Goal: Task Accomplishment & Management: Use online tool/utility

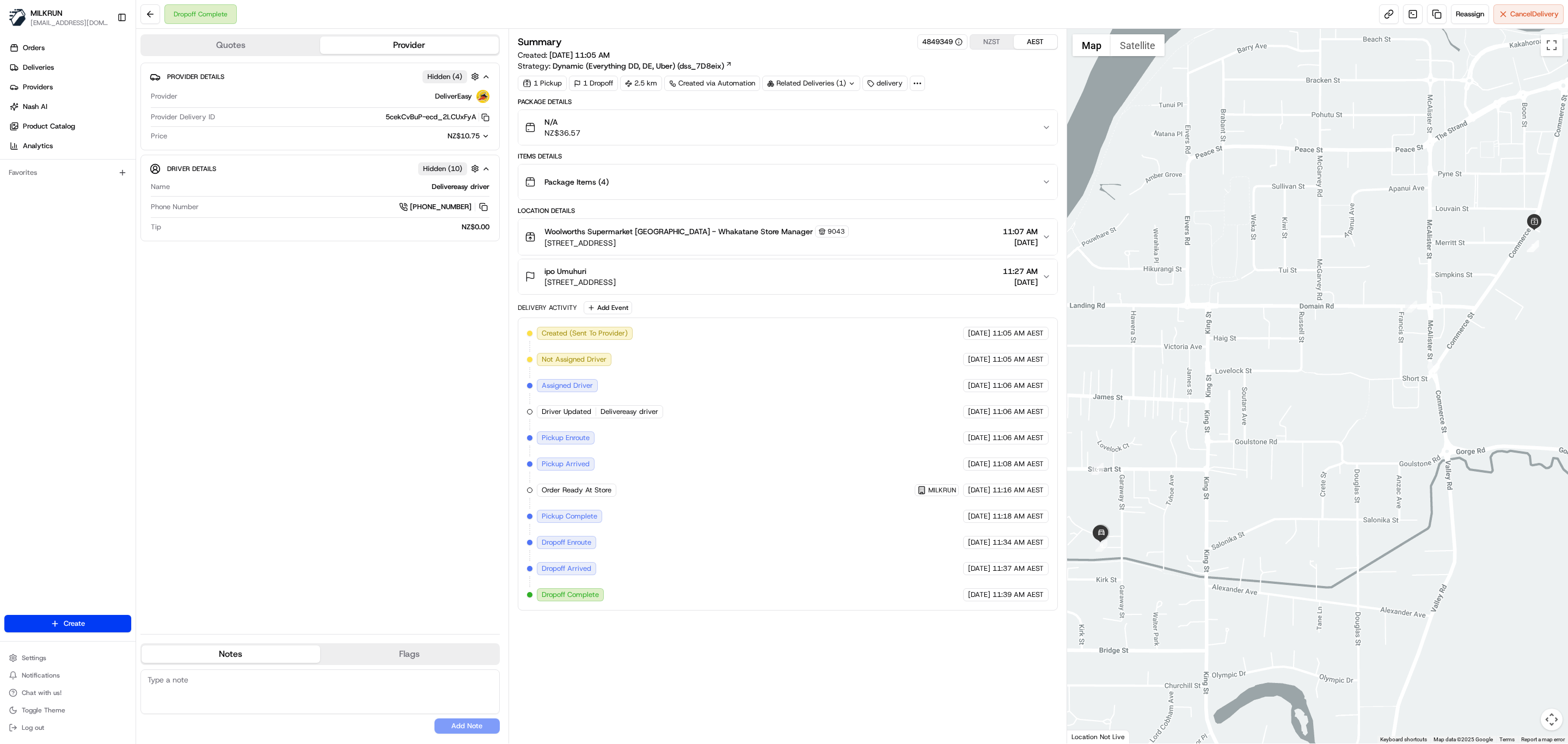
click at [1047, 281] on icon "button" at bounding box center [1046, 277] width 9 height 9
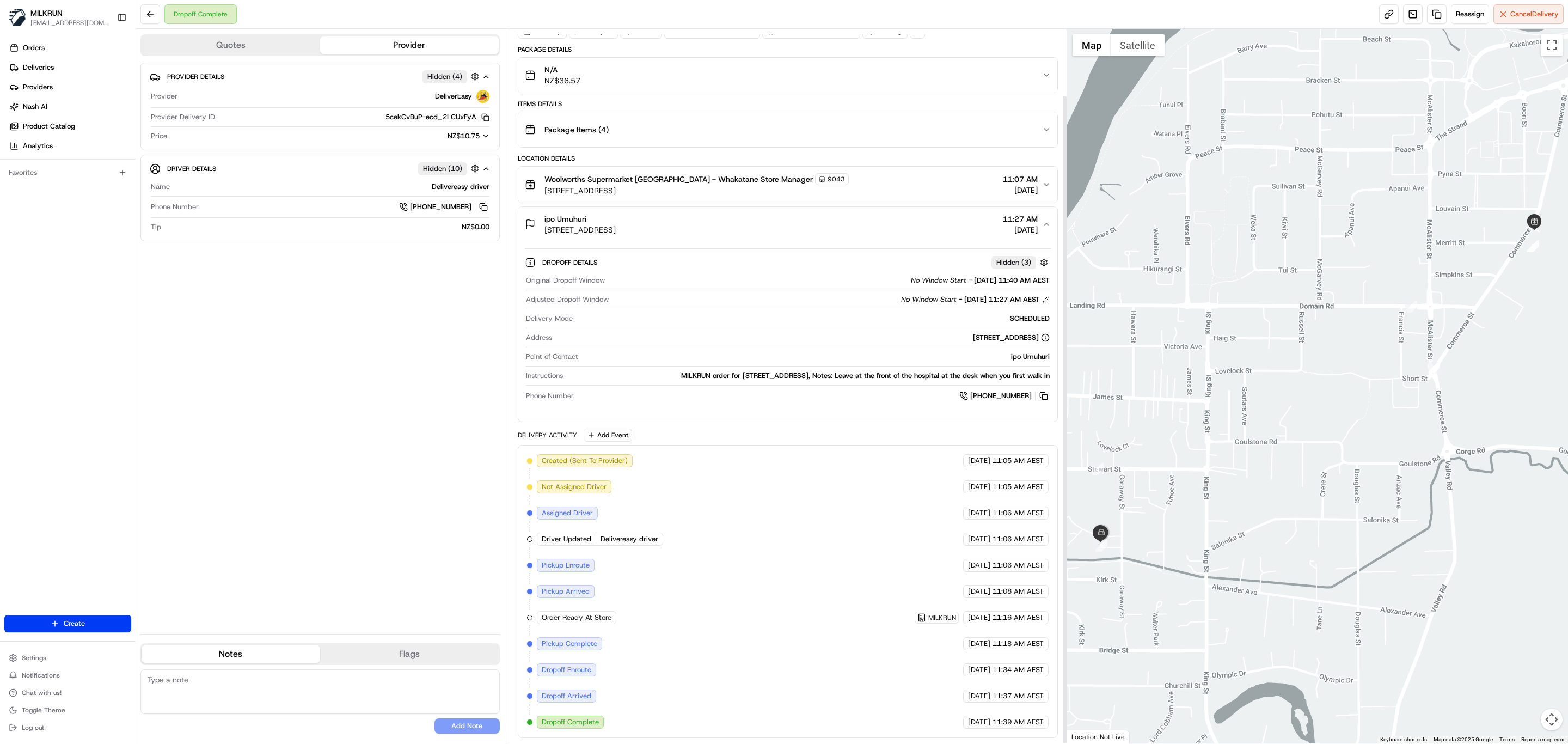
scroll to position [72, 0]
click at [1038, 390] on button at bounding box center [1044, 396] width 12 height 12
click at [1041, 394] on button at bounding box center [1044, 396] width 12 height 12
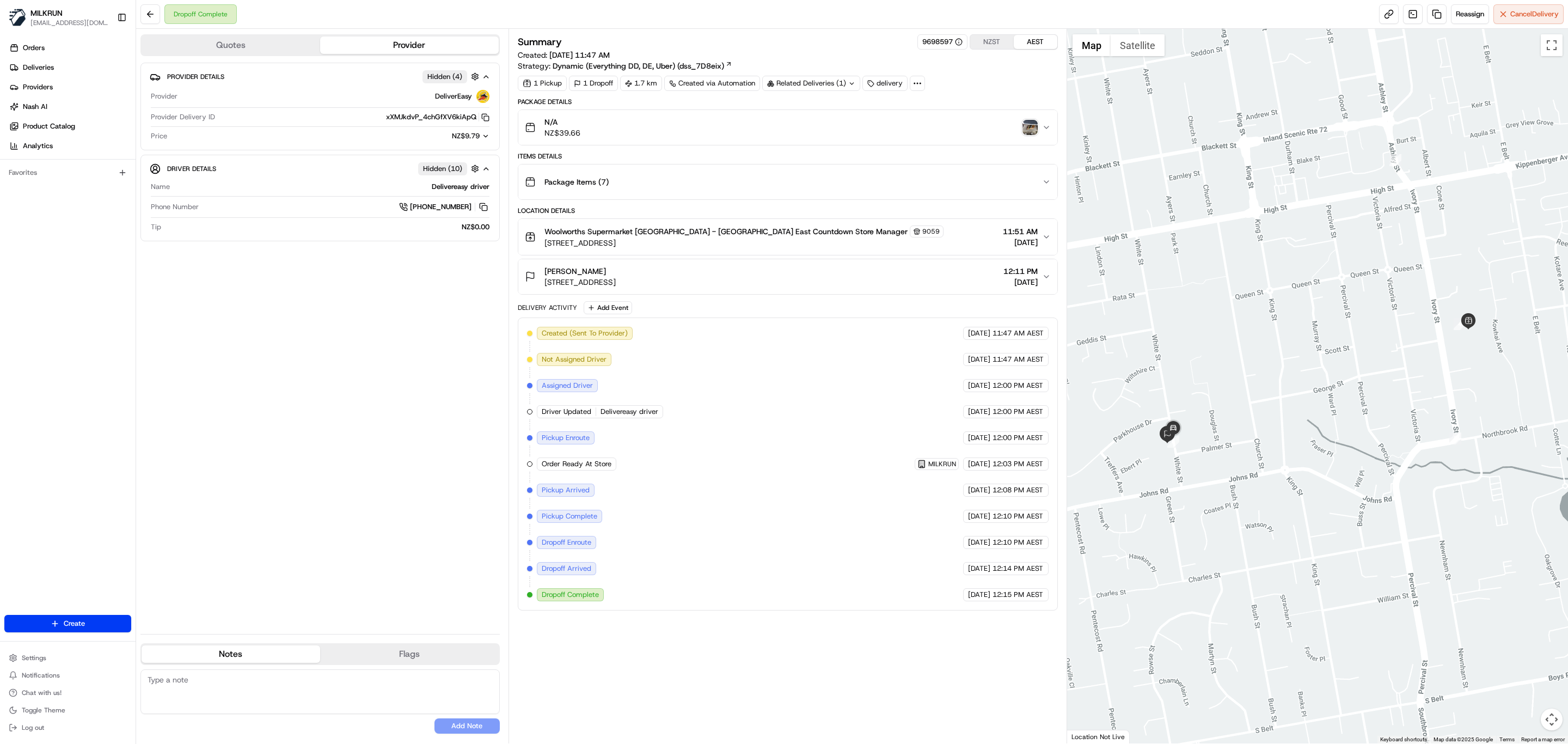
click at [1031, 125] on img "button" at bounding box center [1029, 127] width 15 height 15
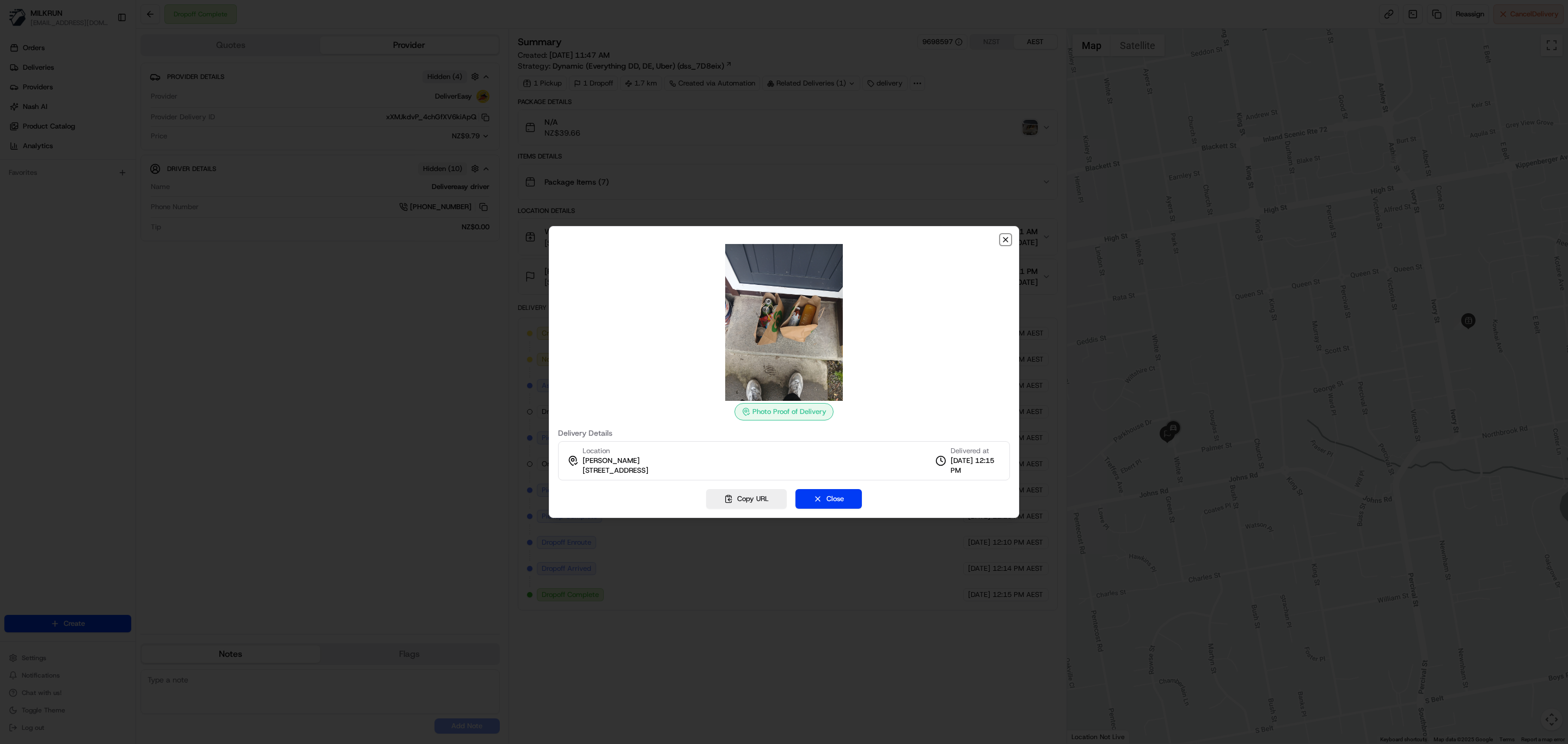
click at [1006, 242] on icon "button" at bounding box center [1005, 239] width 9 height 9
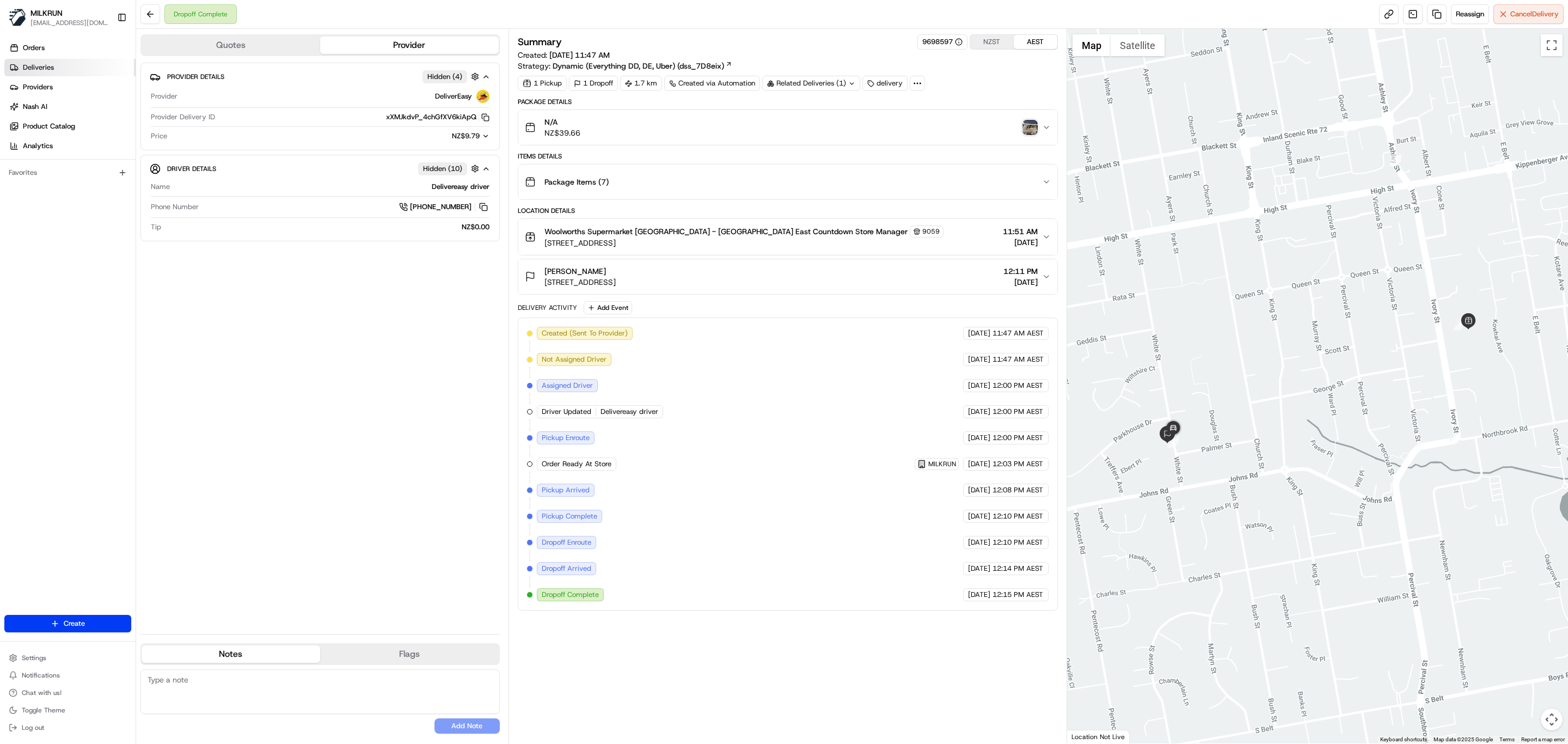
click at [27, 71] on span "Deliveries" at bounding box center [38, 67] width 31 height 10
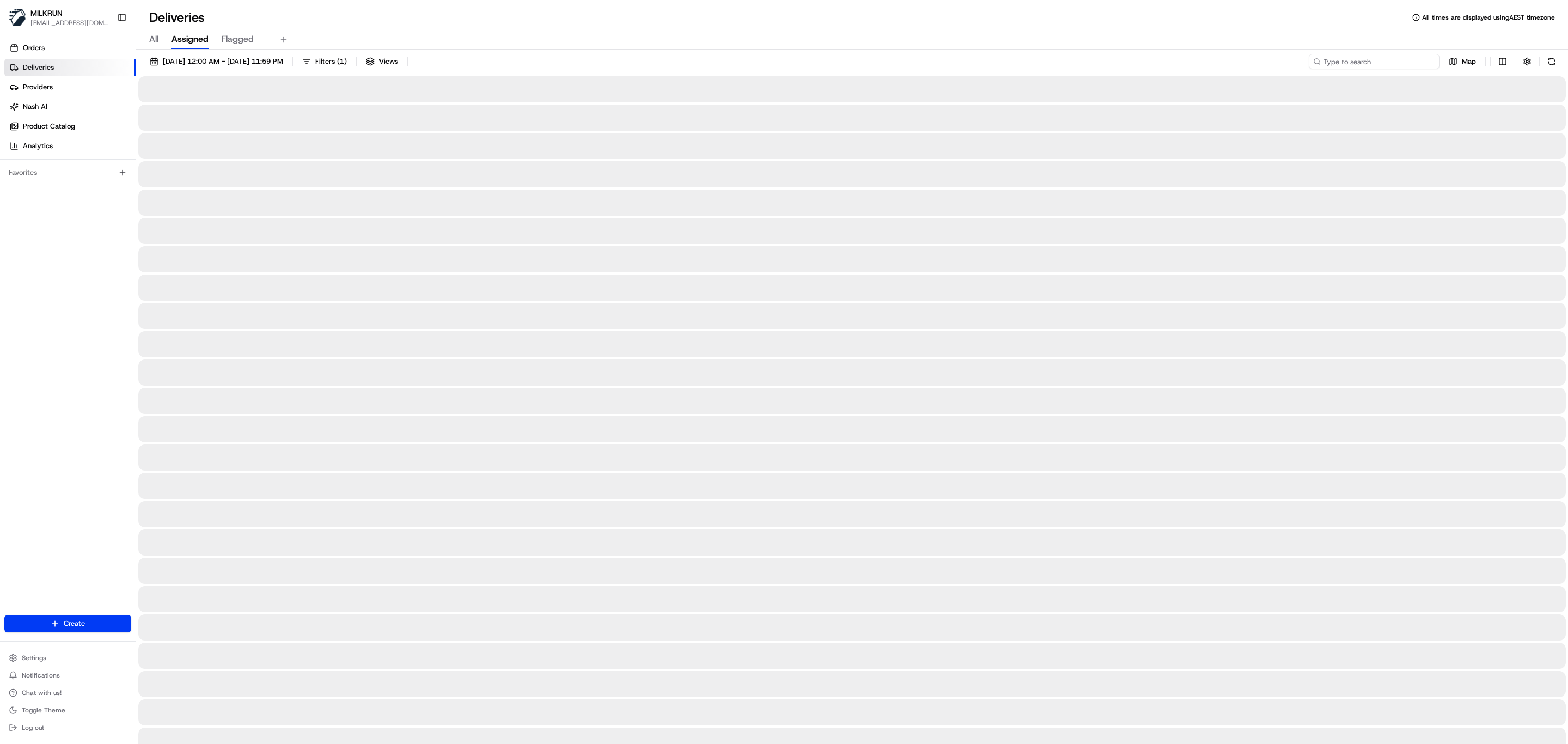
click at [1372, 64] on input at bounding box center [1374, 61] width 131 height 15
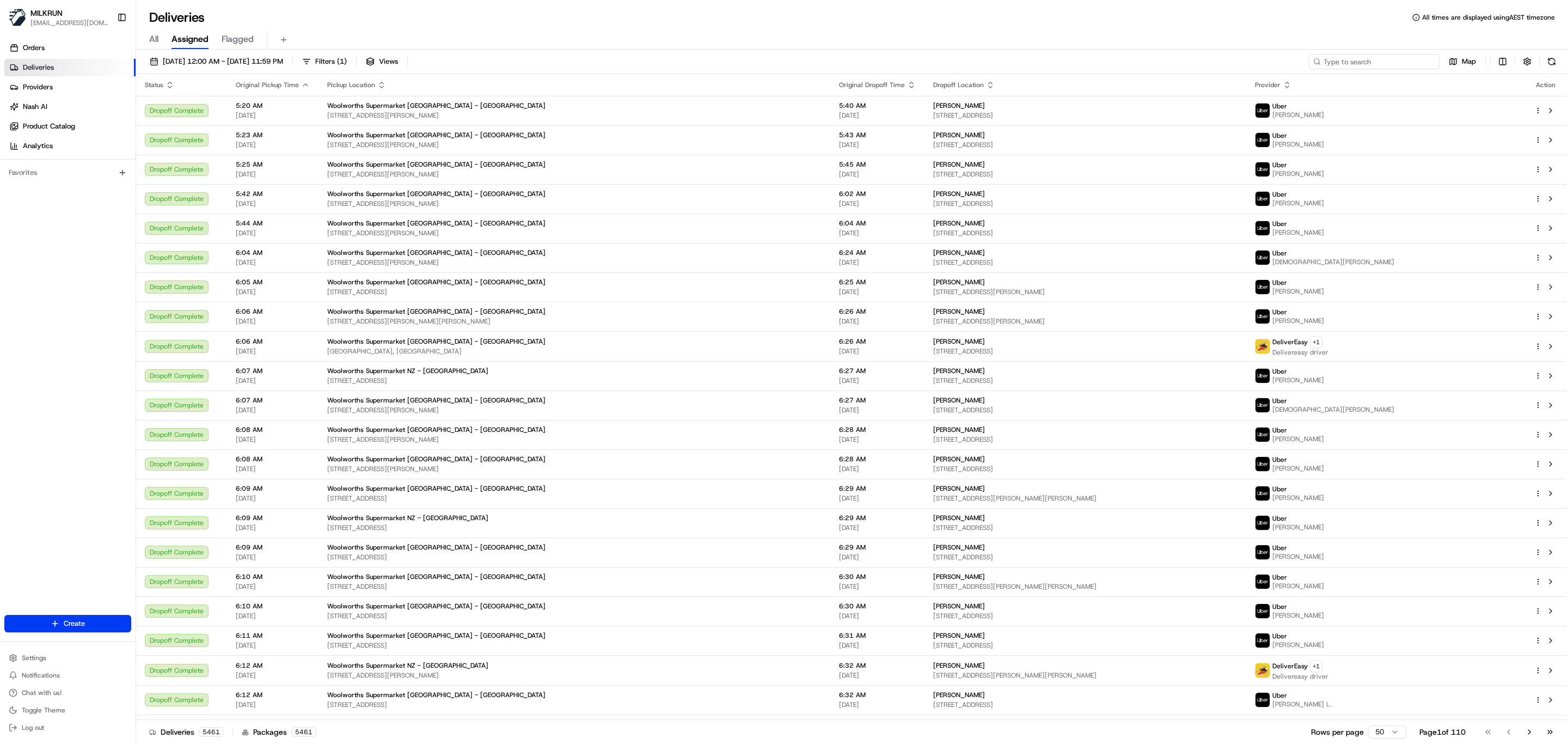
paste input "Izzy Thomas"
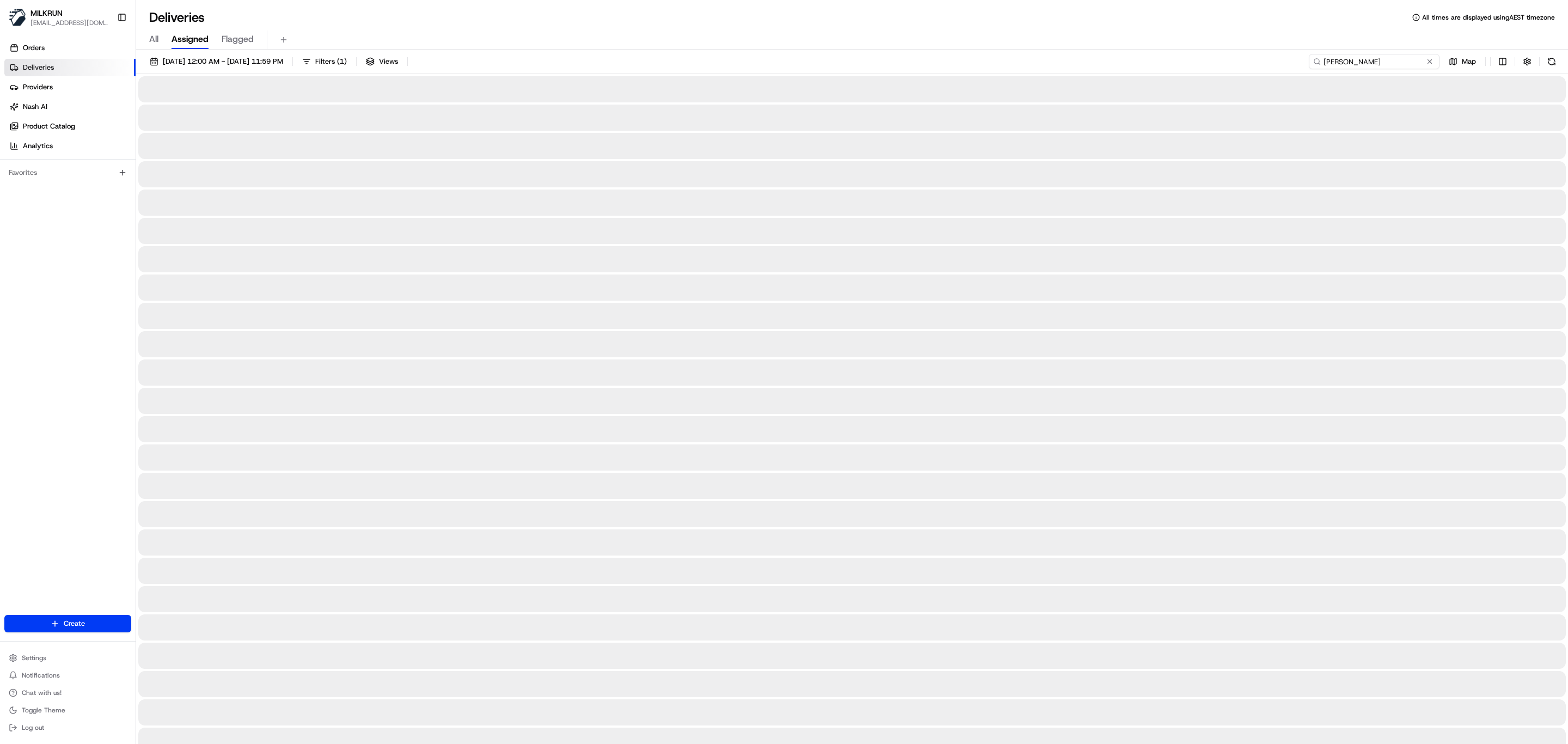
drag, startPoint x: 1324, startPoint y: 57, endPoint x: 1337, endPoint y: 69, distance: 17.7
click at [1328, 60] on input "Izzy Thomas" at bounding box center [1374, 61] width 131 height 15
type input "Izzy Thomas"
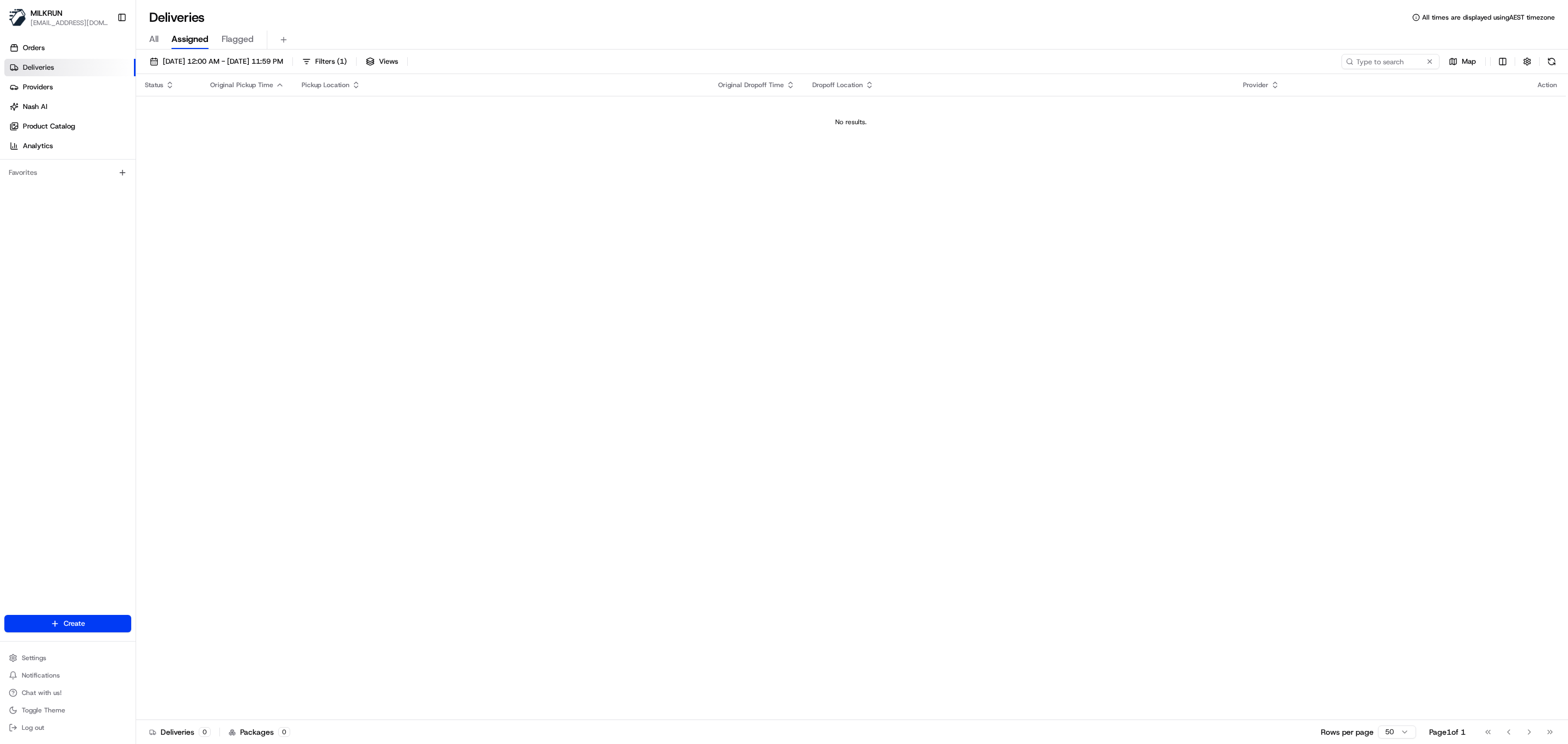
click at [155, 39] on span "All" at bounding box center [154, 39] width 9 height 13
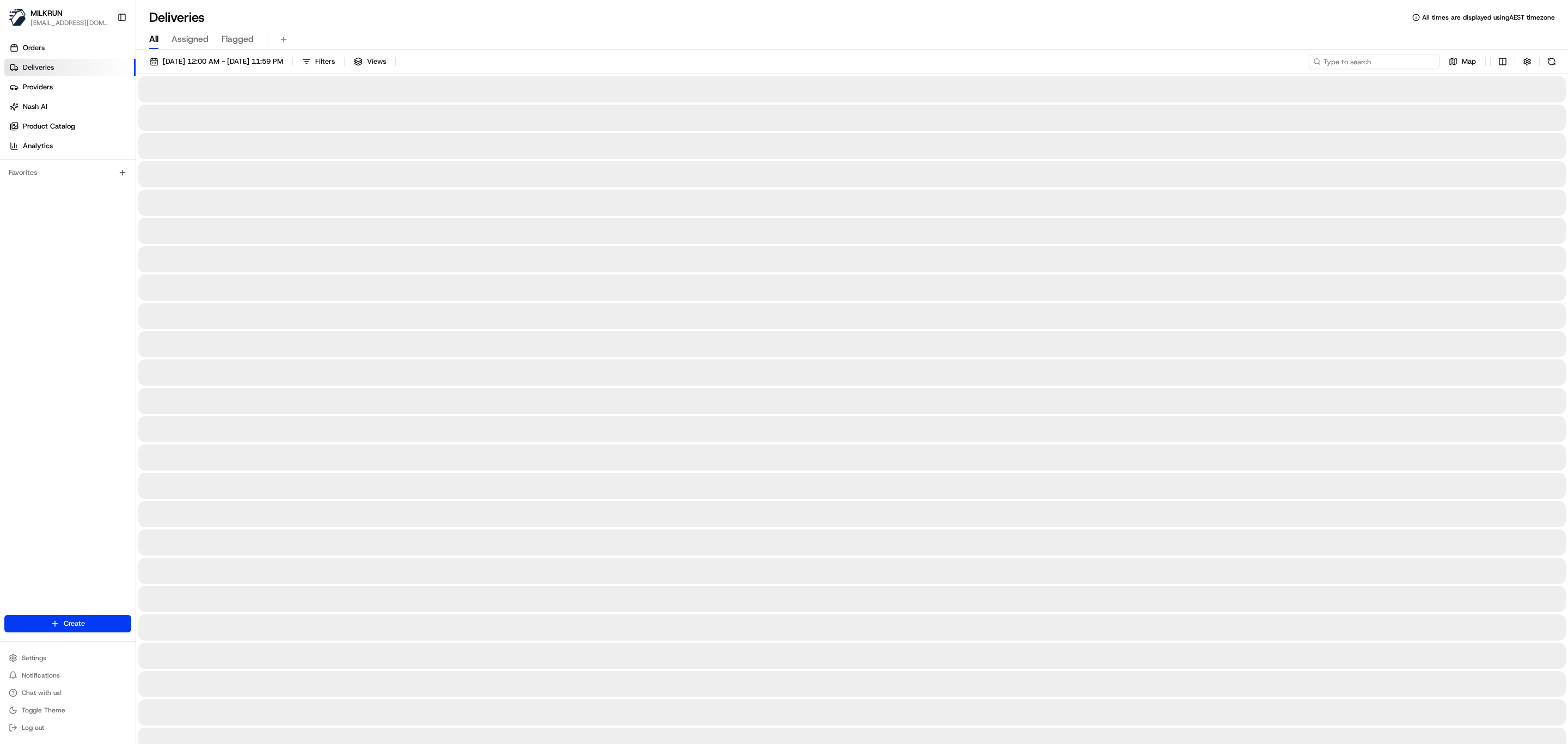
click at [1394, 59] on input at bounding box center [1374, 61] width 131 height 15
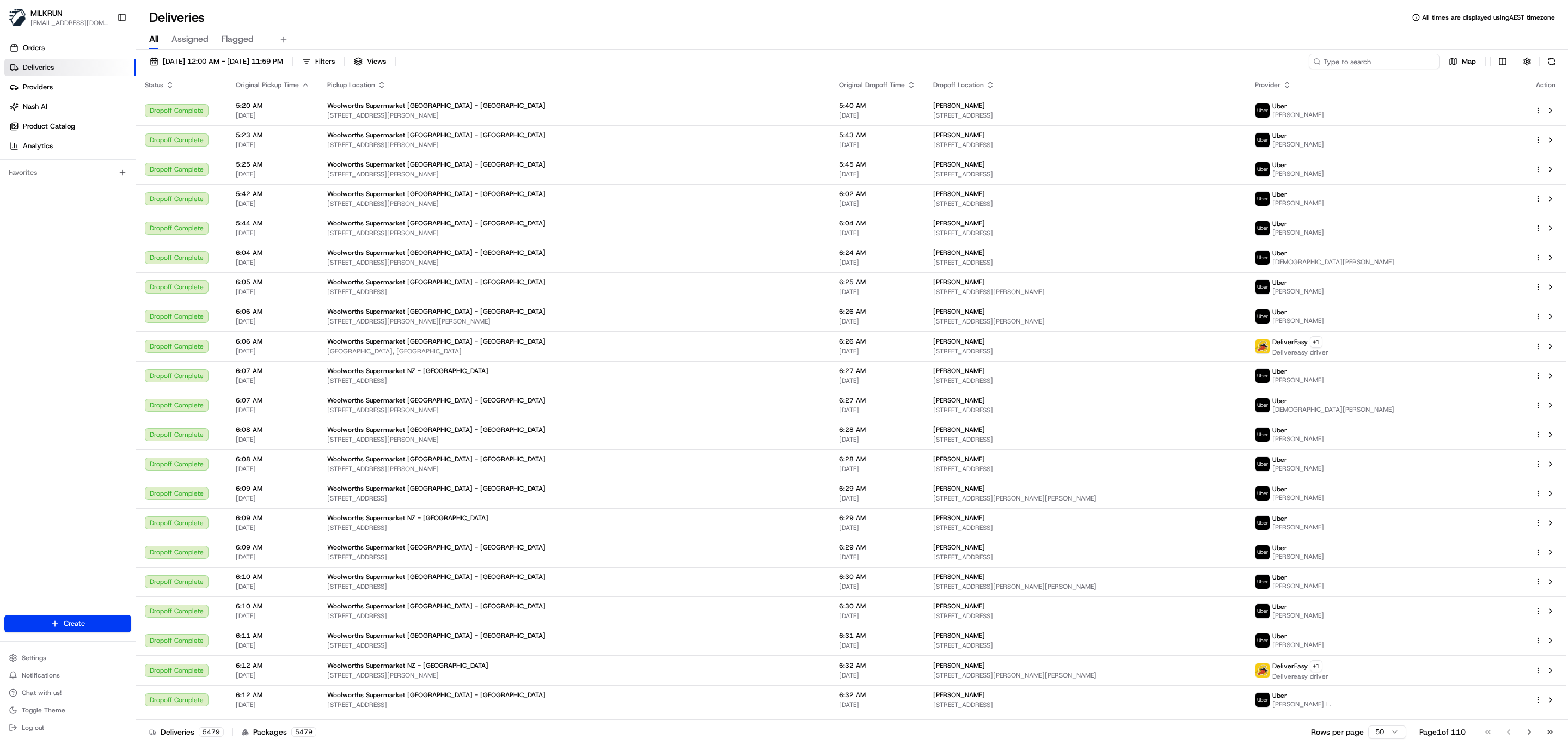
paste input "Izzy Thomas"
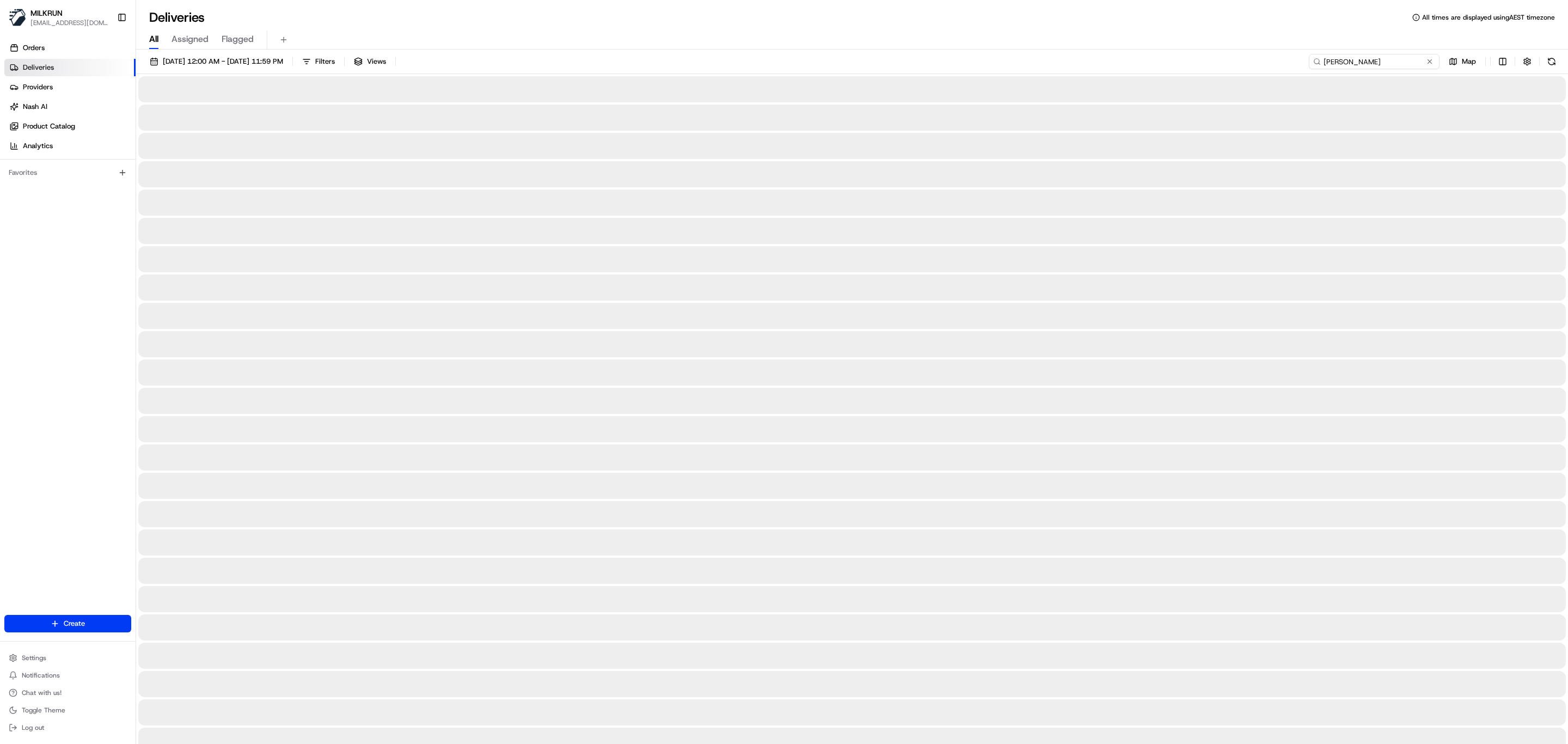
click at [1323, 59] on input "Izzy Thomas" at bounding box center [1374, 61] width 131 height 15
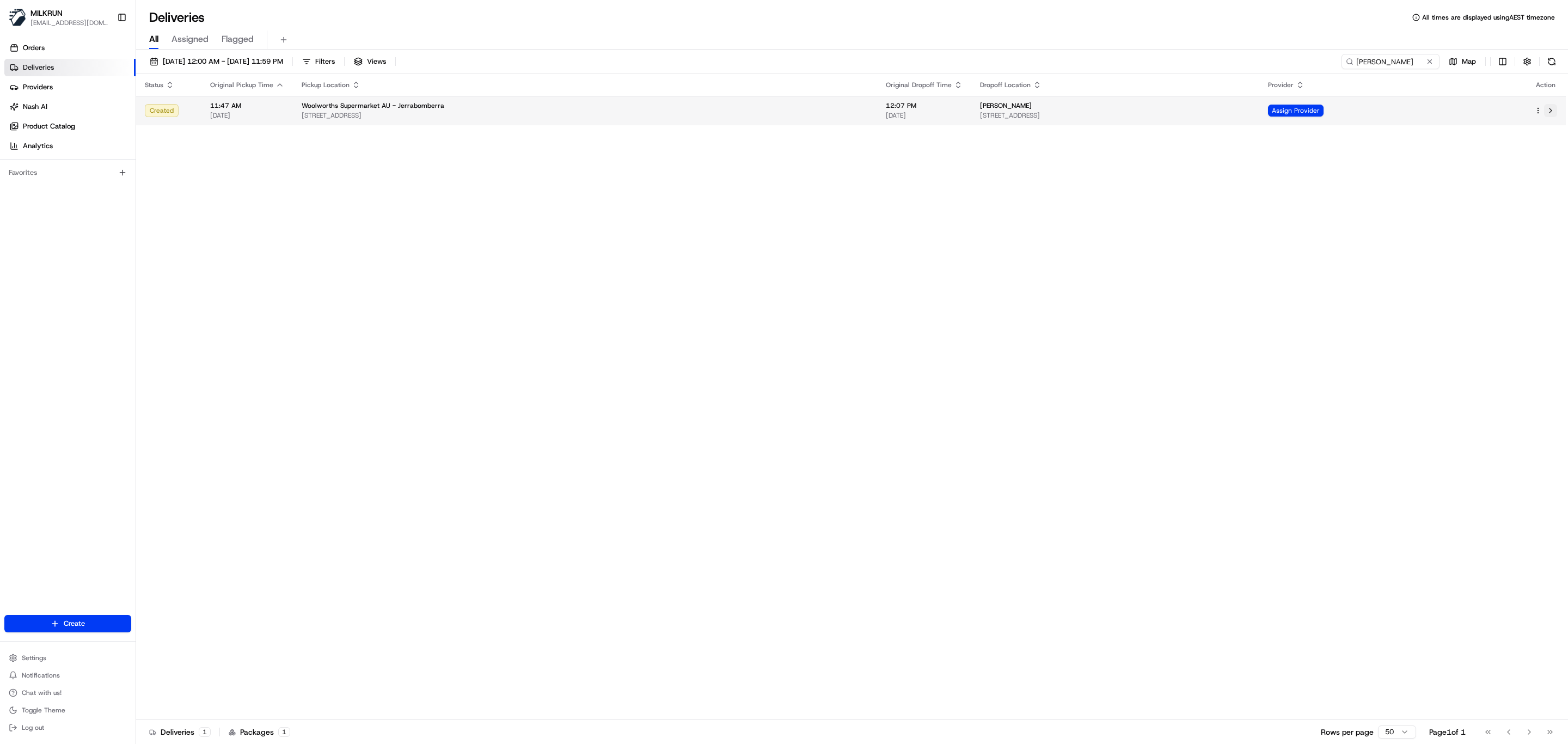
click at [1549, 113] on button at bounding box center [1550, 110] width 13 height 13
drag, startPoint x: 1405, startPoint y: 66, endPoint x: 1087, endPoint y: 69, distance: 318.0
click at [1088, 69] on div "21/08/2025 12:00 AM - 21/08/2025 11:59 PM Filters Views Izzy Thomas Map" at bounding box center [852, 64] width 1432 height 20
paste input "SHOEAB S."
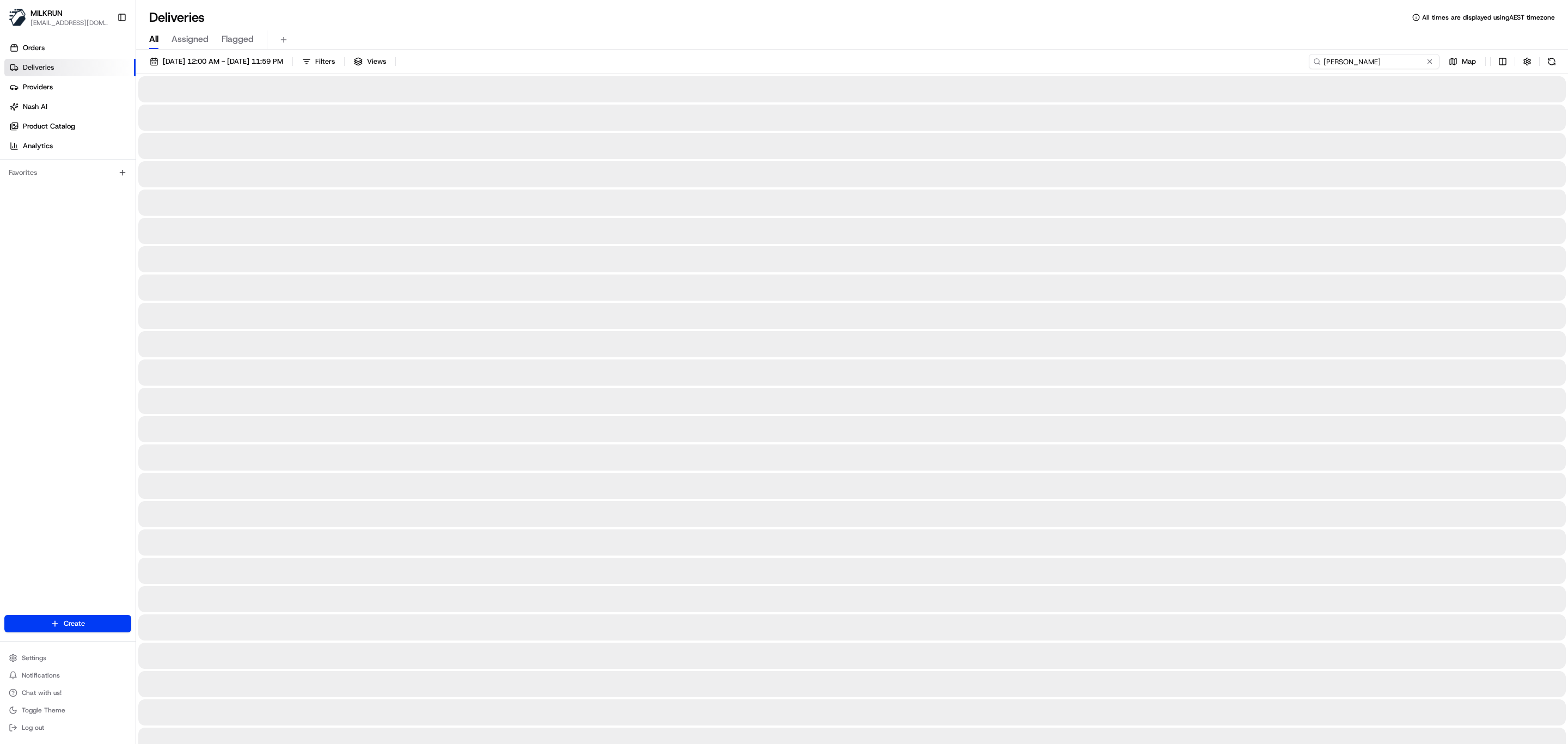
click at [1324, 57] on input "SHOEAB S." at bounding box center [1374, 61] width 131 height 15
type input "SHOEAB S."
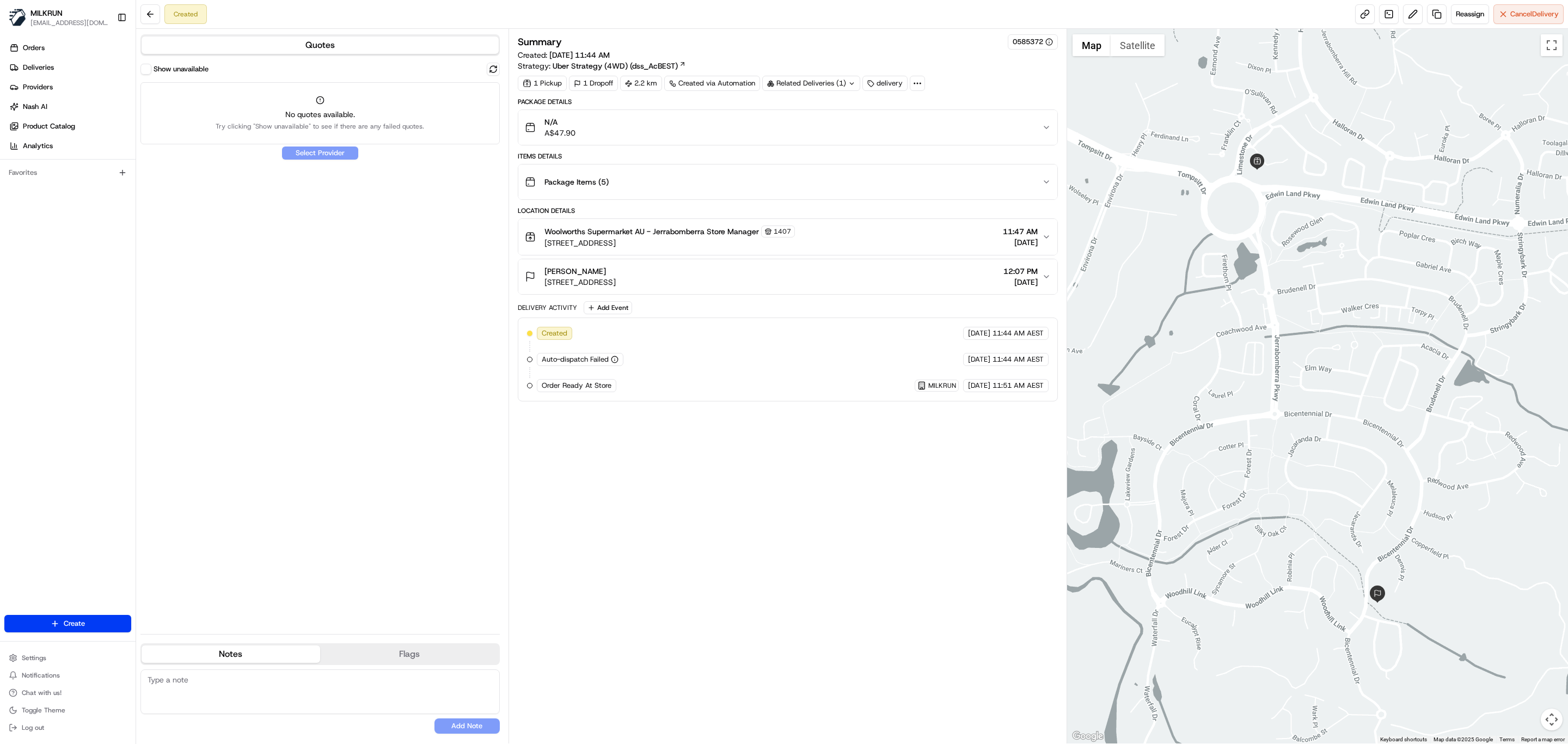
click at [787, 470] on div "Summary 0585372 Created: 21/08/2025 11:44 AM Strategy: Uber Strategy (4WD) (dss…" at bounding box center [787, 386] width 540 height 703
click at [1458, 19] on button "Reassign" at bounding box center [1469, 14] width 38 height 19
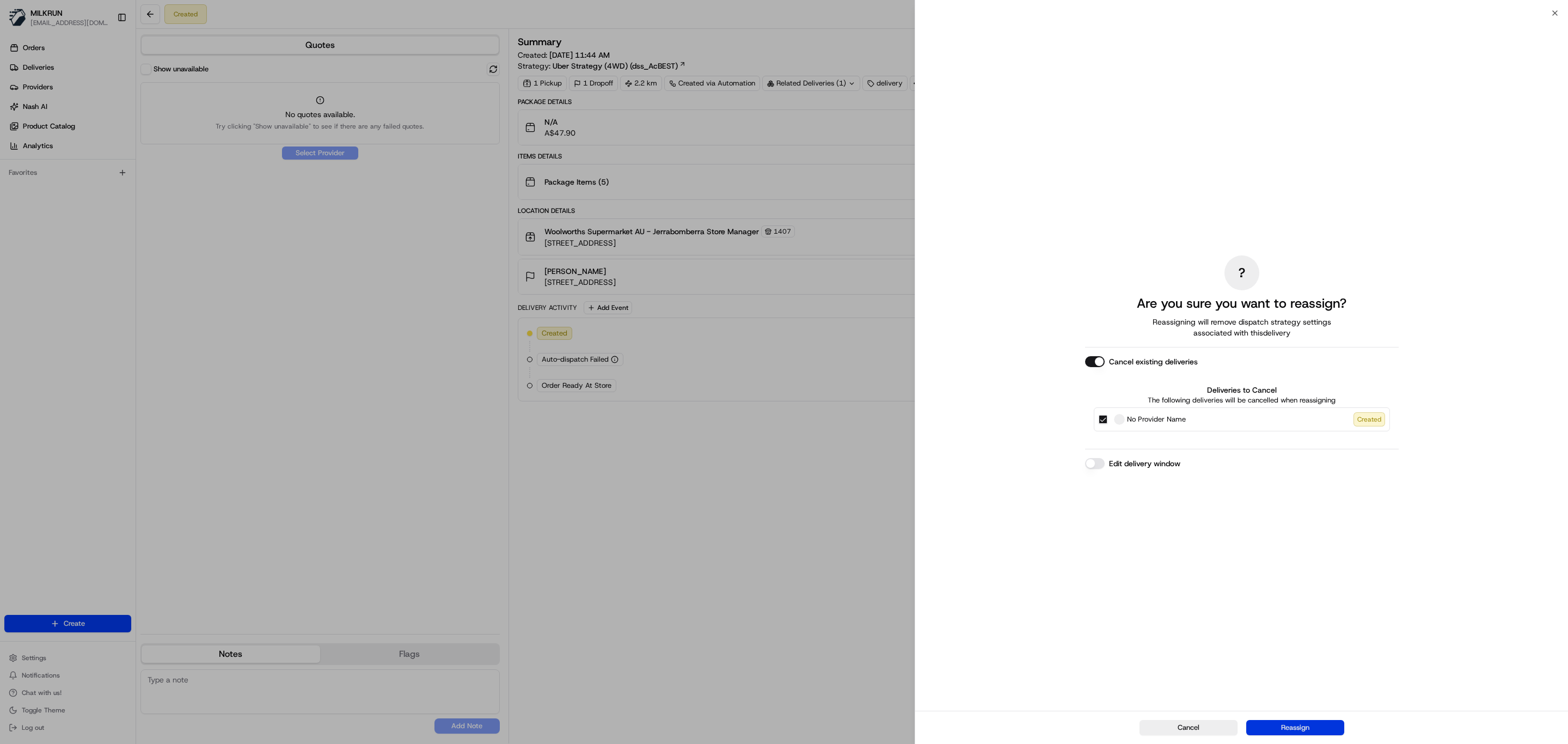
click at [1322, 733] on button "Reassign" at bounding box center [1295, 727] width 98 height 15
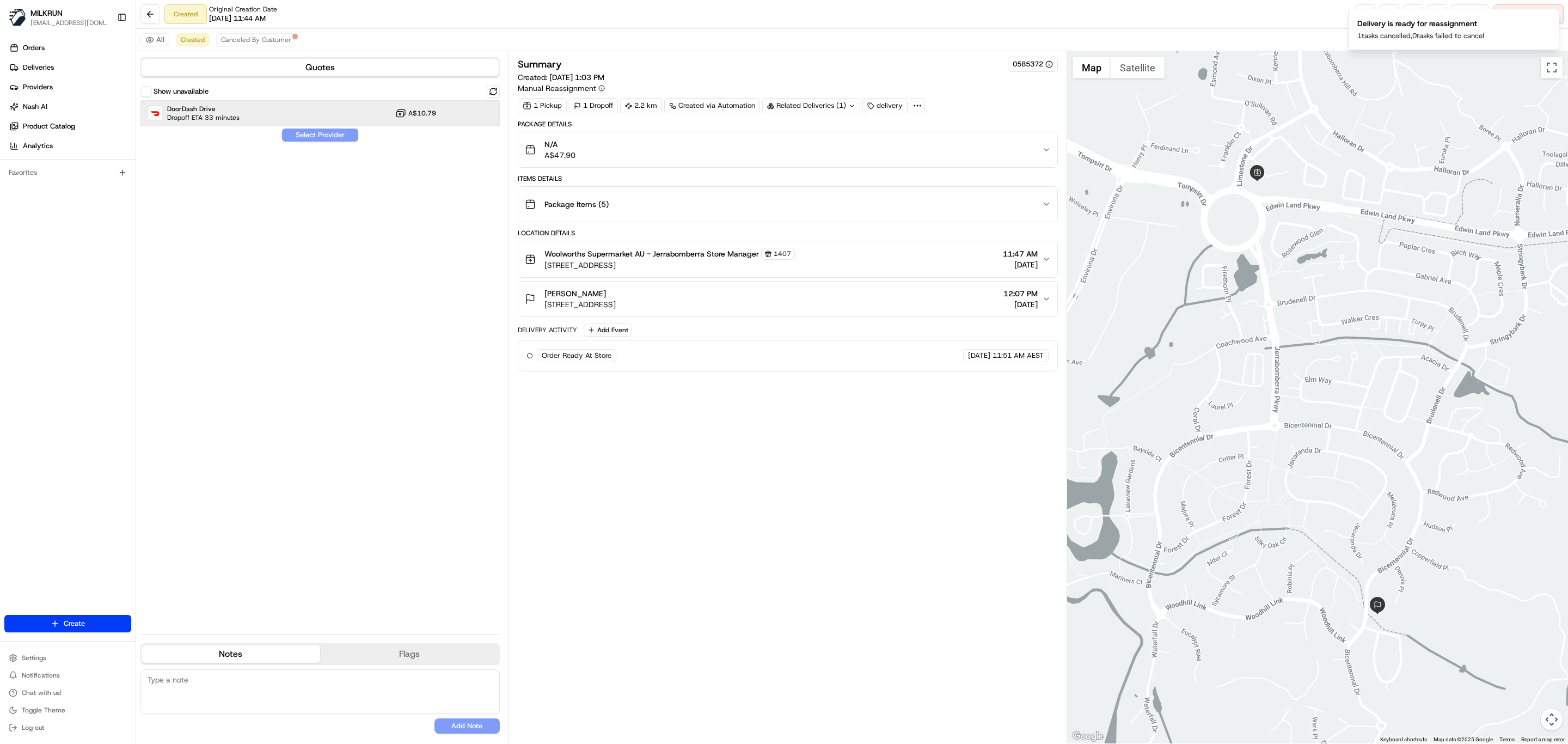
click at [209, 117] on span "Dropoff ETA 33 minutes" at bounding box center [203, 118] width 72 height 9
click at [308, 140] on button "Assign Provider" at bounding box center [321, 134] width 78 height 13
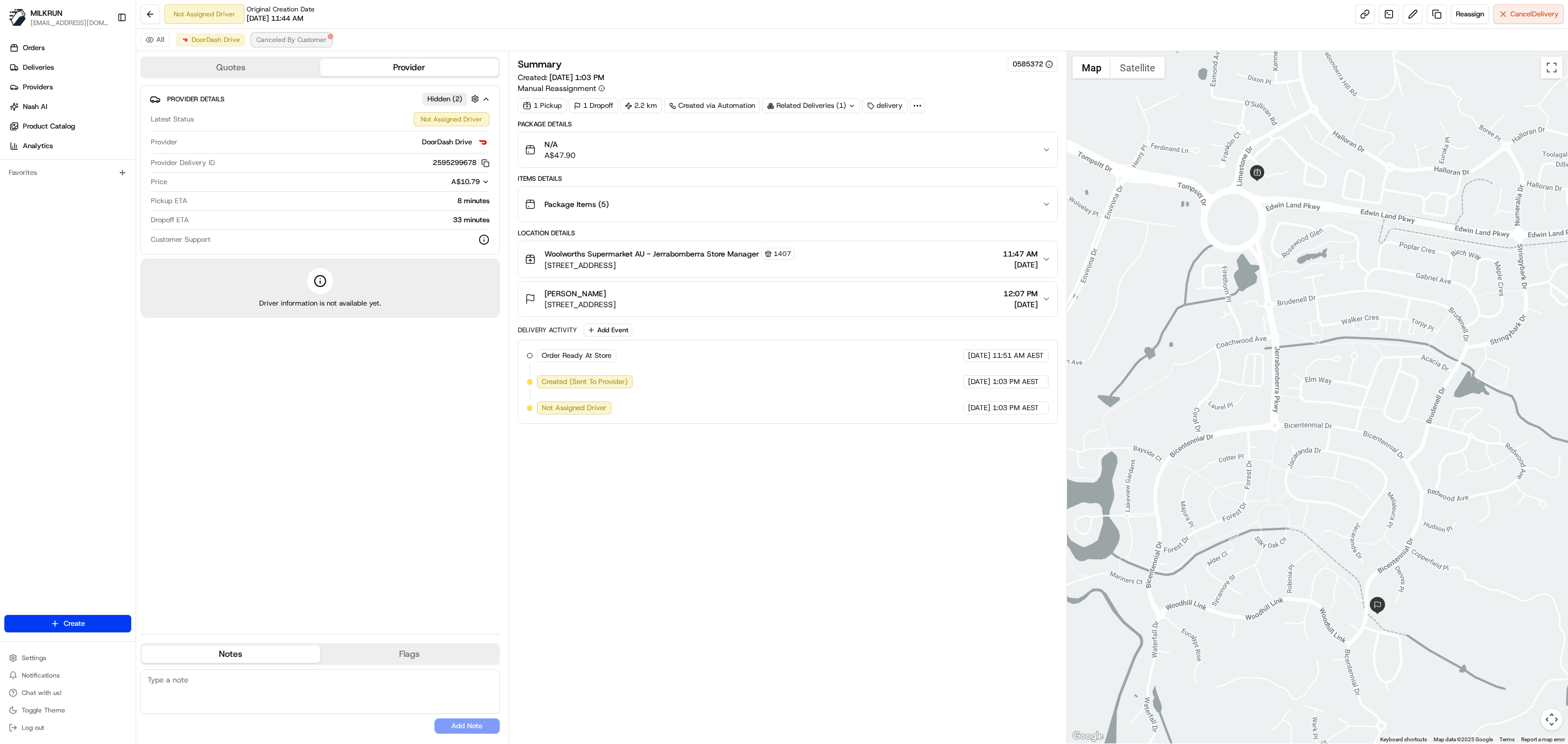
click at [279, 44] on span "Canceled By Customer" at bounding box center [291, 40] width 70 height 9
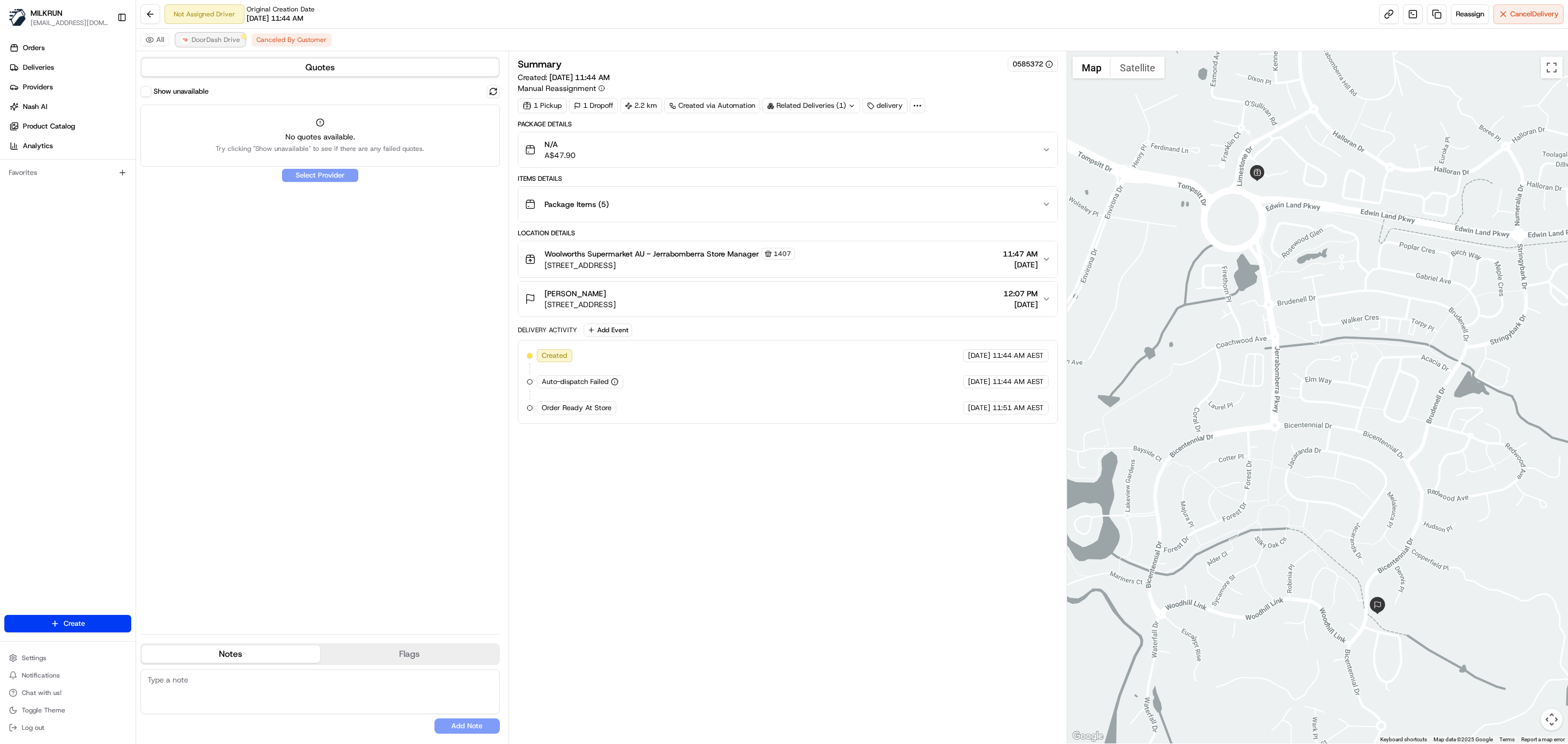
click at [209, 41] on span "DoorDash Drive" at bounding box center [216, 40] width 49 height 9
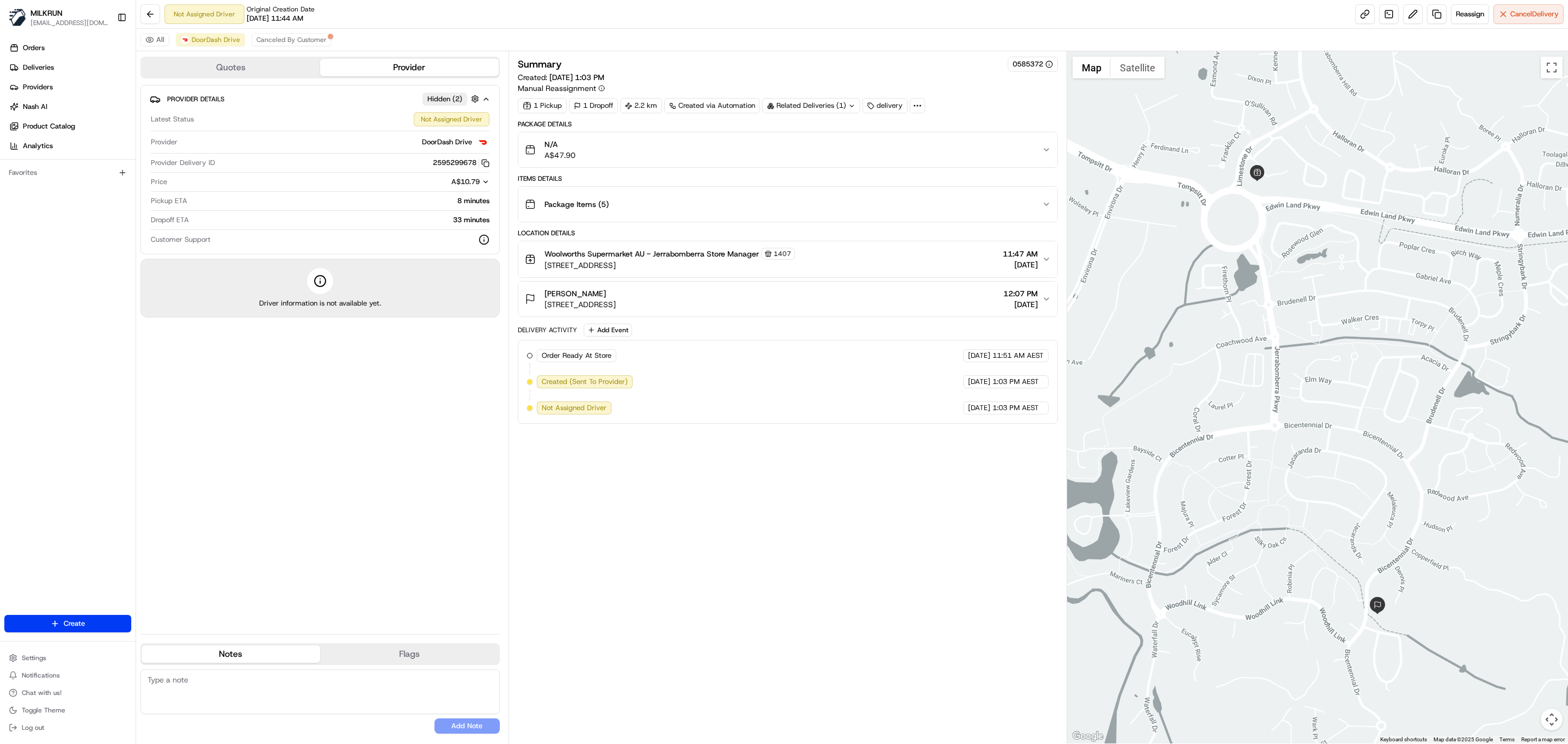
click at [697, 554] on div "Summary 0585372 Created: 21/08/2025 1:03 PM Manual Reassignment 1 Pickup 1 Drop…" at bounding box center [787, 397] width 540 height 681
click at [663, 536] on div "Summary 0585372 Created: 21/08/2025 1:03 PM Manual Reassignment 1 Pickup 1 Drop…" at bounding box center [787, 397] width 540 height 681
click at [306, 40] on span "Canceled By Customer" at bounding box center [291, 40] width 70 height 9
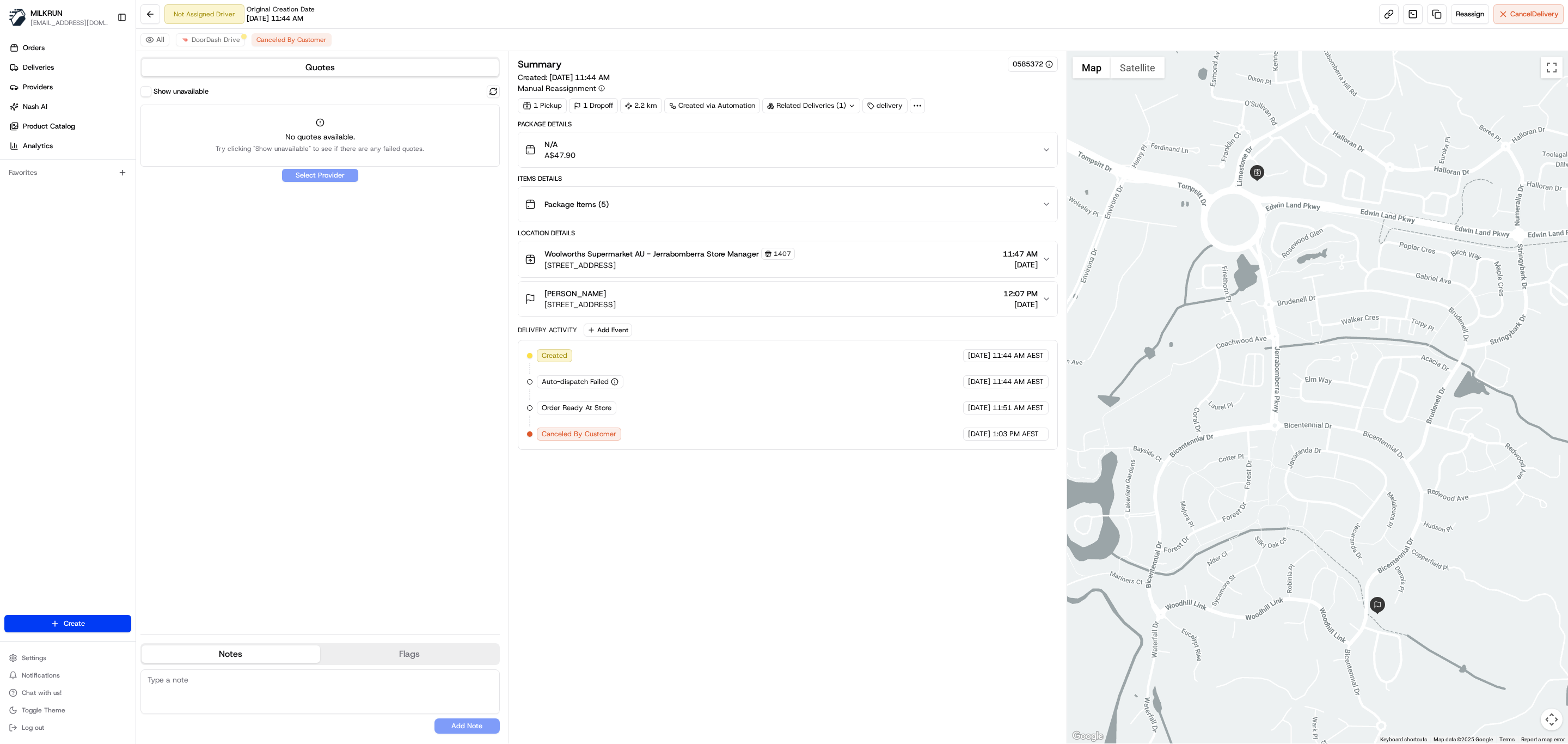
drag, startPoint x: 731, startPoint y: 524, endPoint x: 731, endPoint y: 516, distance: 8.0
click at [731, 521] on div "Summary 0585372 Created: 21/08/2025 11:44 AM Manual Reassignment 1 Pickup 1 Dro…" at bounding box center [787, 397] width 540 height 681
click at [147, 95] on button "Show unavailable" at bounding box center [146, 91] width 11 height 11
click at [209, 36] on span "DoorDash Drive" at bounding box center [216, 40] width 49 height 9
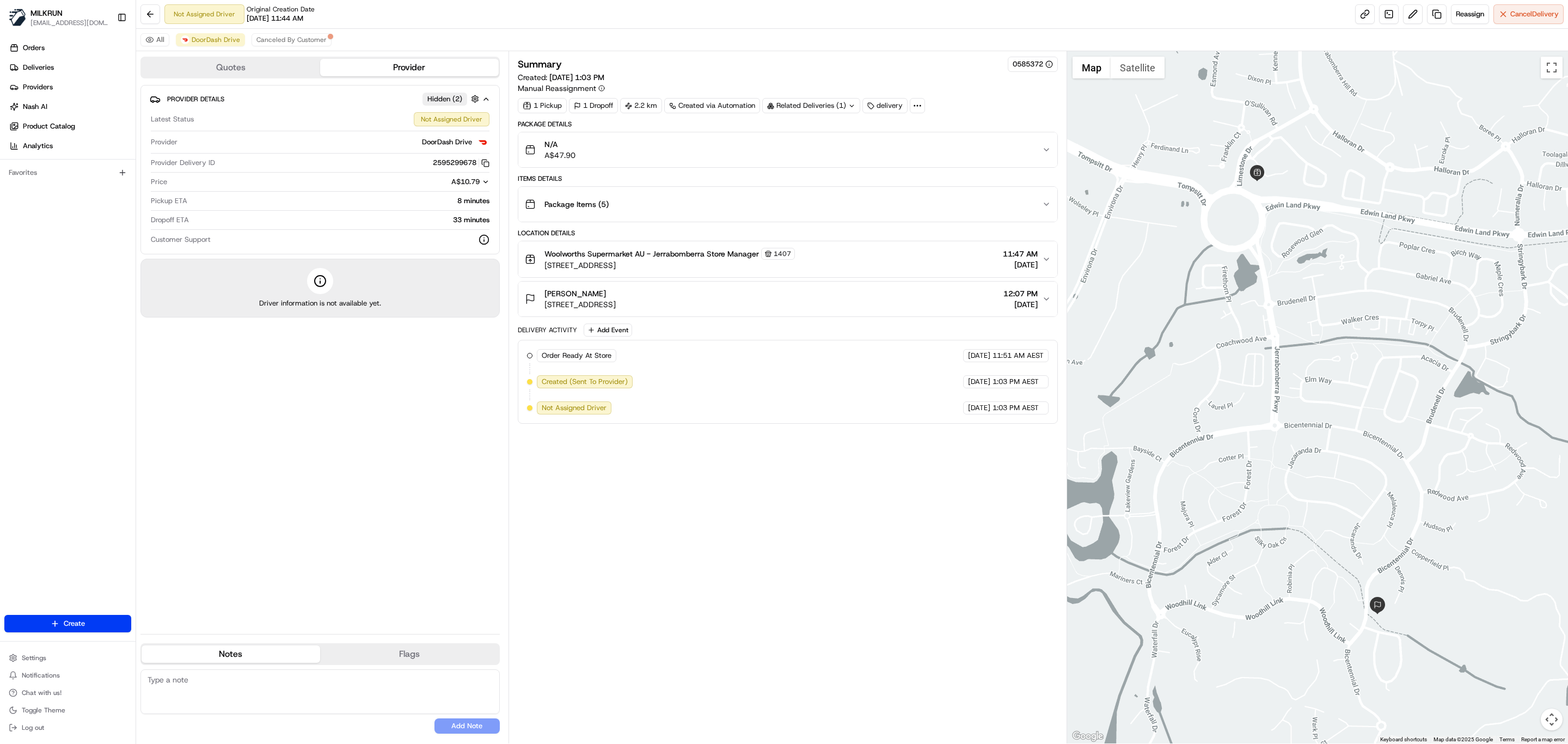
click at [823, 521] on div "Summary 0585372 Created: 21/08/2025 1:03 PM Manual Reassignment 1 Pickup 1 Drop…" at bounding box center [787, 397] width 540 height 681
click at [908, 490] on div "Summary 0585372 Created: 21/08/2025 1:03 PM Manual Reassignment 1 Pickup 1 Drop…" at bounding box center [787, 397] width 540 height 681
click at [296, 38] on span "Canceled By Customer" at bounding box center [291, 40] width 70 height 9
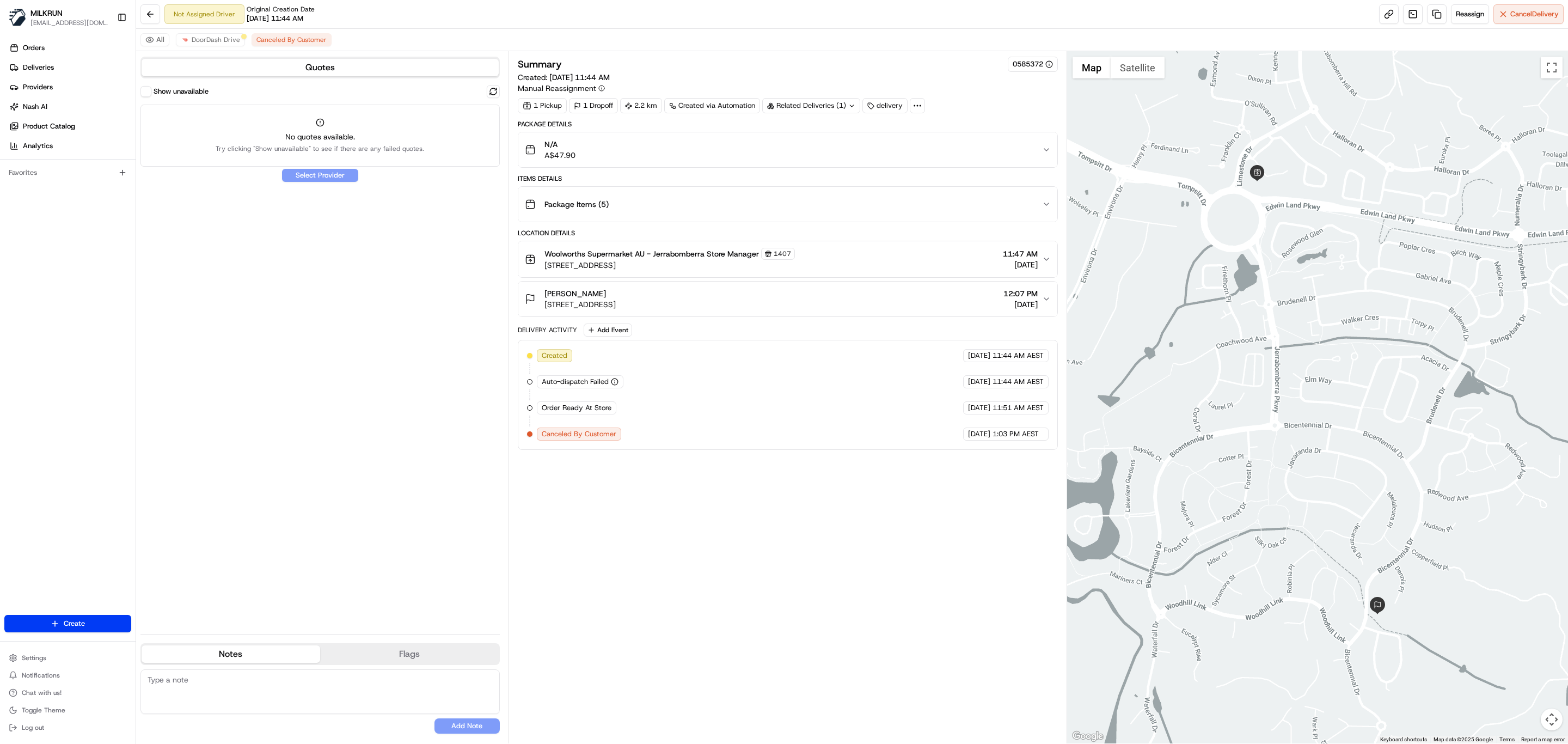
click at [686, 479] on div "Summary 0585372 Created: 21/08/2025 11:44 AM Manual Reassignment 1 Pickup 1 Dro…" at bounding box center [787, 397] width 540 height 681
click at [221, 44] on span "DoorDash Drive" at bounding box center [216, 40] width 49 height 9
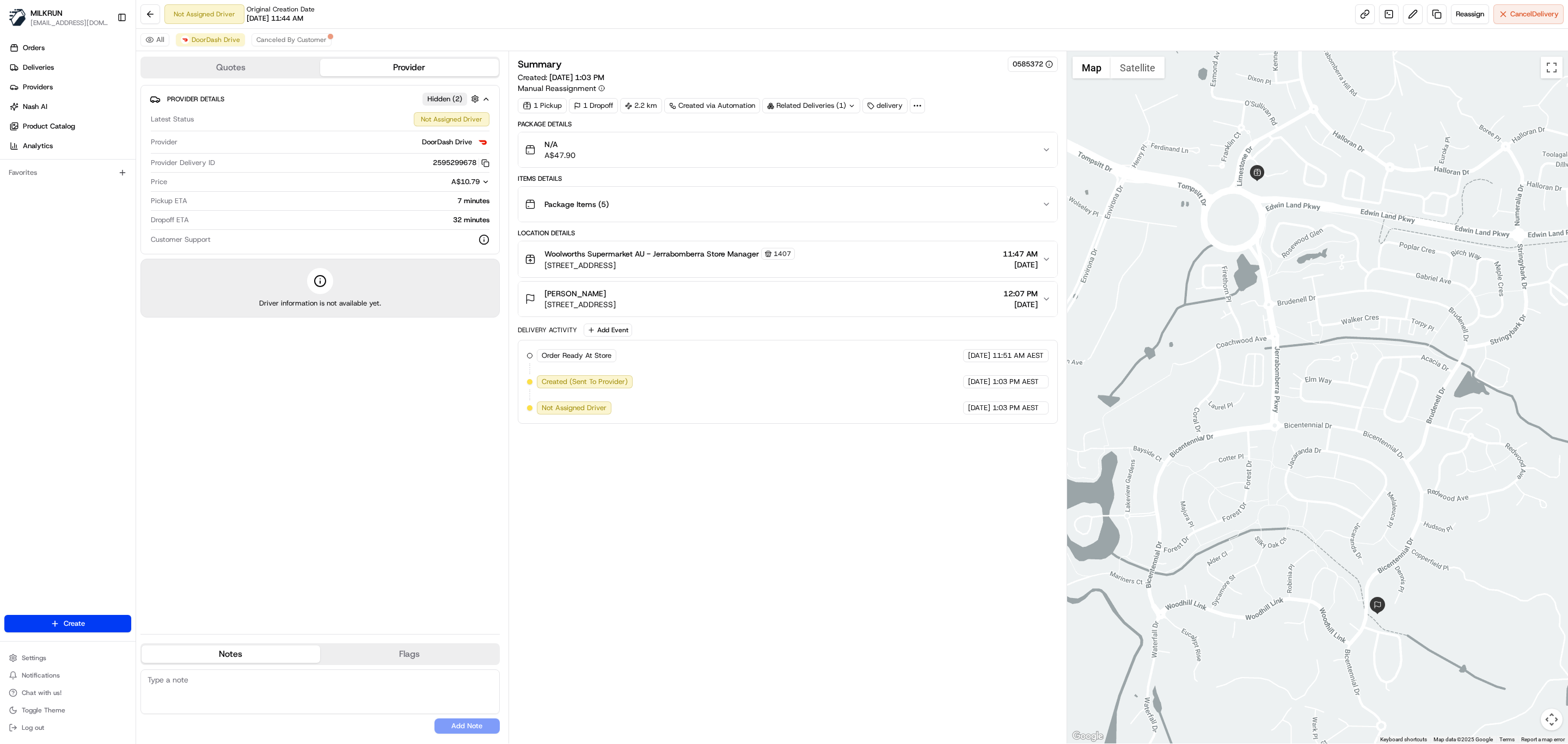
click at [704, 573] on div "Summary 0585372 Created: 21/08/2025 1:03 PM Manual Reassignment 1 Pickup 1 Drop…" at bounding box center [787, 397] width 540 height 681
click at [307, 40] on span "Canceled By Customer" at bounding box center [291, 40] width 70 height 9
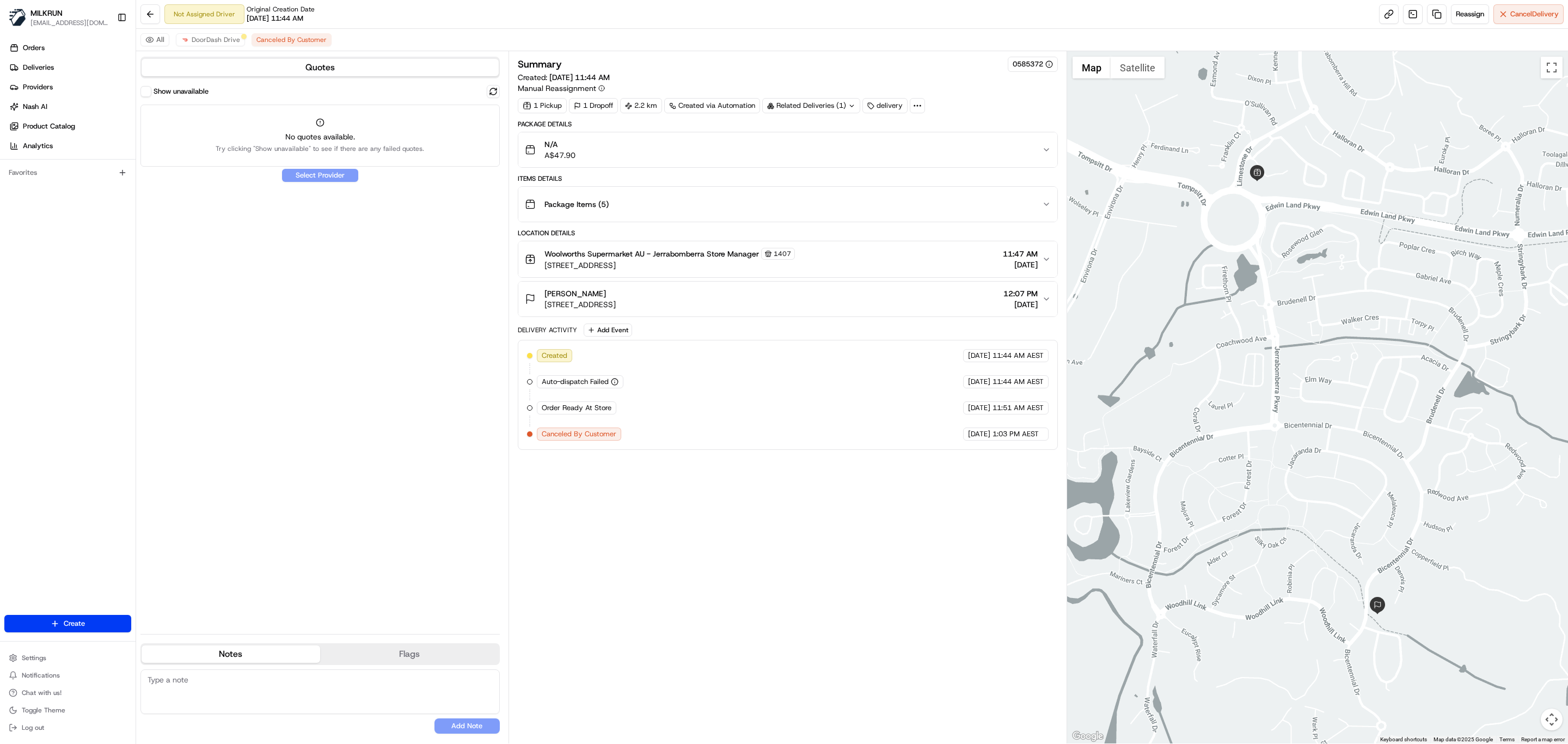
click at [703, 497] on div "Summary 0585372 Created: 21/08/2025 11:44 AM Manual Reassignment 1 Pickup 1 Dro…" at bounding box center [787, 397] width 540 height 681
click at [210, 39] on span "DoorDash Drive" at bounding box center [216, 40] width 49 height 9
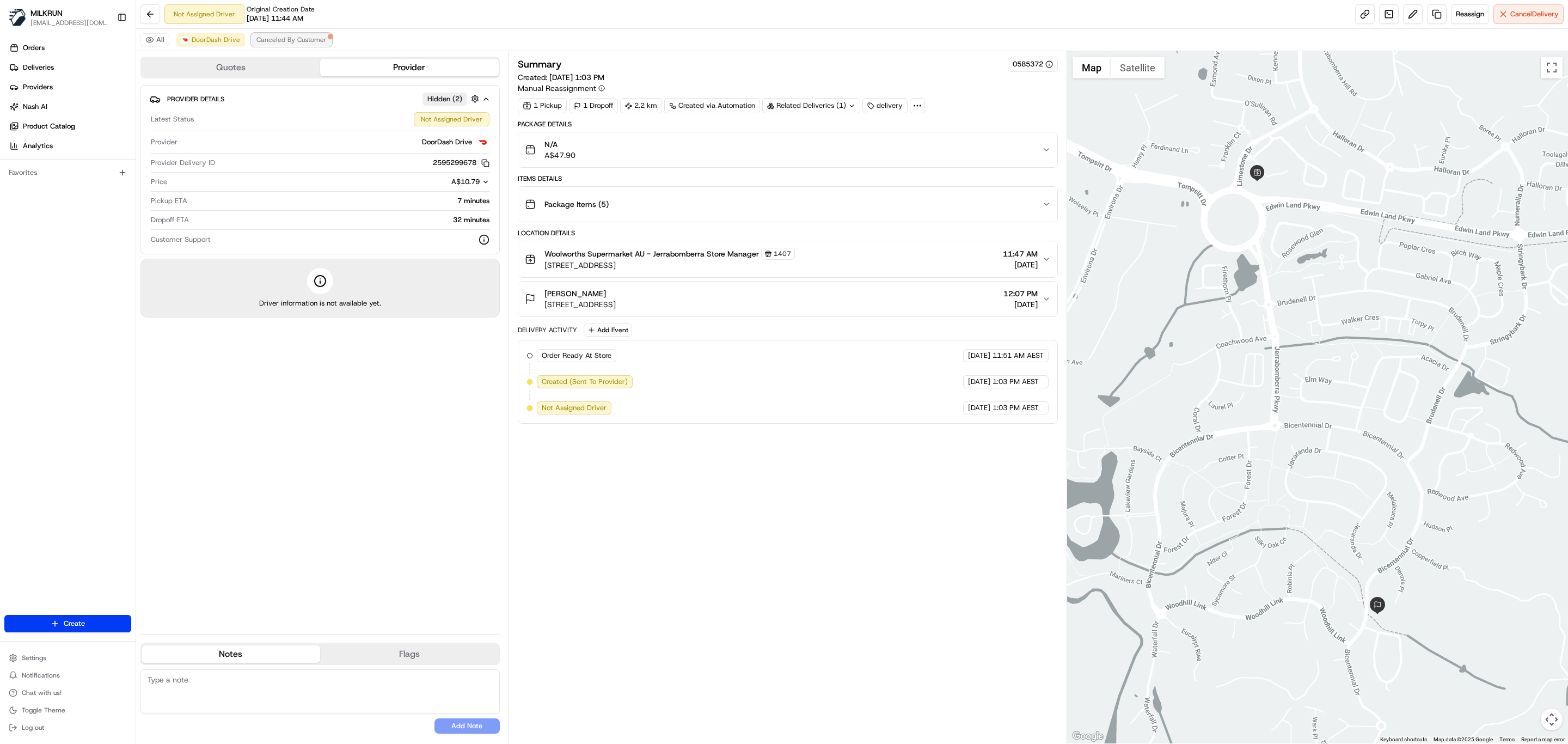
click at [306, 36] on span "Canceled By Customer" at bounding box center [291, 40] width 70 height 9
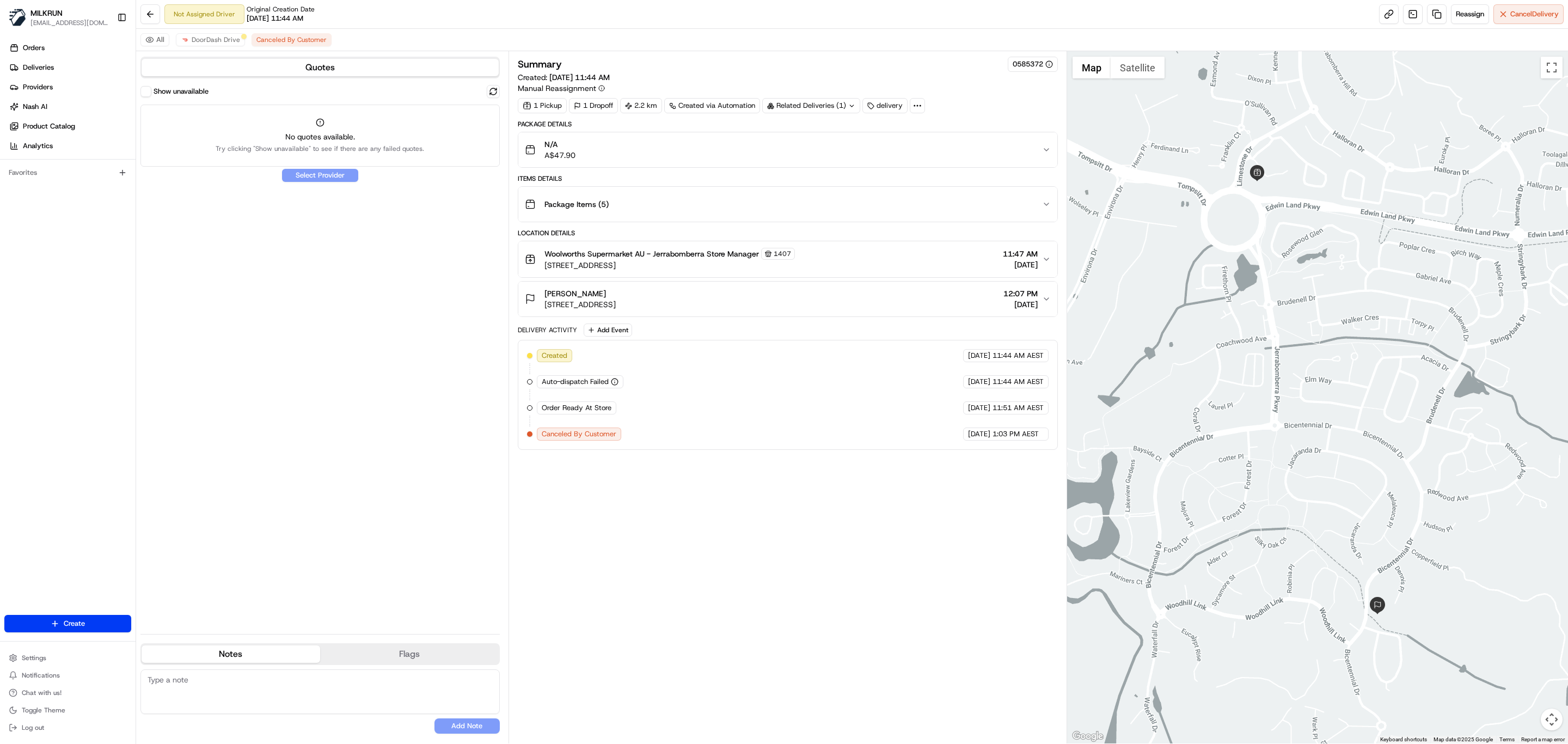
drag, startPoint x: 767, startPoint y: 492, endPoint x: 763, endPoint y: 485, distance: 8.1
click at [767, 490] on div "Summary 0585372 Created: 21/08/2025 11:44 AM Manual Reassignment 1 Pickup 1 Dro…" at bounding box center [787, 397] width 540 height 681
click at [195, 34] on button "DoorDash Drive" at bounding box center [210, 40] width 69 height 13
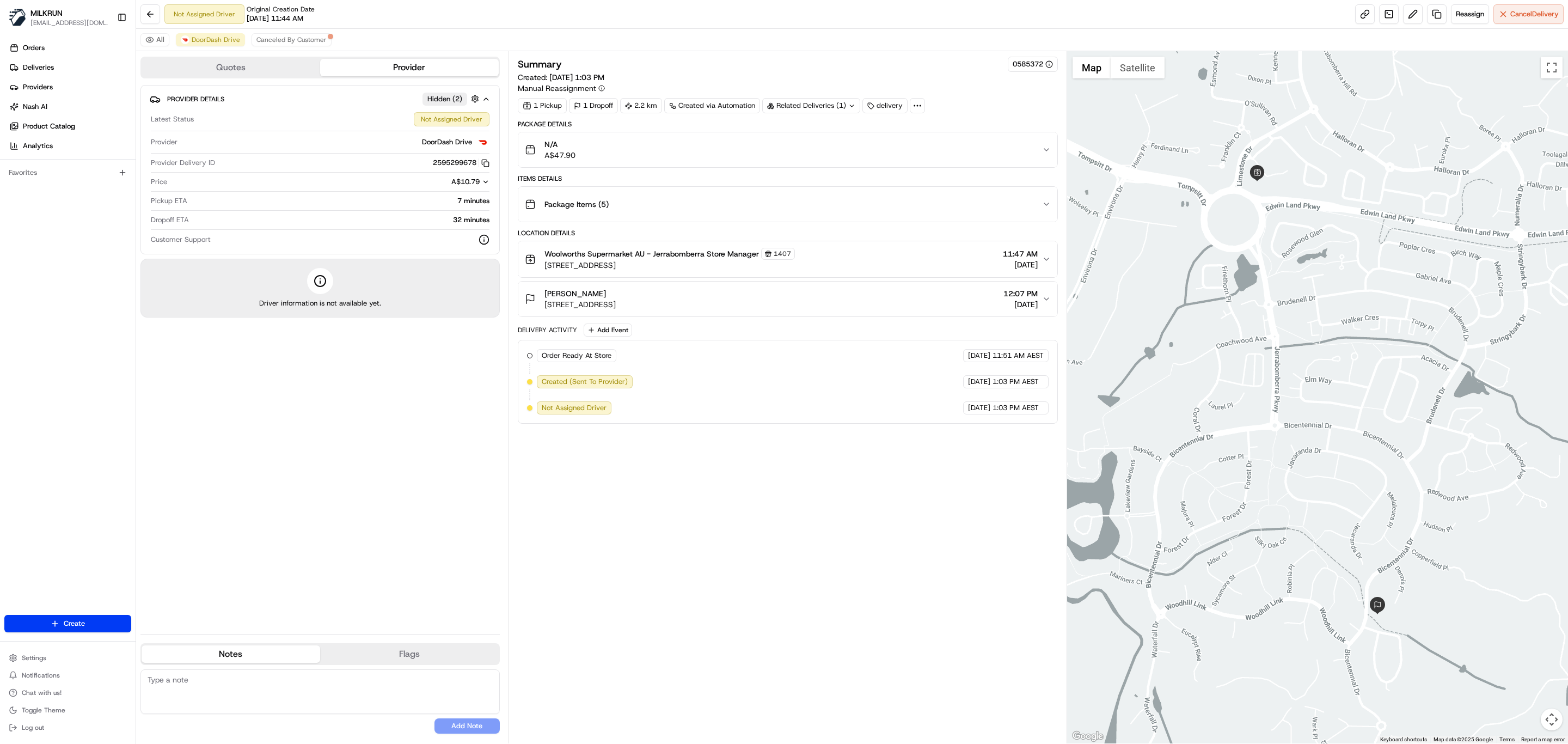
drag, startPoint x: 727, startPoint y: 437, endPoint x: 604, endPoint y: 277, distance: 201.8
click at [728, 437] on div "Summary 0585372 Created: 21/08/2025 1:03 PM Manual Reassignment 1 Pickup 1 Drop…" at bounding box center [787, 397] width 540 height 681
click at [912, 528] on div "Summary 0585372 Created: 21/08/2025 1:03 PM Manual Reassignment 1 Pickup 1 Drop…" at bounding box center [787, 397] width 540 height 681
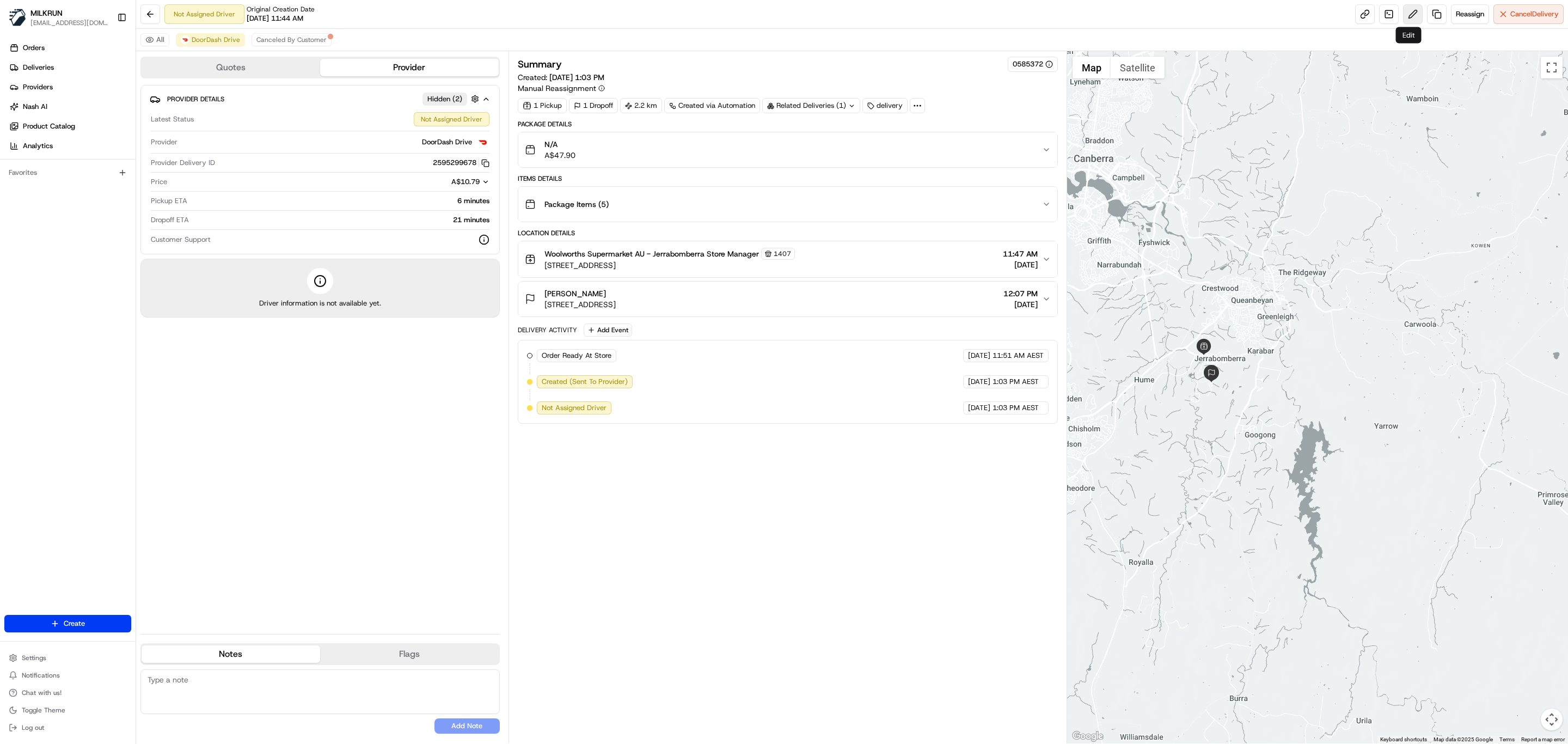
click at [1411, 12] on button at bounding box center [1413, 14] width 19 height 19
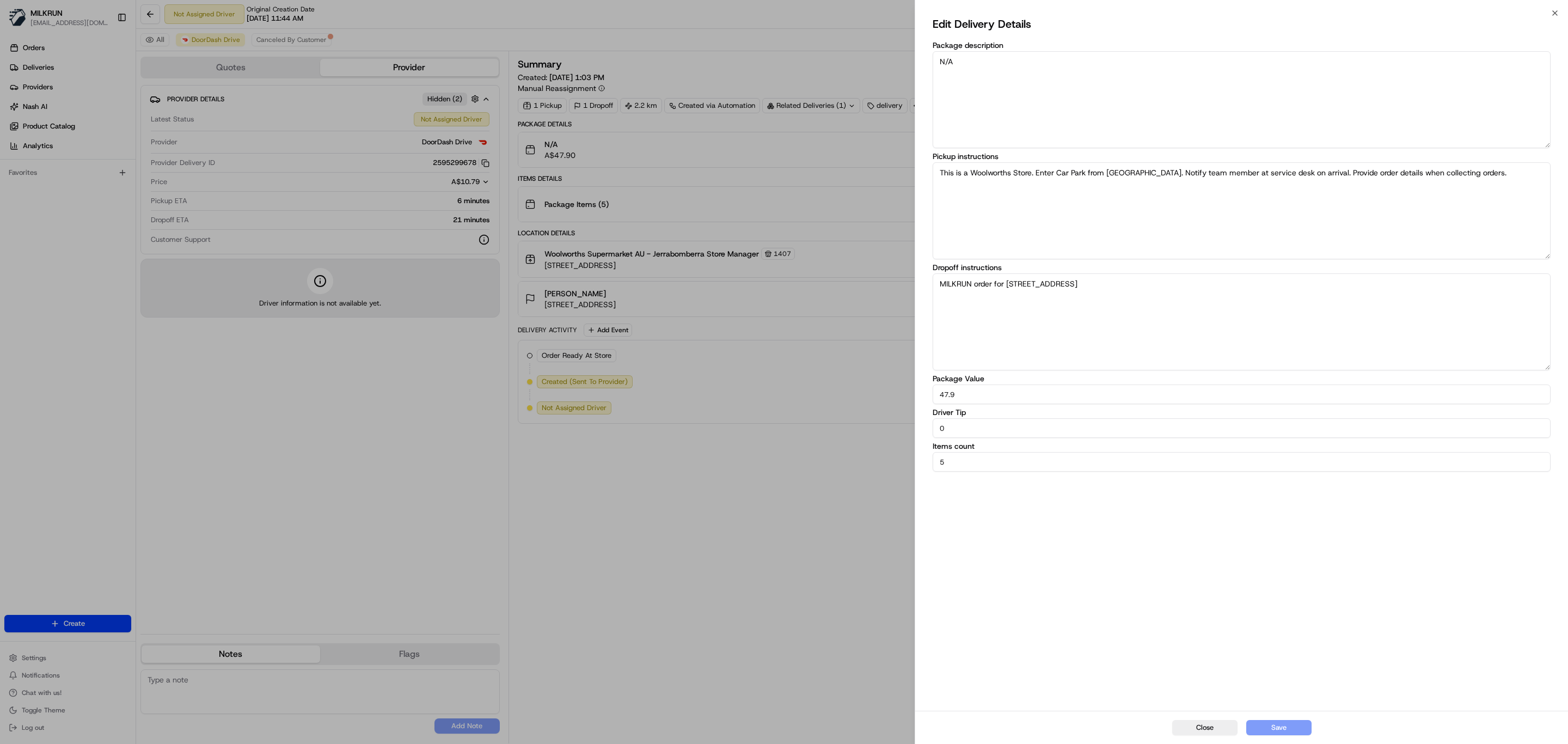
drag, startPoint x: 959, startPoint y: 432, endPoint x: 879, endPoint y: 438, distance: 80.2
click at [879, 438] on body "MILKRUN idiesca@woolworths.com.au Toggle Sidebar Orders Deliveries Providers Na…" at bounding box center [784, 372] width 1568 height 744
type input "5"
click at [1284, 725] on button "Save" at bounding box center [1279, 727] width 65 height 15
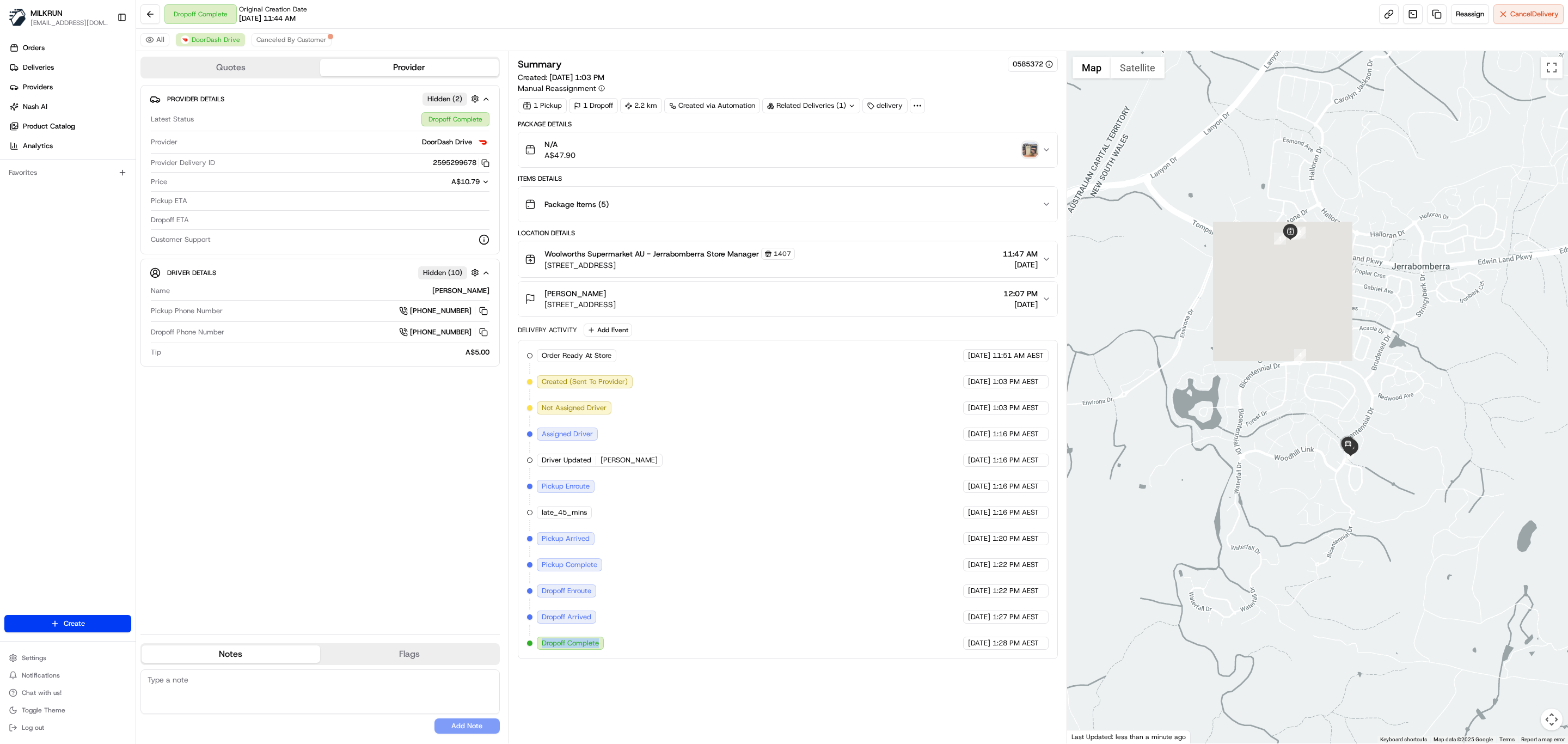
drag, startPoint x: 602, startPoint y: 656, endPoint x: 539, endPoint y: 657, distance: 63.0
click at [539, 649] on div "Dropoff Complete" at bounding box center [571, 642] width 67 height 13
copy span "Dropoff Complete"
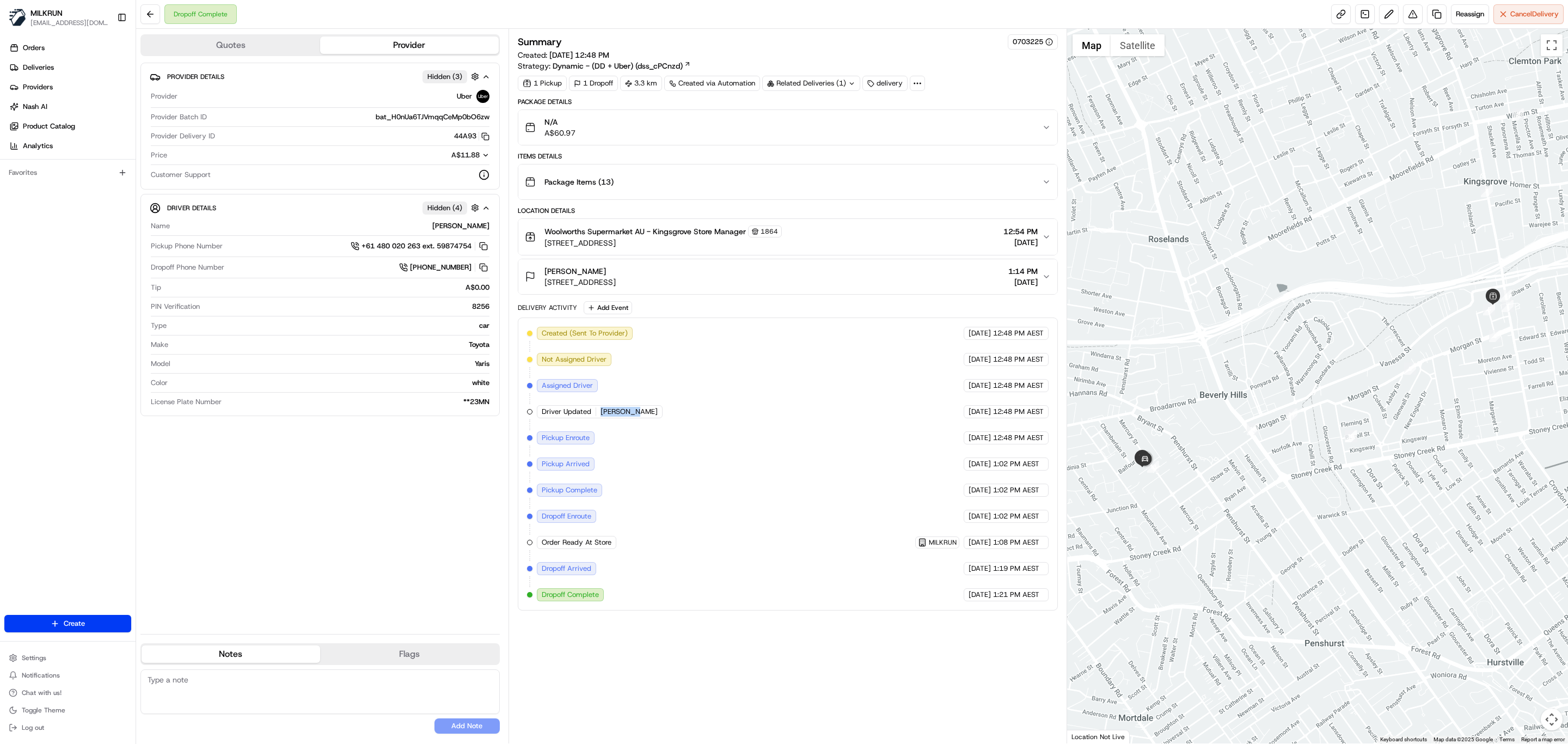
drag, startPoint x: 642, startPoint y: 414, endPoint x: 599, endPoint y: 421, distance: 43.6
click at [599, 418] on div "Driver Updated [PERSON_NAME]" at bounding box center [601, 411] width 128 height 13
copy span "[PERSON_NAME]"
drag, startPoint x: 606, startPoint y: 271, endPoint x: 544, endPoint y: 271, distance: 62.0
click at [544, 271] on div "[PERSON_NAME]" at bounding box center [579, 271] width 72 height 11
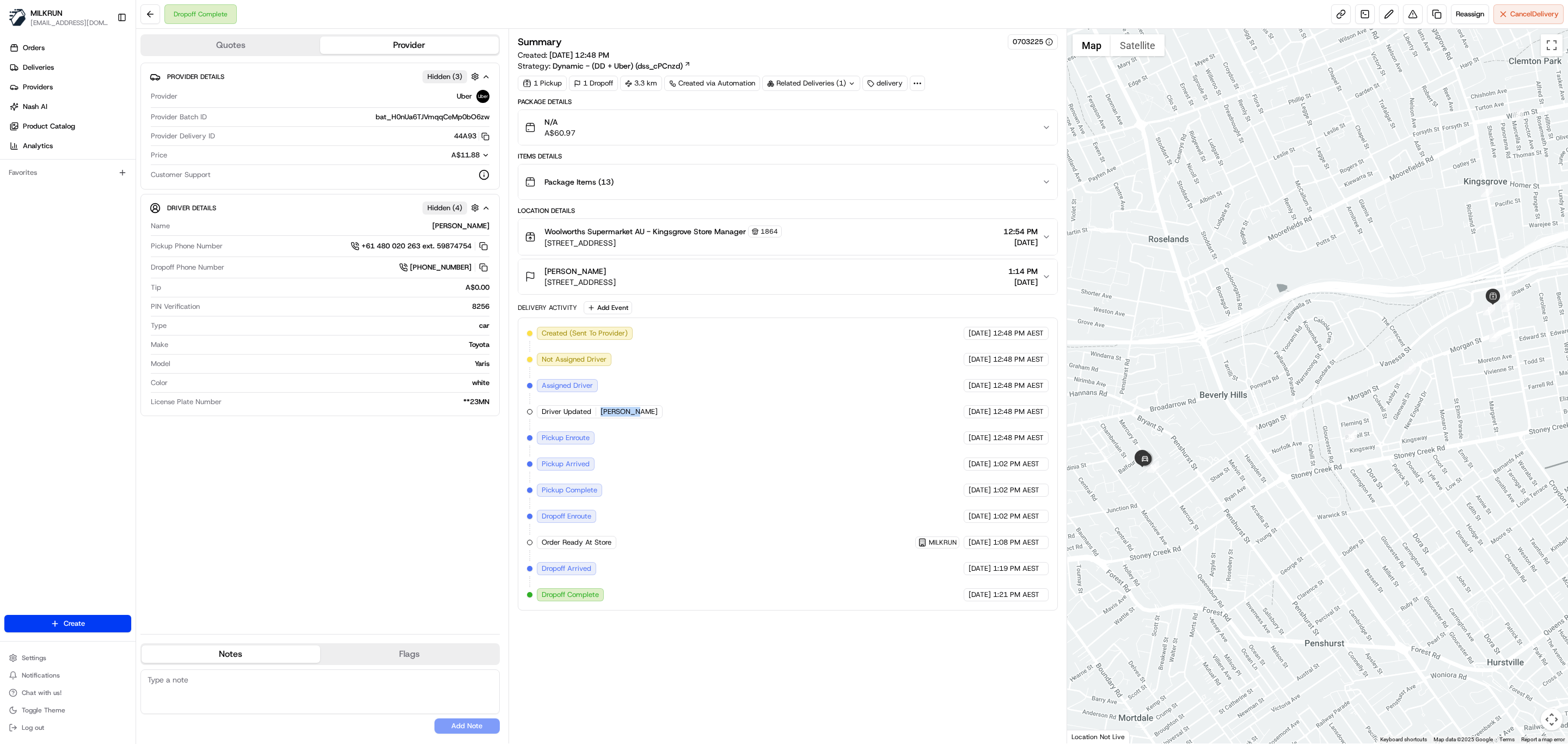
copy span "[PERSON_NAME]"
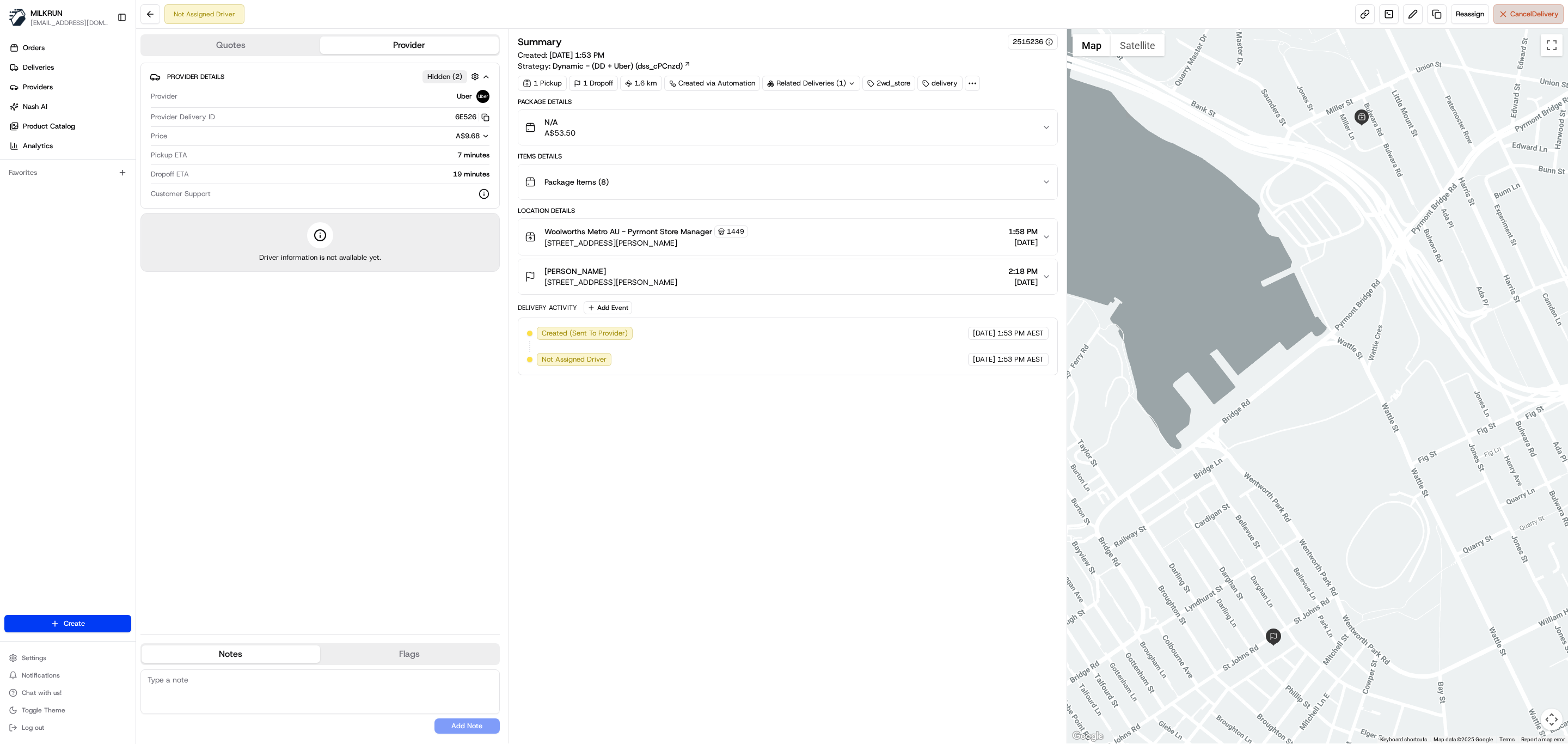
click at [1501, 13] on button "Cancel Delivery" at bounding box center [1527, 14] width 70 height 19
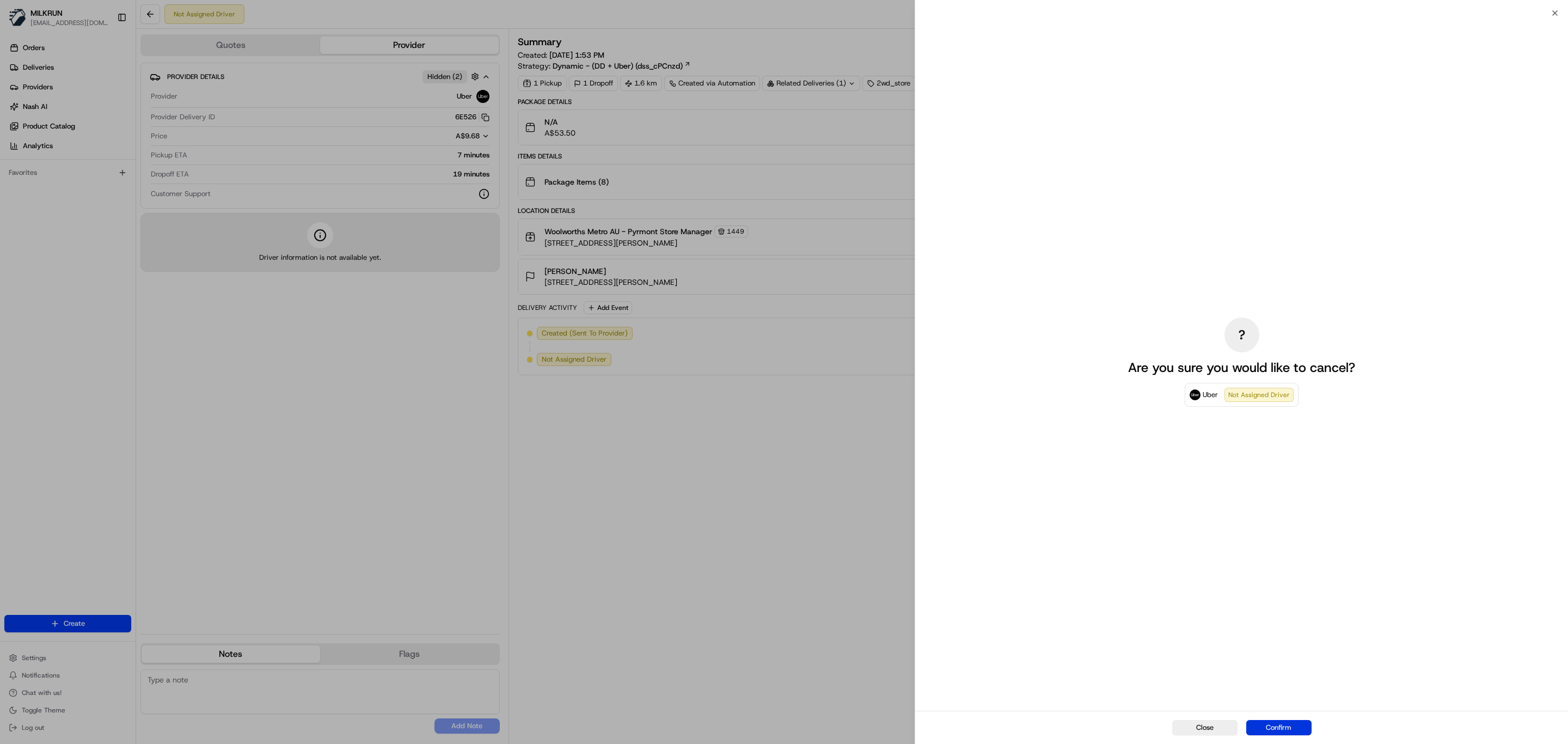
click at [1289, 722] on button "Confirm" at bounding box center [1279, 727] width 65 height 15
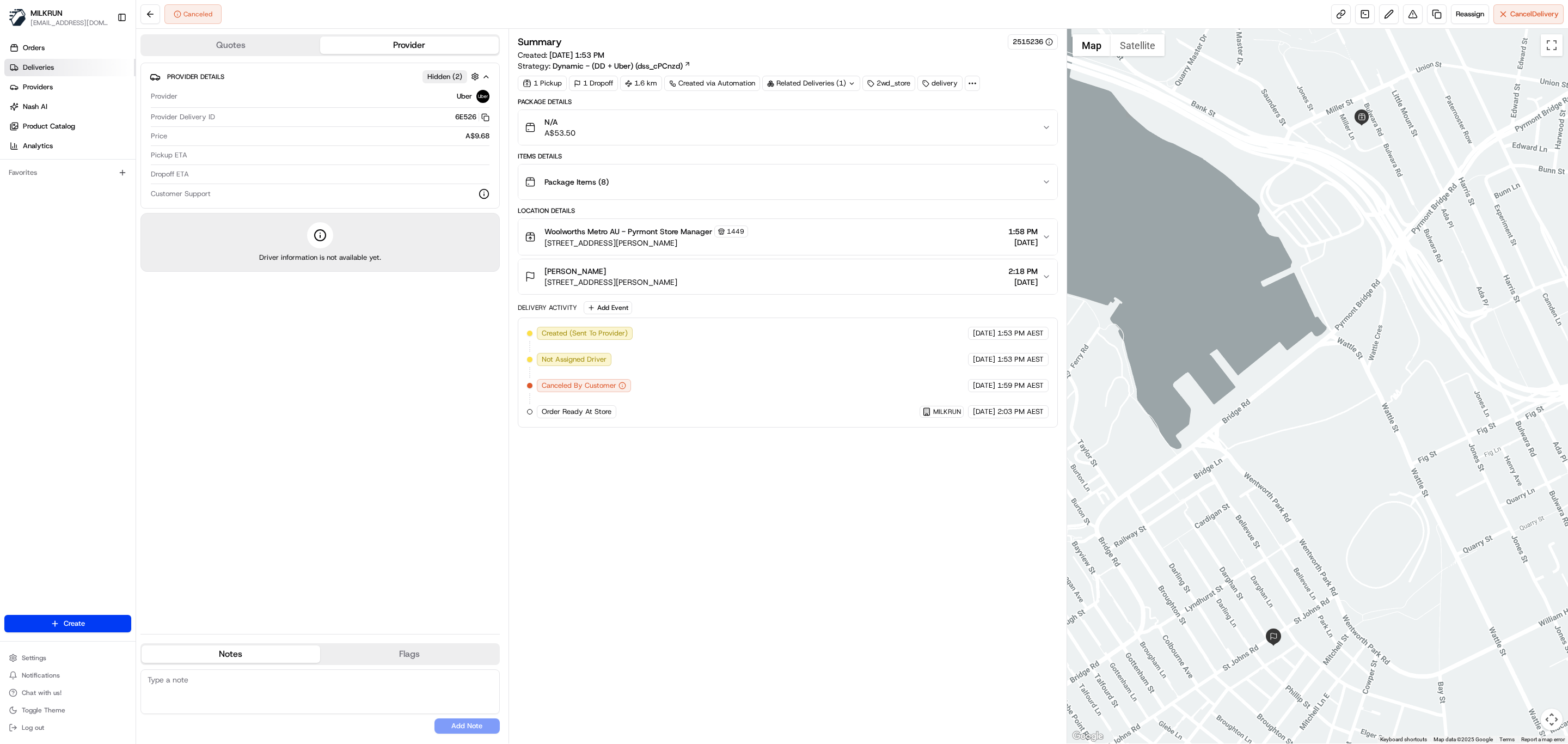
click at [56, 70] on link "Deliveries" at bounding box center [70, 68] width 132 height 18
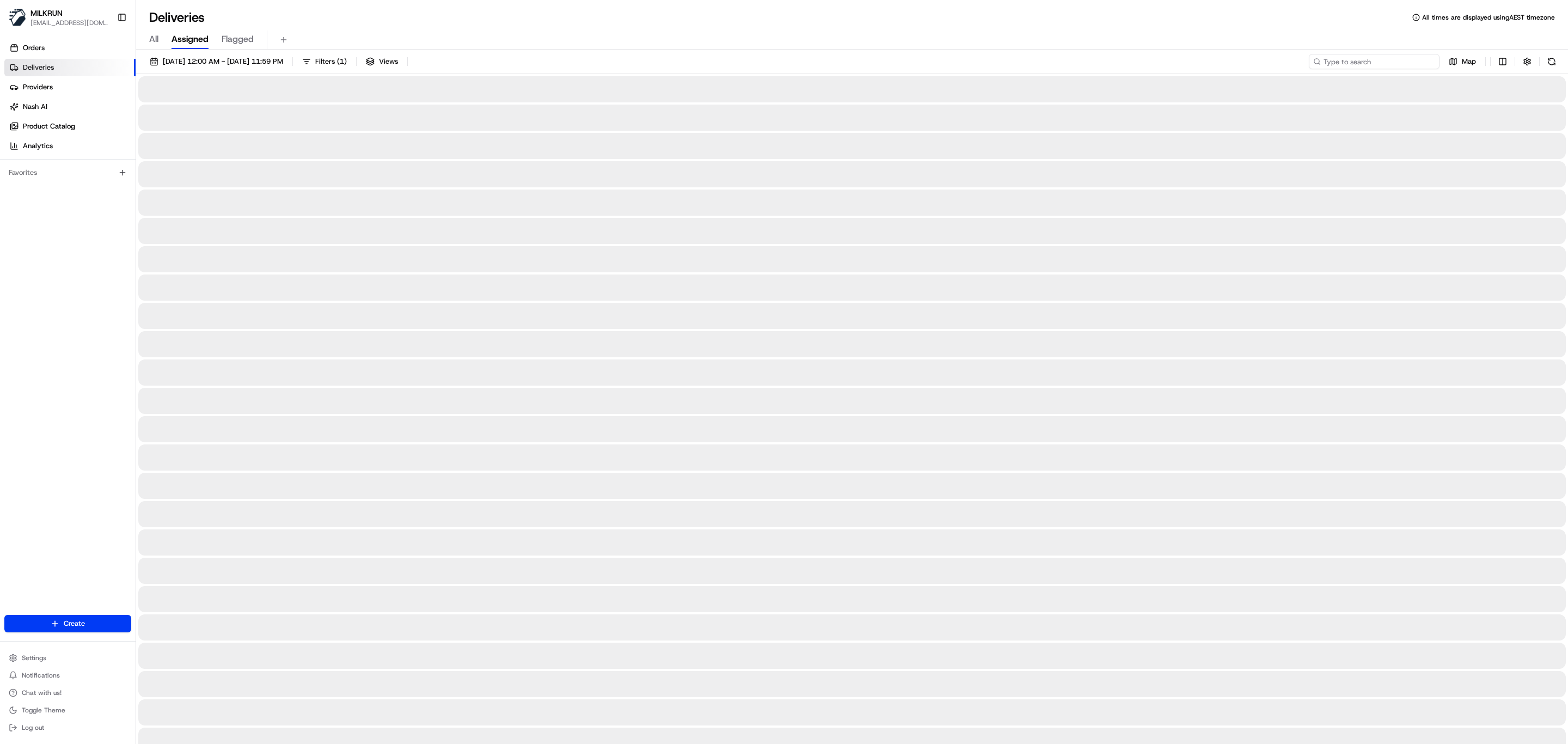
click at [1387, 67] on input at bounding box center [1374, 61] width 131 height 15
paste input "Ezra King"
click at [1325, 61] on input "Ezra King" at bounding box center [1374, 61] width 131 height 15
type input "Ezra King"
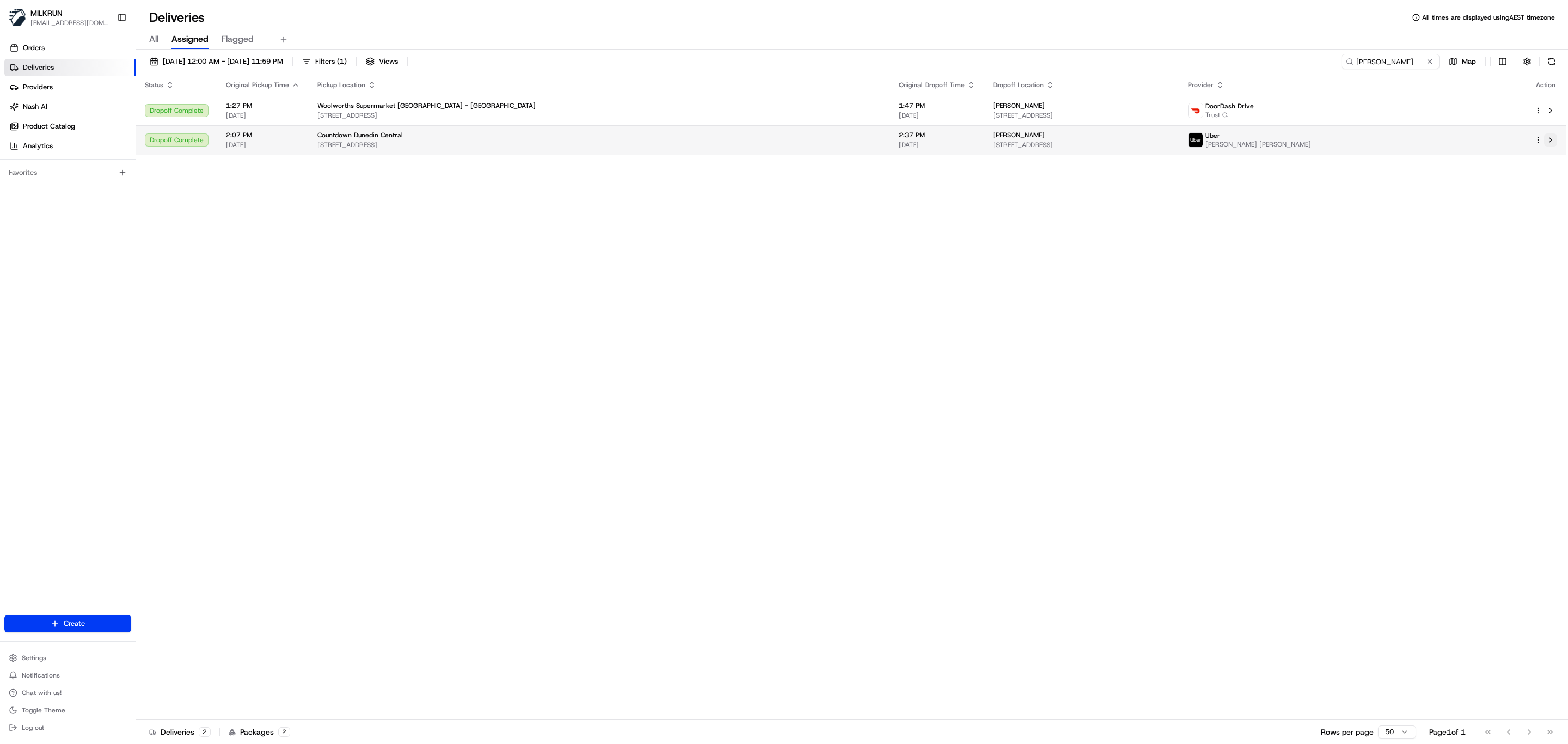
click at [1550, 138] on button at bounding box center [1550, 140] width 13 height 13
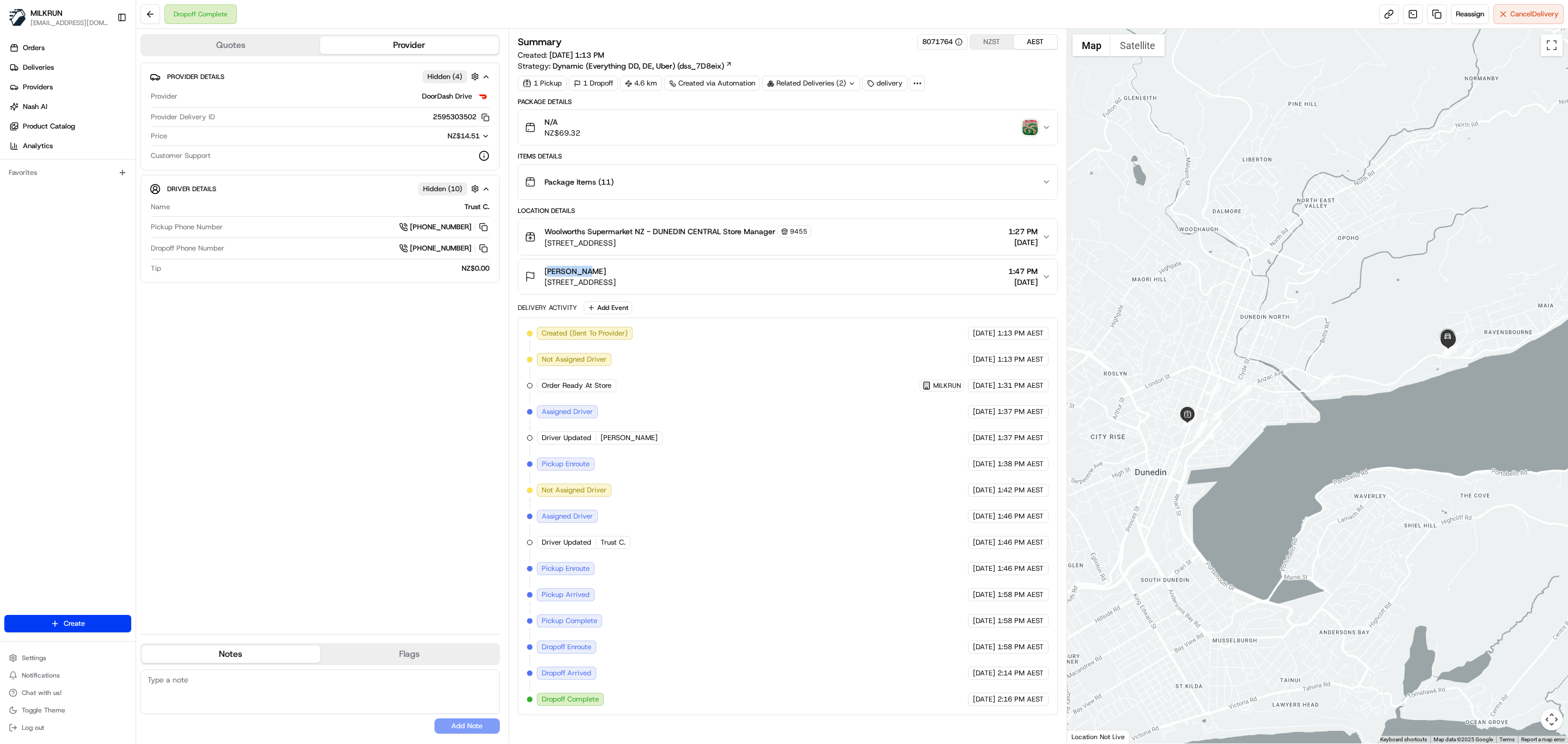
drag, startPoint x: 588, startPoint y: 275, endPoint x: 544, endPoint y: 277, distance: 44.0
click at [544, 277] on div "[PERSON_NAME] [STREET_ADDRESS][PERSON_NAME]" at bounding box center [570, 277] width 91 height 22
copy span "[PERSON_NAME]"
click at [1022, 126] on img "button" at bounding box center [1029, 127] width 15 height 15
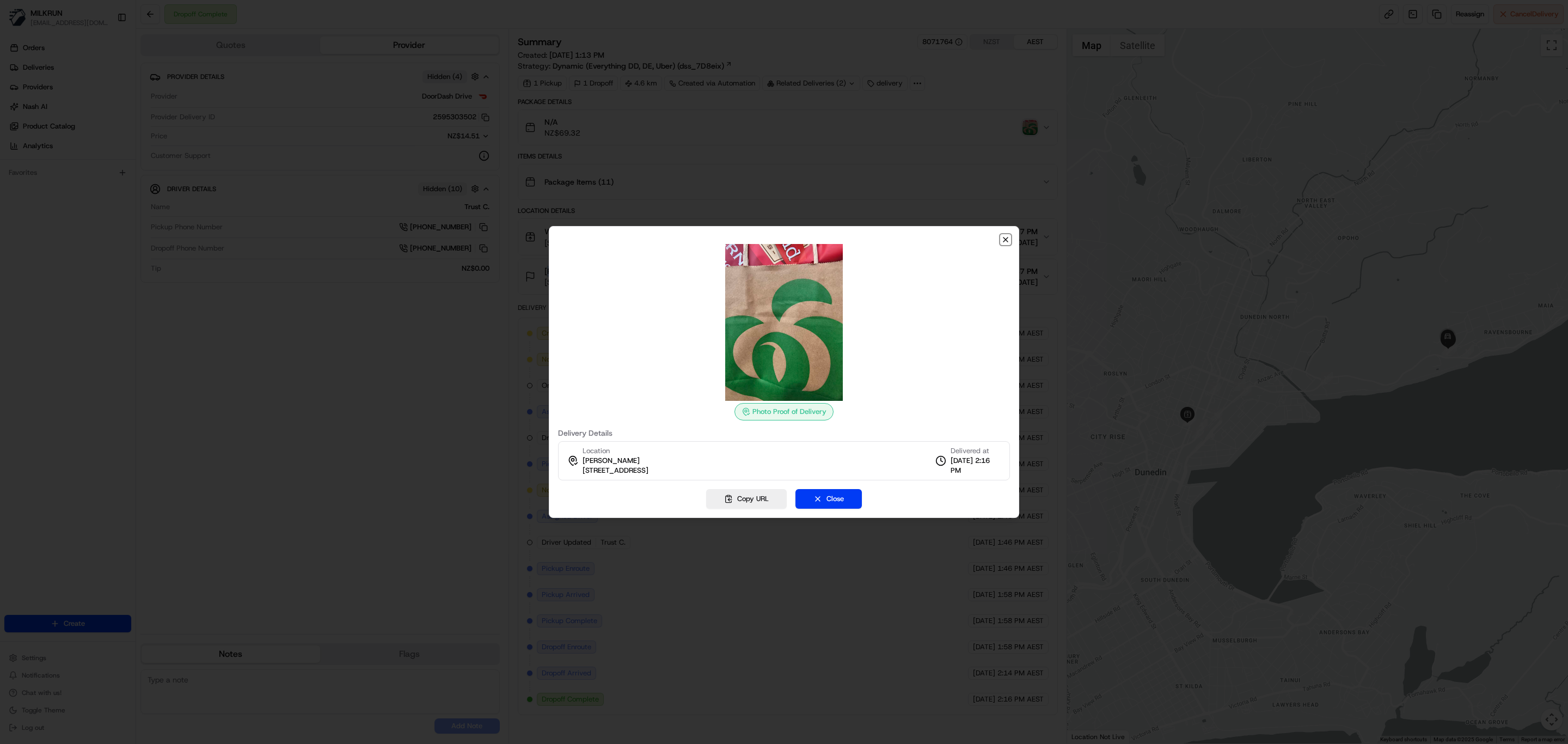
click at [1005, 235] on icon "button" at bounding box center [1005, 239] width 9 height 9
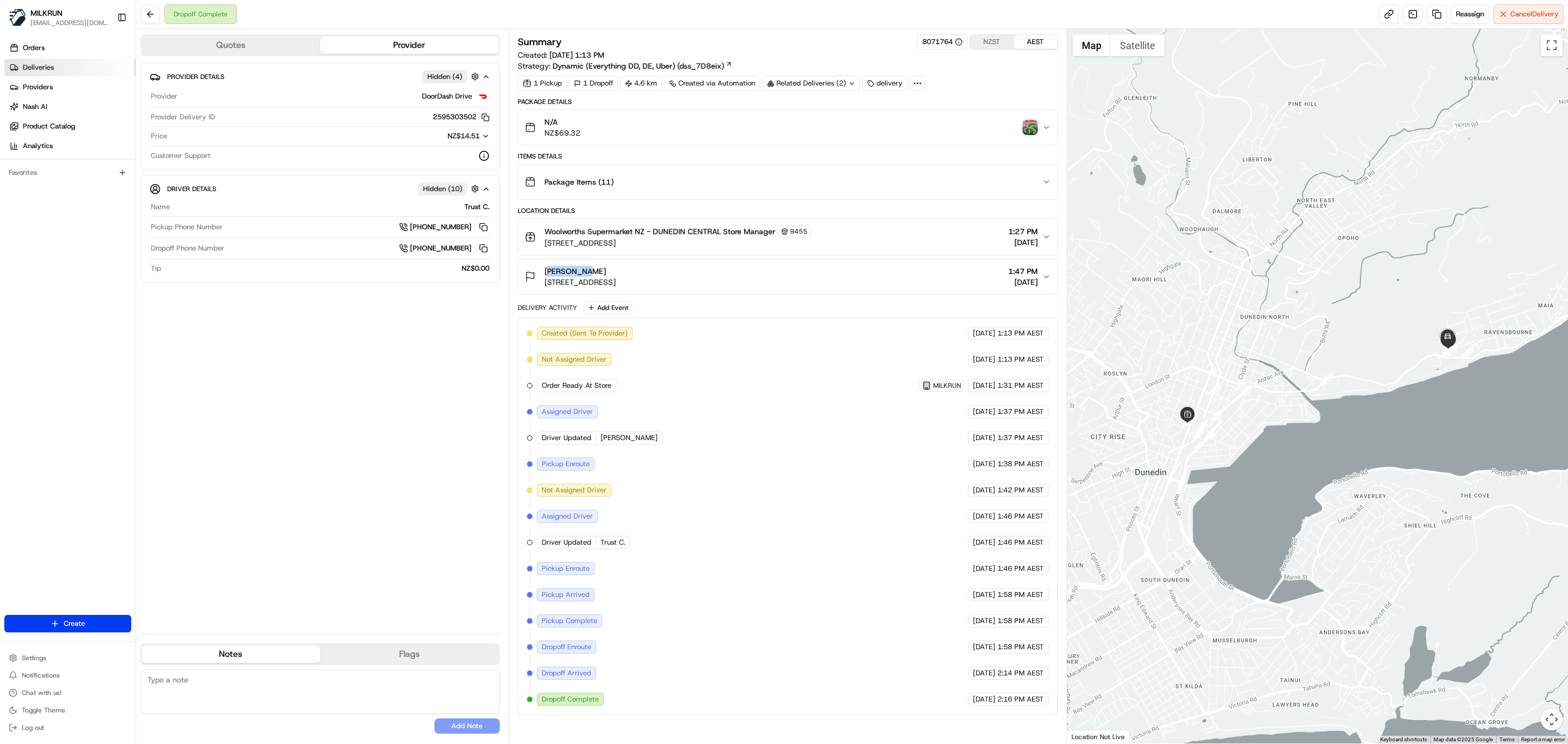
click at [34, 67] on span "Deliveries" at bounding box center [38, 67] width 31 height 10
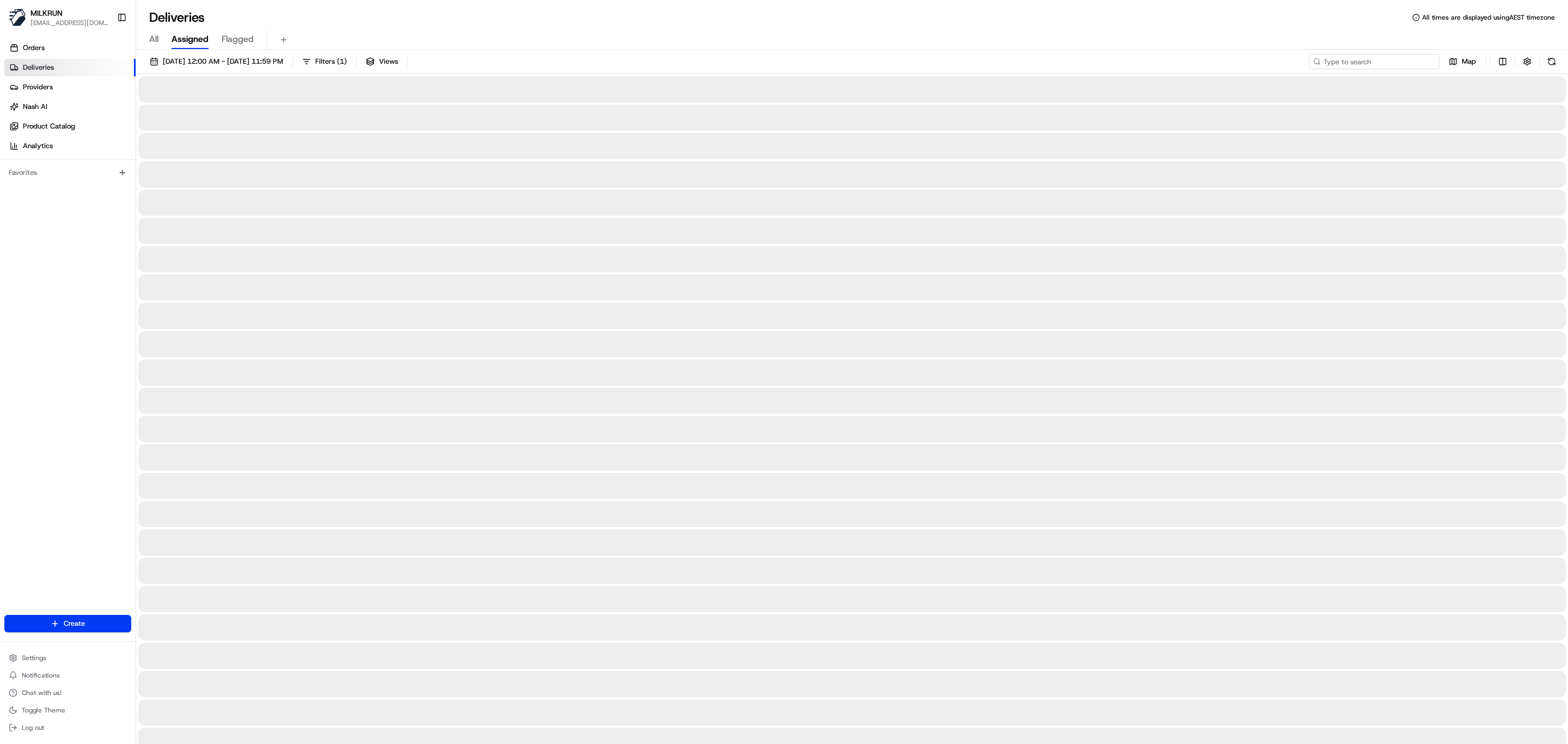
click at [1405, 62] on input at bounding box center [1374, 61] width 131 height 15
paste input "[PERSON_NAME]"
click at [1326, 59] on input "[PERSON_NAME]" at bounding box center [1374, 61] width 131 height 15
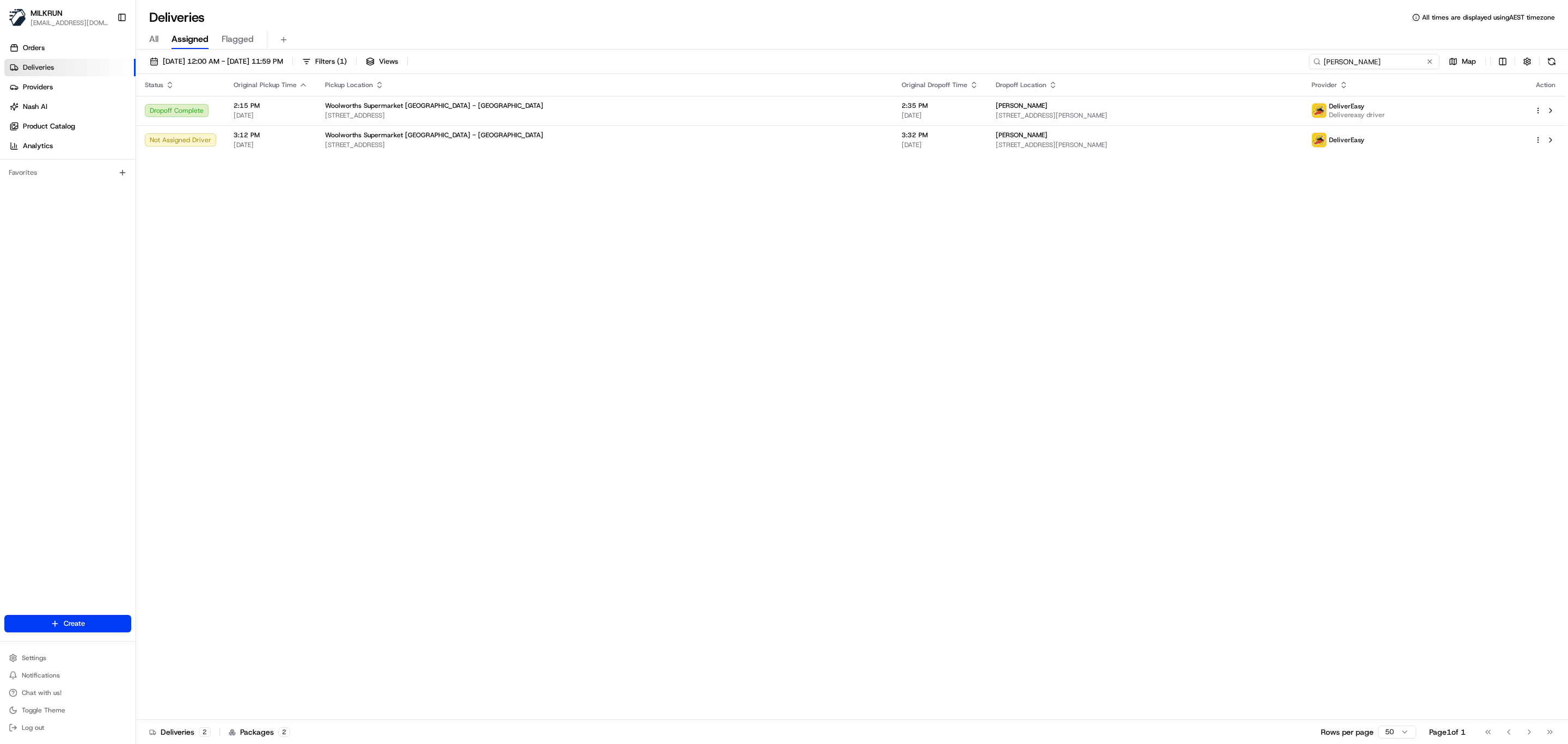
drag, startPoint x: 1399, startPoint y: 63, endPoint x: 962, endPoint y: 73, distance: 437.1
click at [962, 73] on div "[DATE] 12:00 AM - [DATE] 11:59 PM Filters ( 1 ) Views [PERSON_NAME] Map" at bounding box center [852, 64] width 1432 height 20
paste input "[PERSON_NAME]"
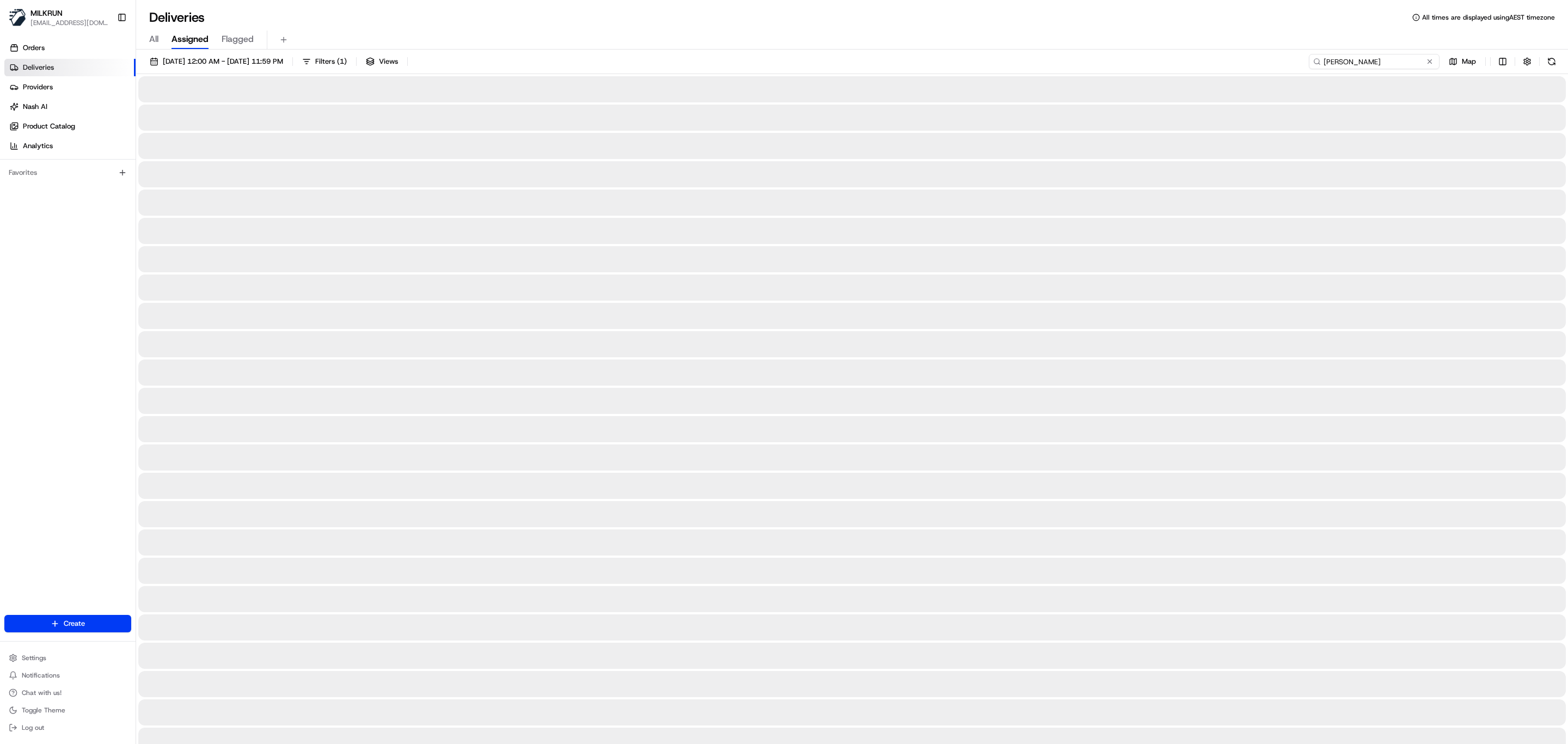
click at [1322, 60] on input "Selina Wishart" at bounding box center [1374, 61] width 131 height 15
type input "Selina Wishart"
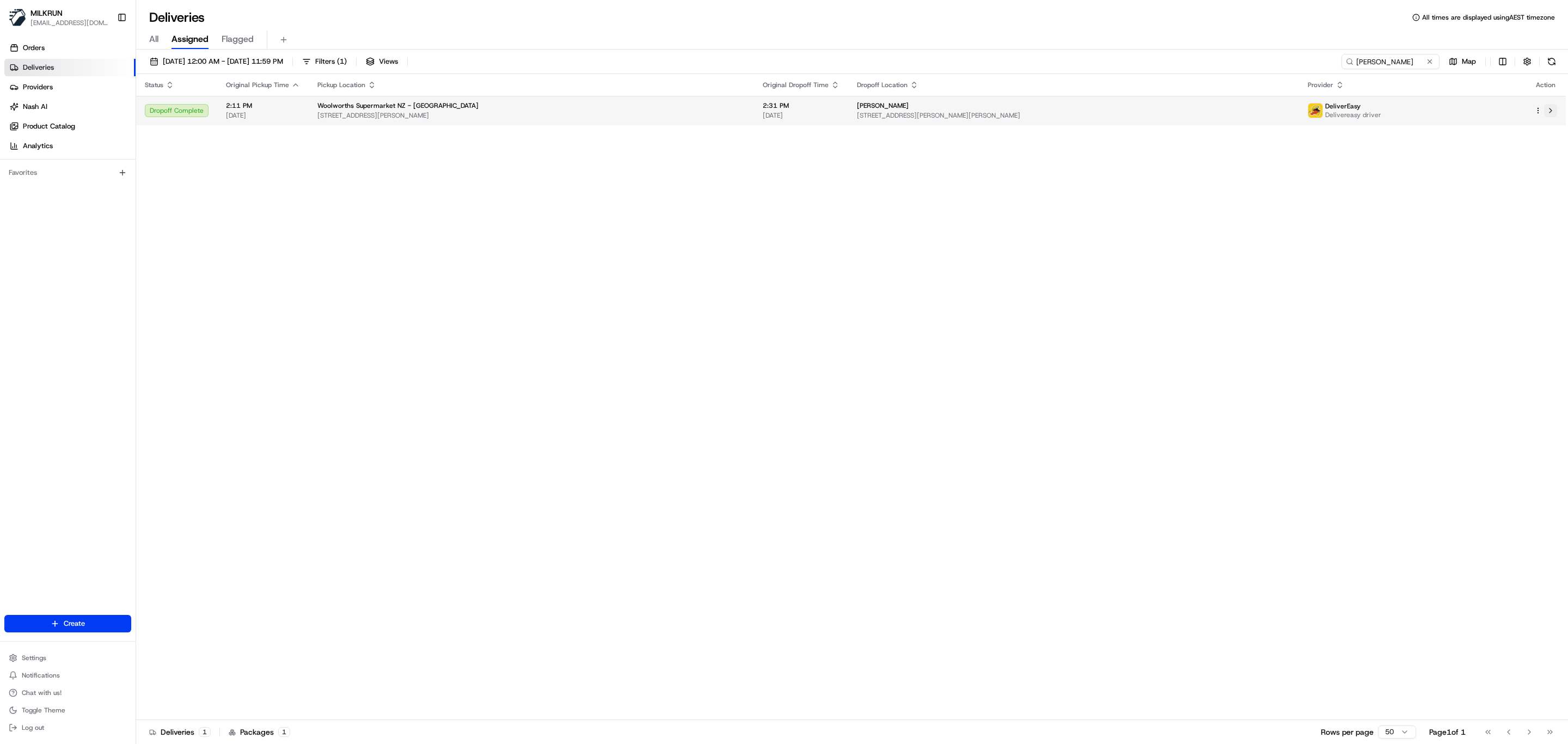
click at [1553, 110] on button at bounding box center [1550, 110] width 13 height 13
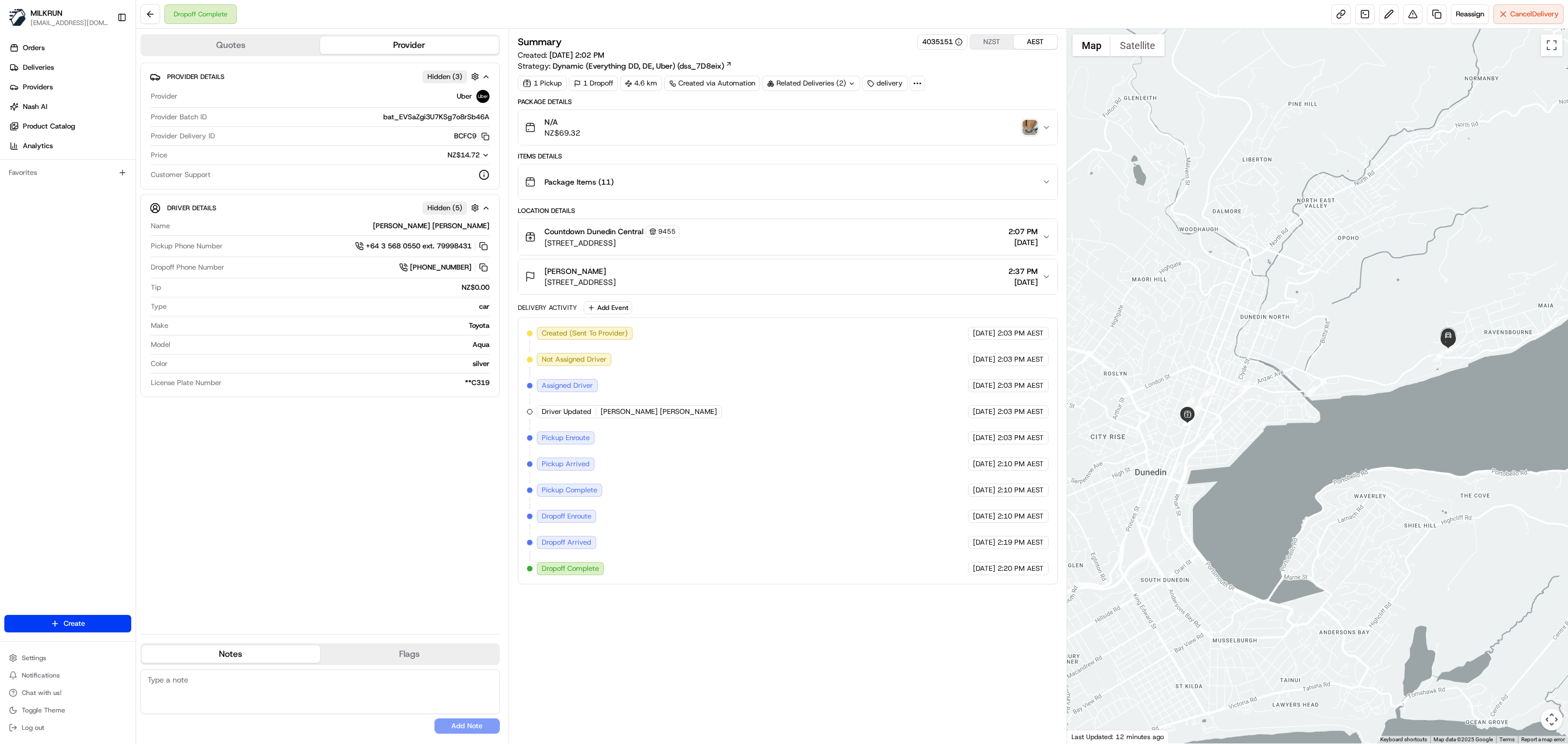
click at [1029, 132] on img "button" at bounding box center [1029, 127] width 15 height 15
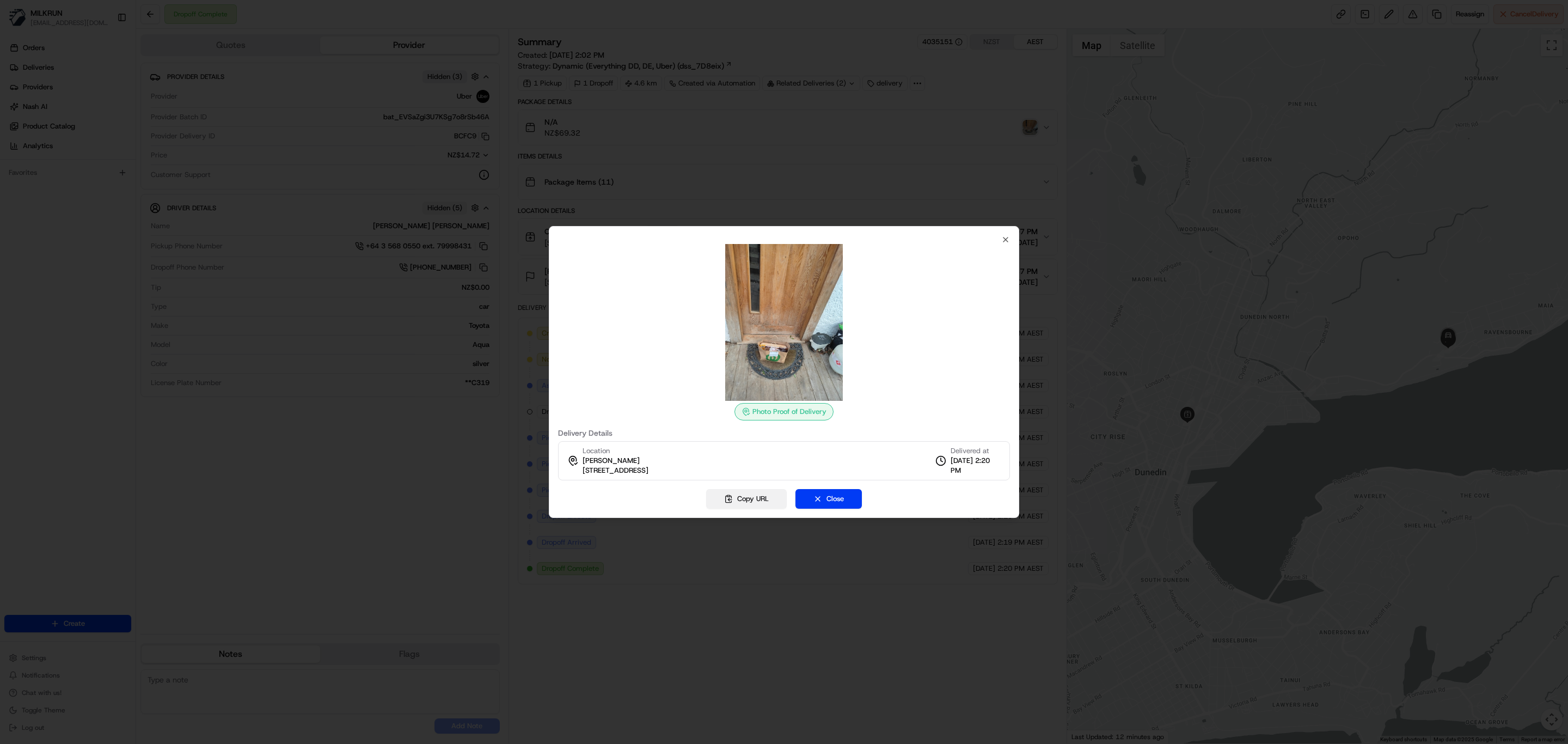
click at [753, 498] on button "Copy URL" at bounding box center [746, 498] width 80 height 19
click at [746, 348] on img at bounding box center [784, 322] width 156 height 156
drag, startPoint x: 757, startPoint y: 498, endPoint x: 856, endPoint y: 438, distance: 115.8
click at [757, 498] on button "Copy URL" at bounding box center [746, 498] width 80 height 19
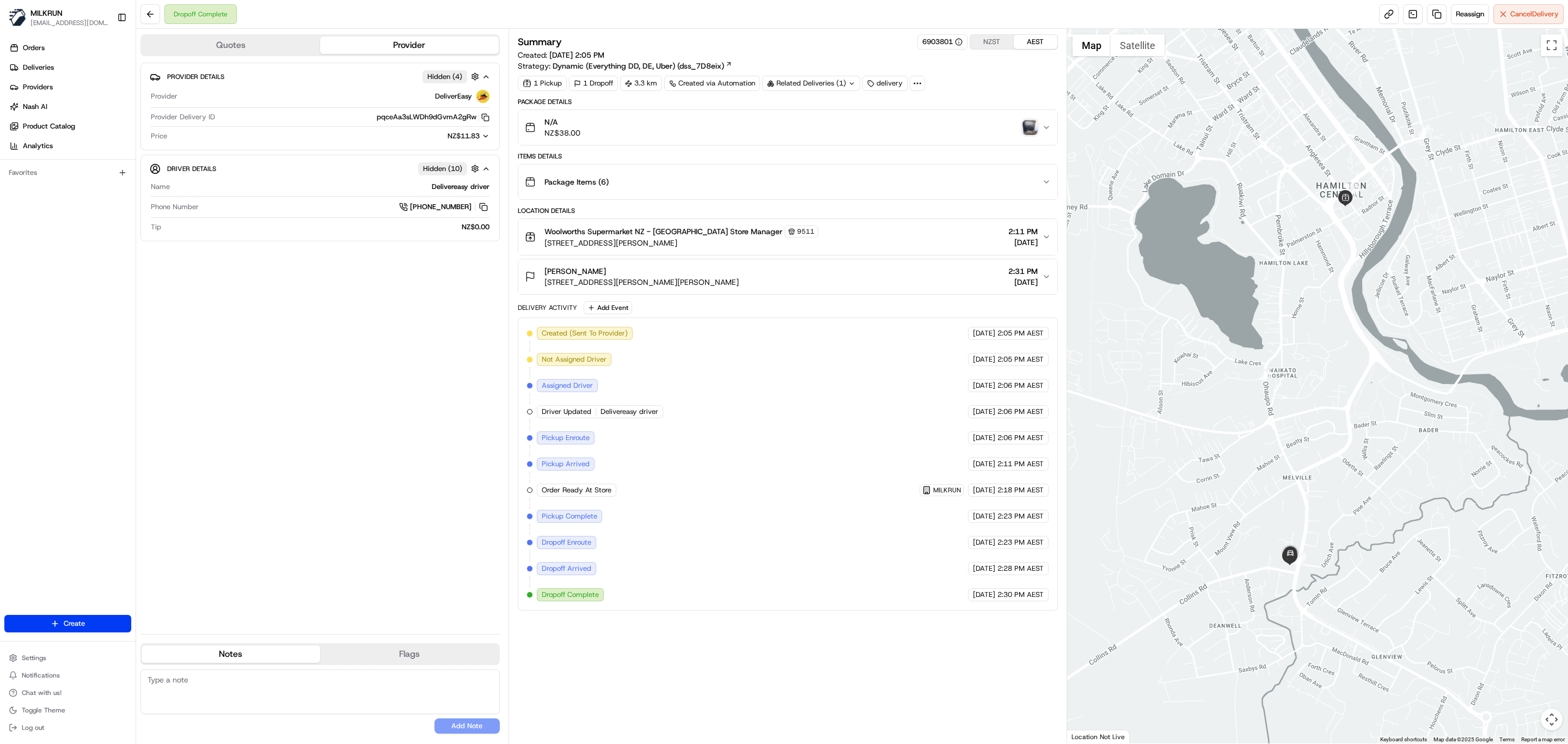
click at [1022, 130] on img "button" at bounding box center [1029, 127] width 15 height 15
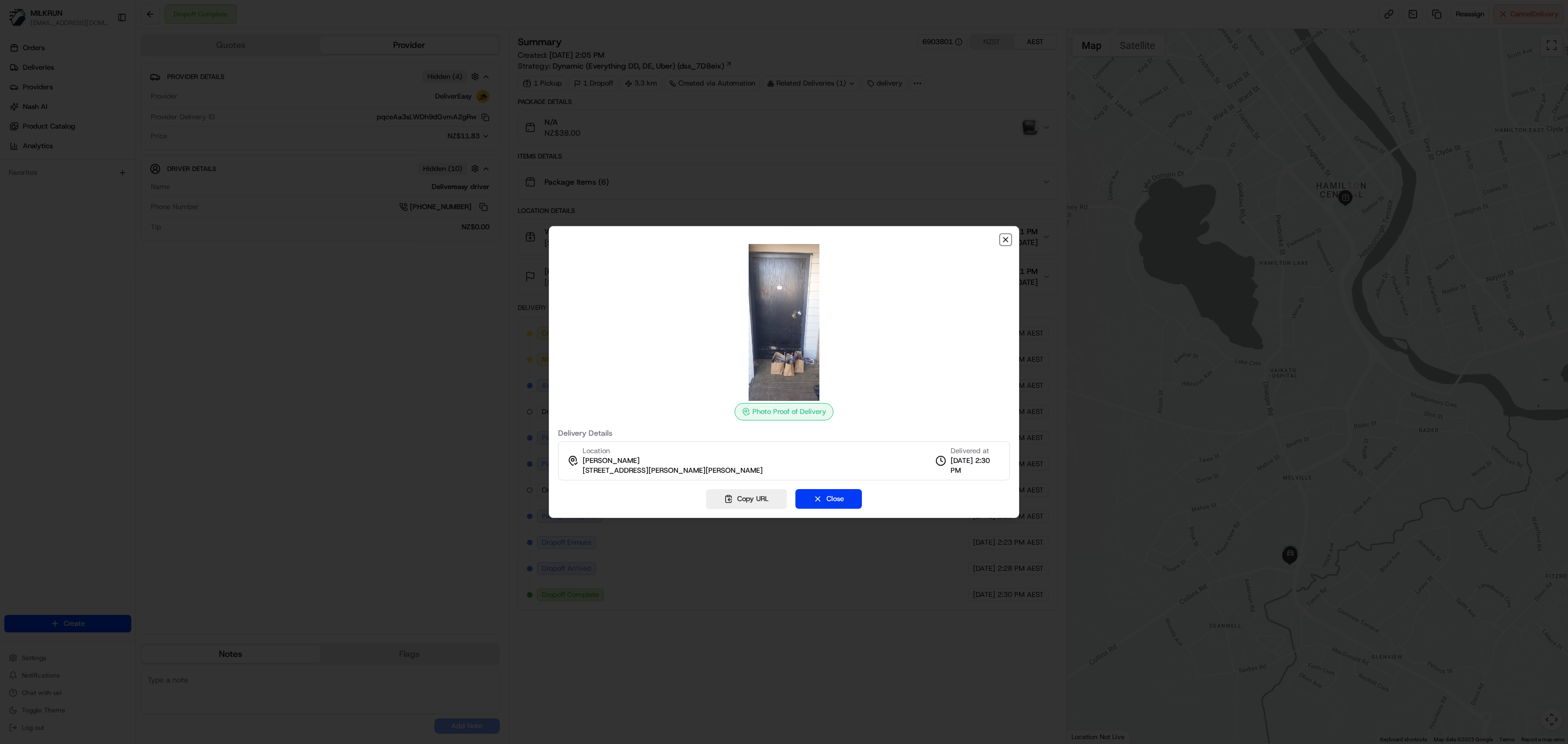
click at [1006, 242] on icon "button" at bounding box center [1005, 239] width 9 height 9
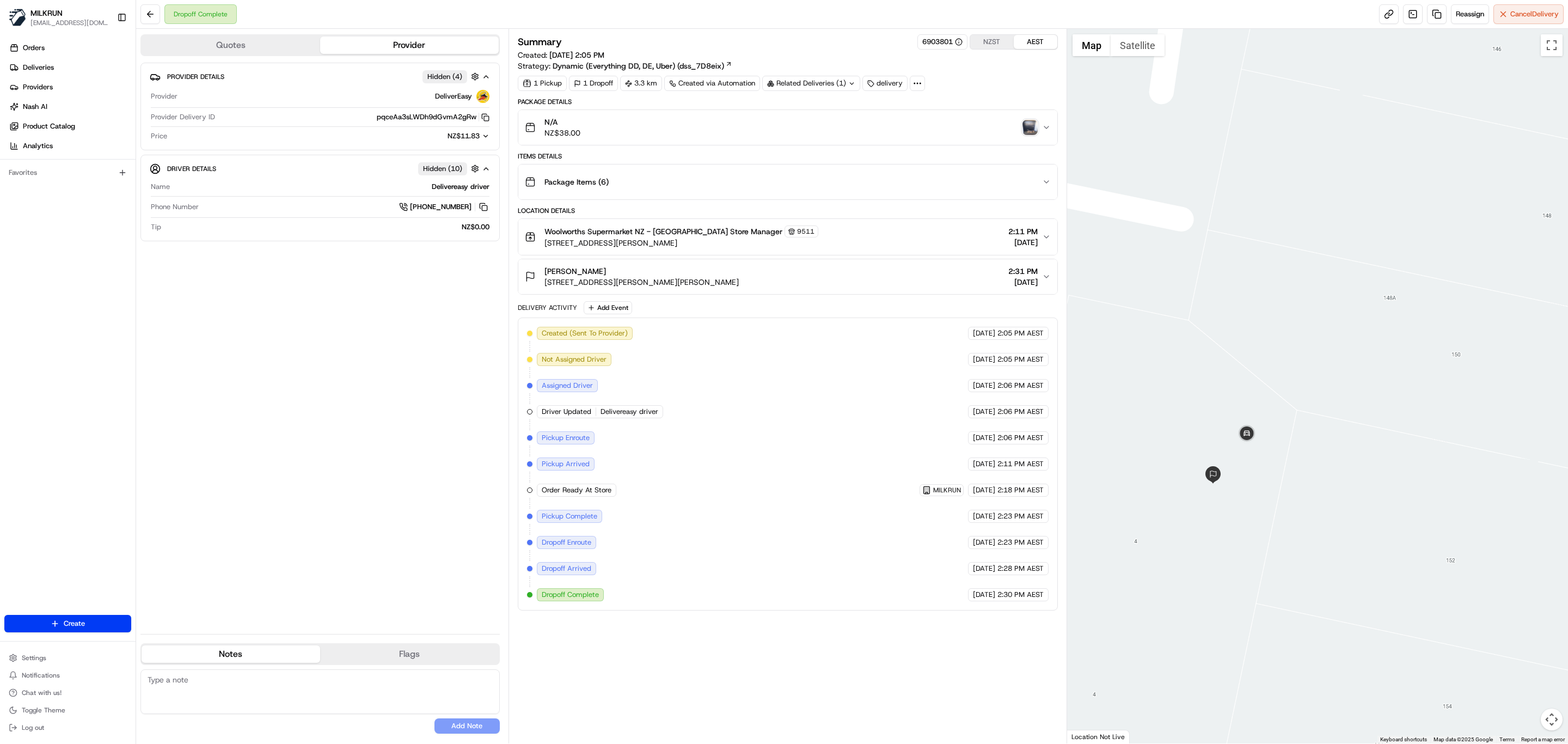
click at [1027, 130] on img "button" at bounding box center [1029, 127] width 15 height 15
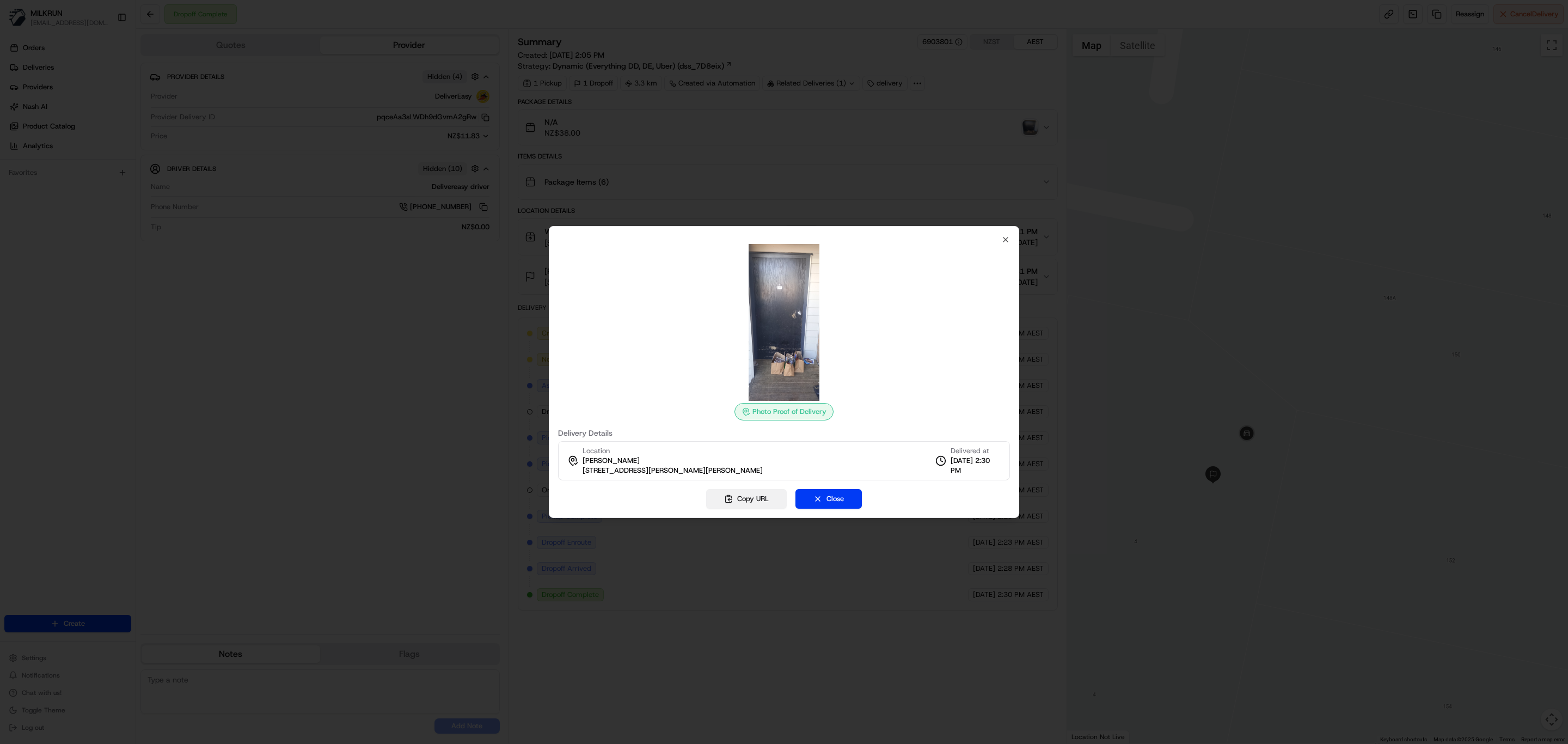
click at [727, 495] on button "Copy URL" at bounding box center [746, 498] width 80 height 19
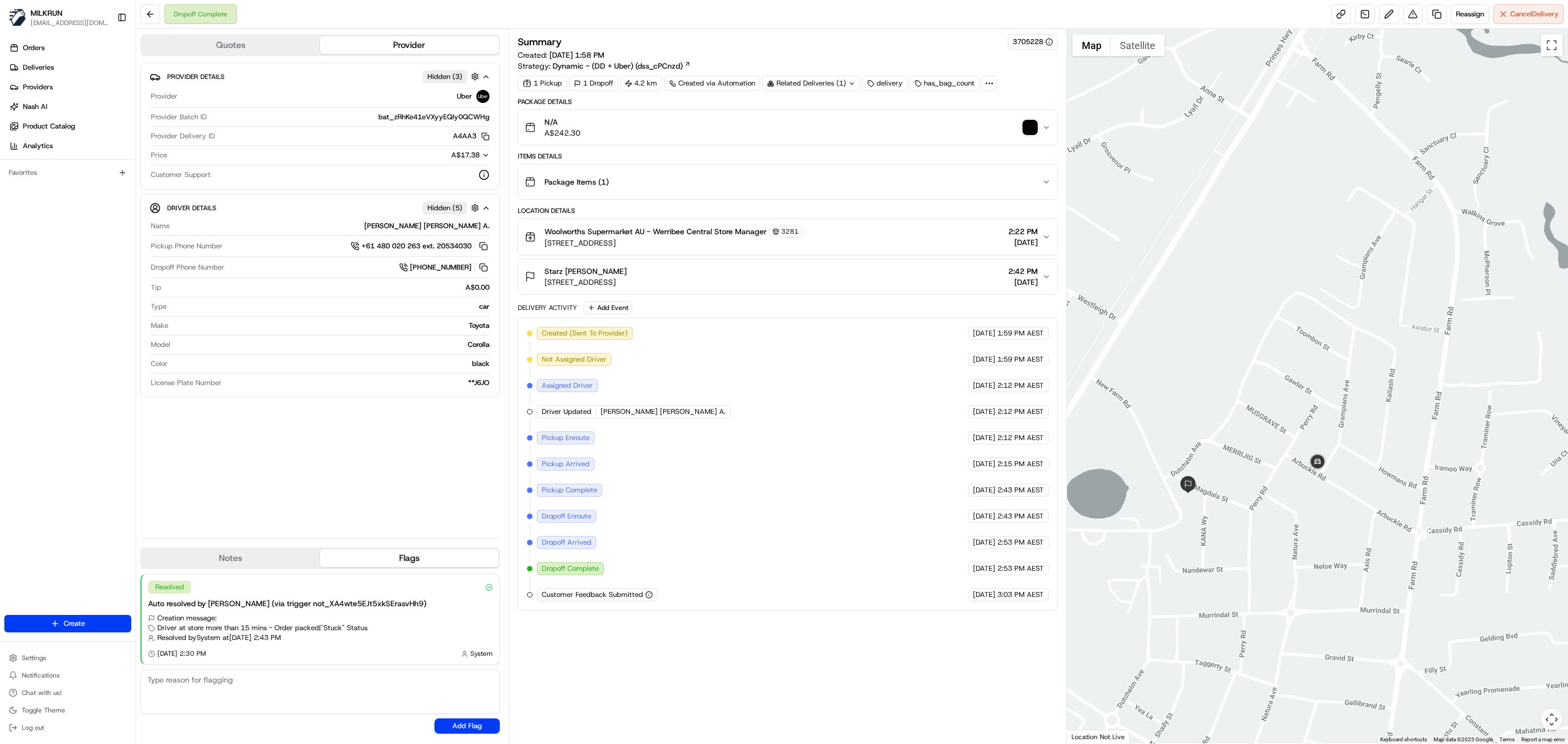
click at [1027, 129] on img "button" at bounding box center [1029, 127] width 15 height 15
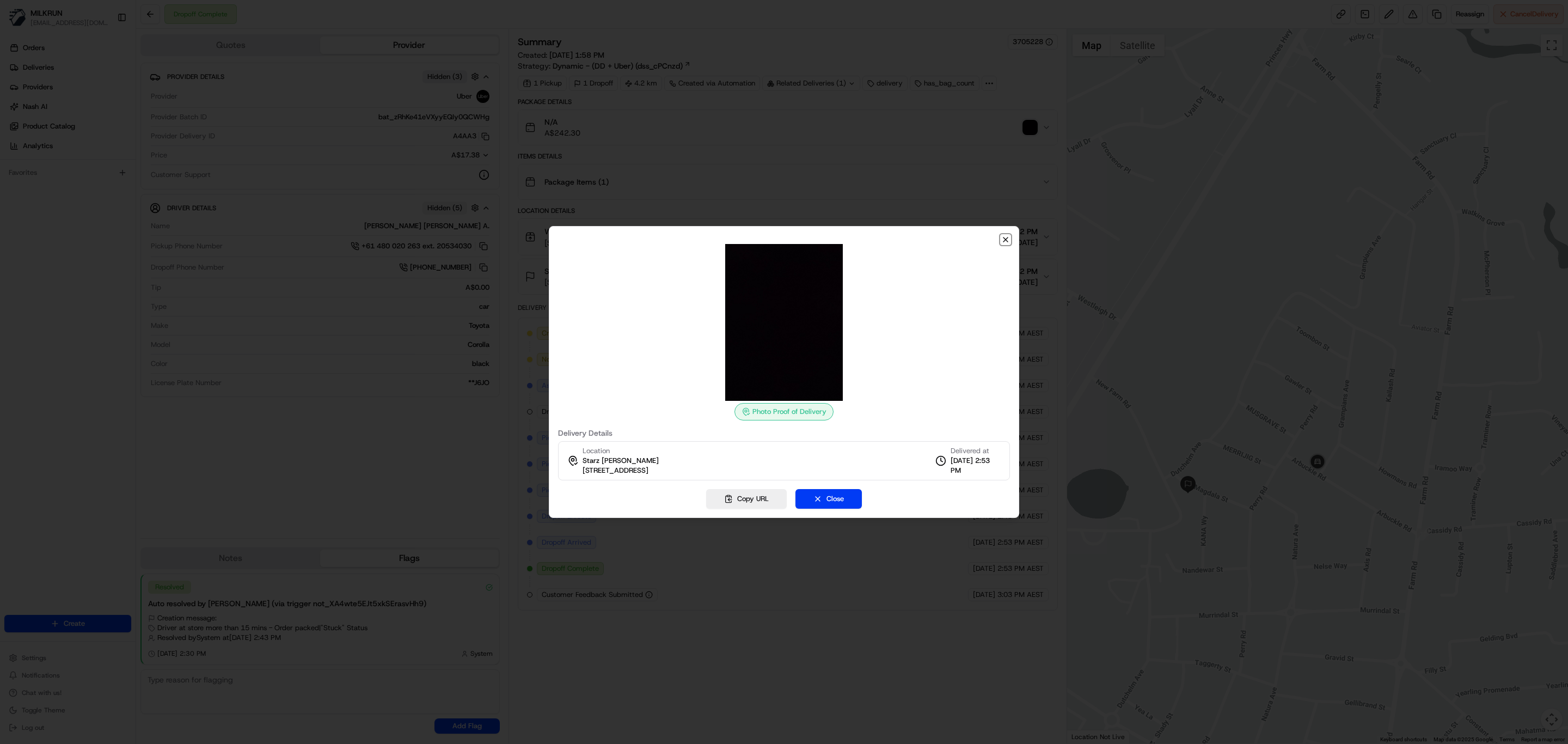
click at [1006, 238] on icon "button" at bounding box center [1005, 239] width 9 height 9
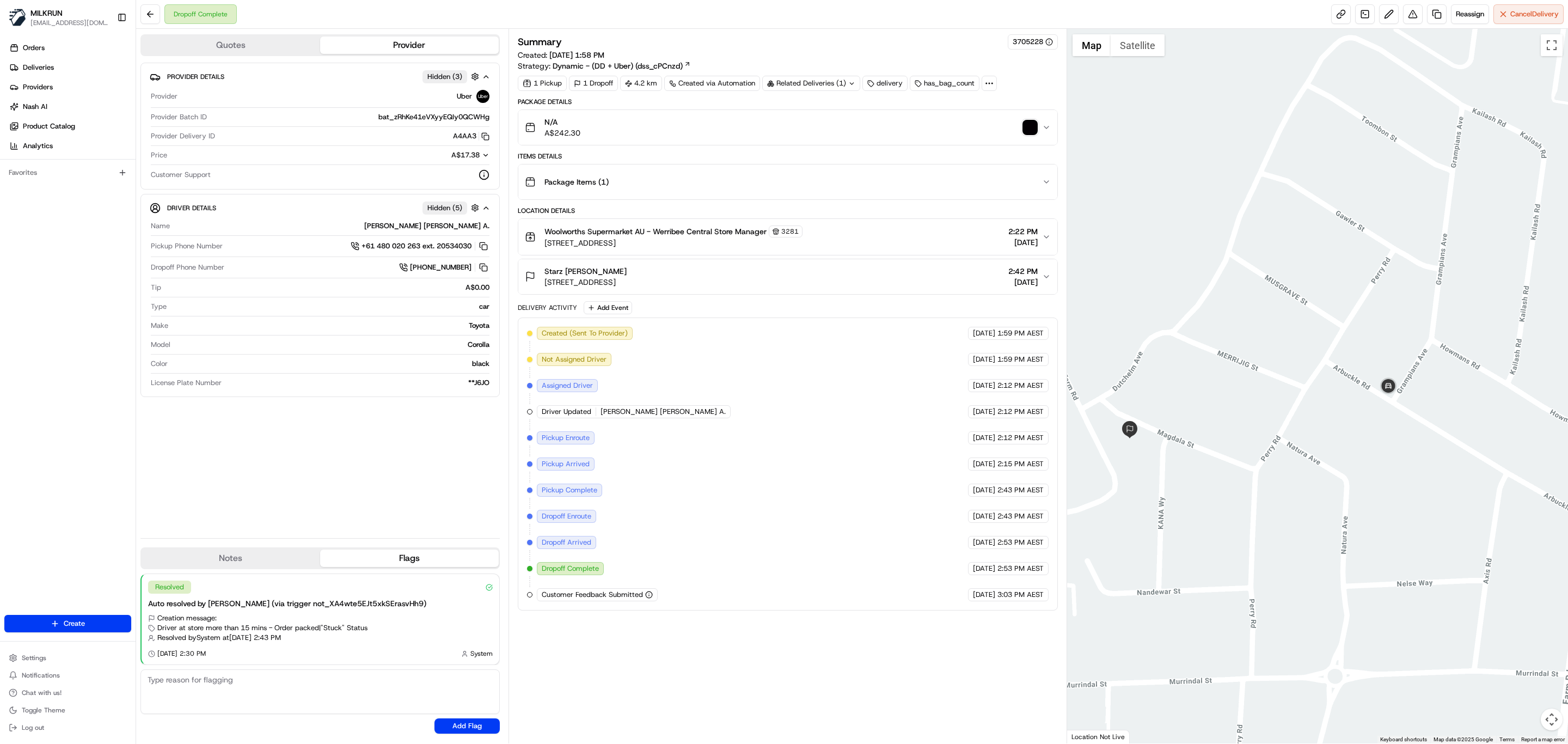
drag, startPoint x: 1312, startPoint y: 503, endPoint x: 1378, endPoint y: 458, distance: 79.9
click at [1378, 458] on div at bounding box center [1318, 386] width 502 height 714
click at [1409, 19] on button at bounding box center [1413, 14] width 19 height 19
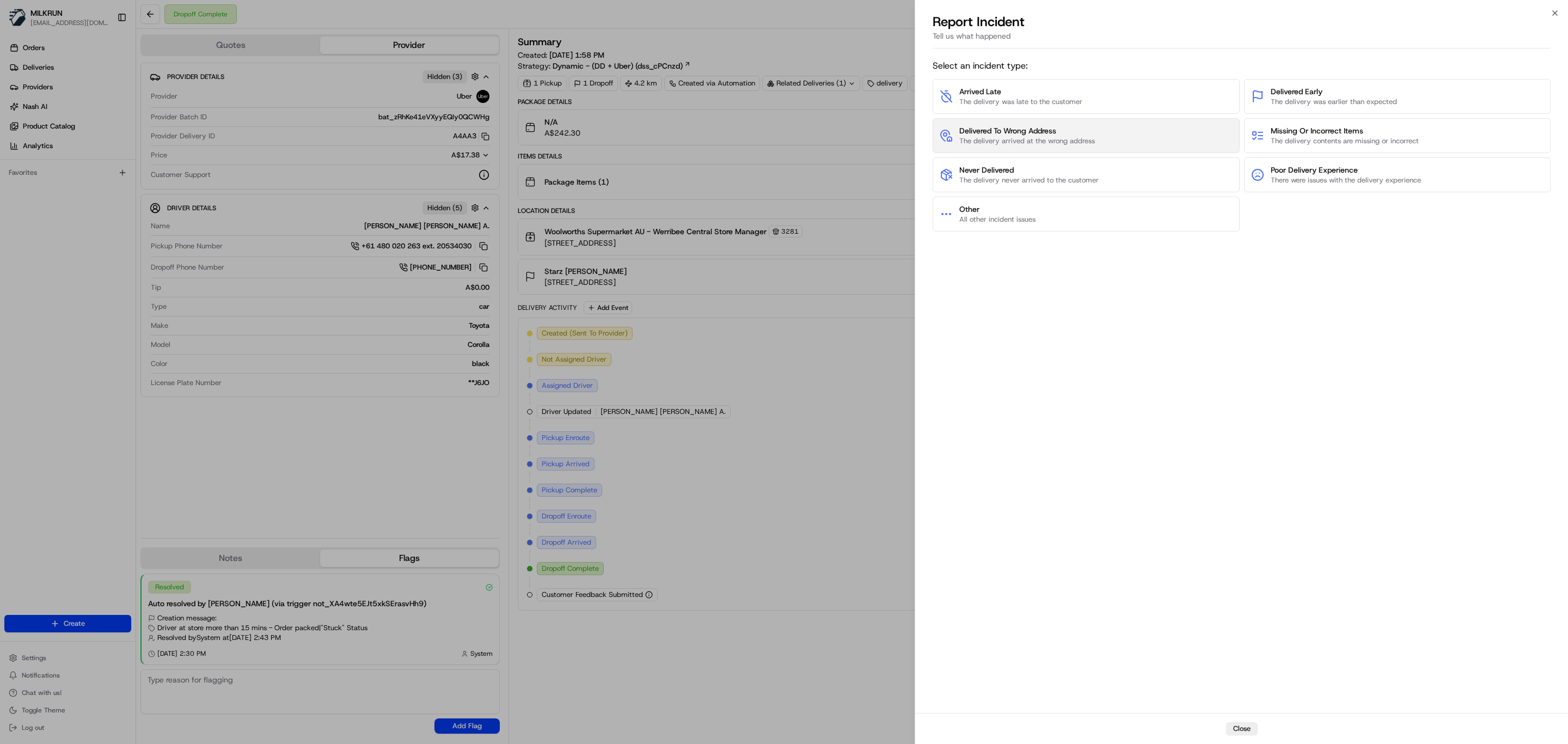
click at [1037, 142] on span "The delivery arrived at the wrong address" at bounding box center [1026, 140] width 135 height 10
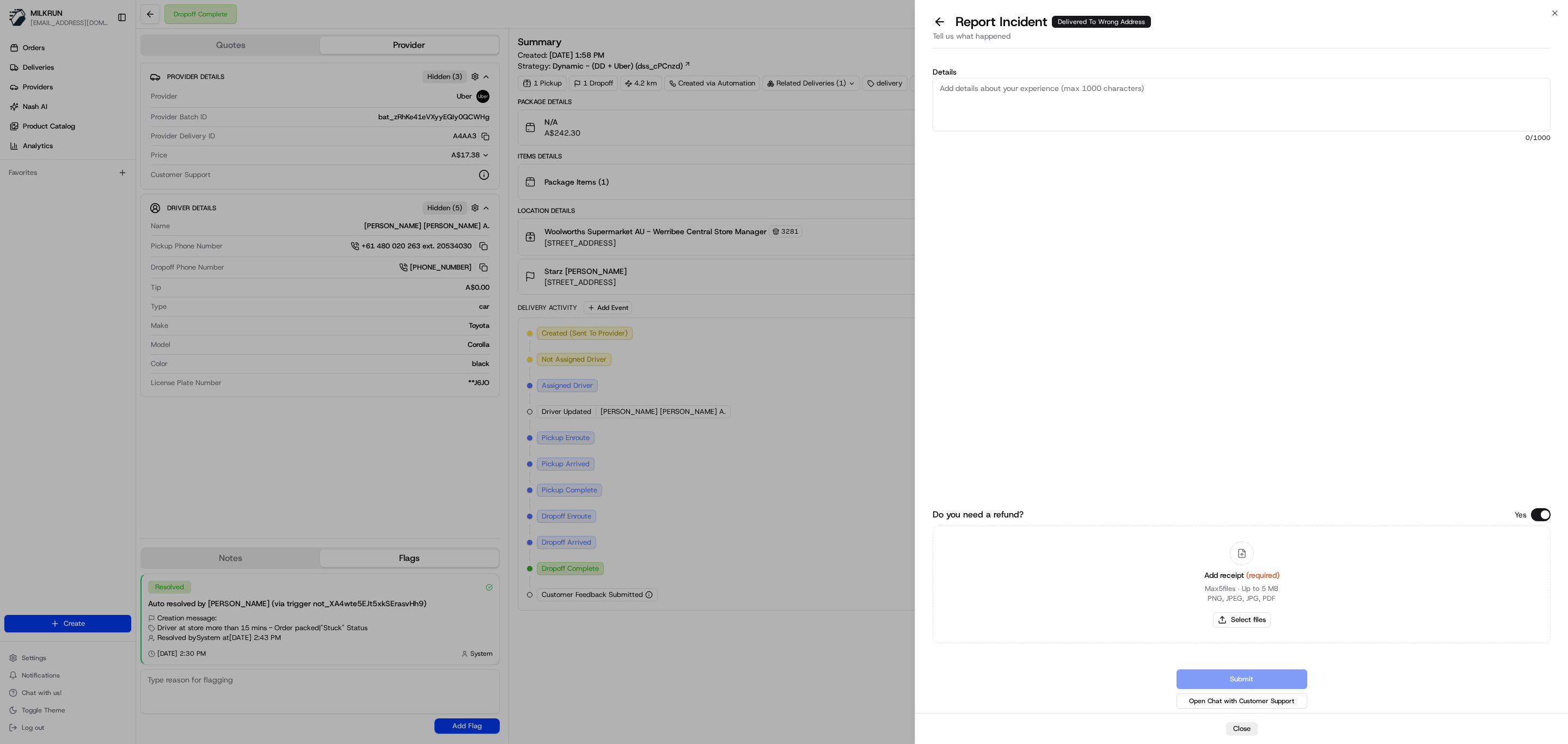
click at [1041, 127] on textarea "Details" at bounding box center [1241, 104] width 617 height 53
click at [1093, 88] on textarea "Order not received, invalid POD. Uber rep aslso confirmed" at bounding box center [1241, 104] width 617 height 53
click at [1195, 100] on textarea "Order not received, invalid POD. Uber rep also confirmed" at bounding box center [1241, 104] width 617 height 53
type textarea "Order not received, invalid POD. Uber rep also confirmed it was delivered to wr…"
click at [1245, 620] on button "Select files" at bounding box center [1241, 619] width 57 height 15
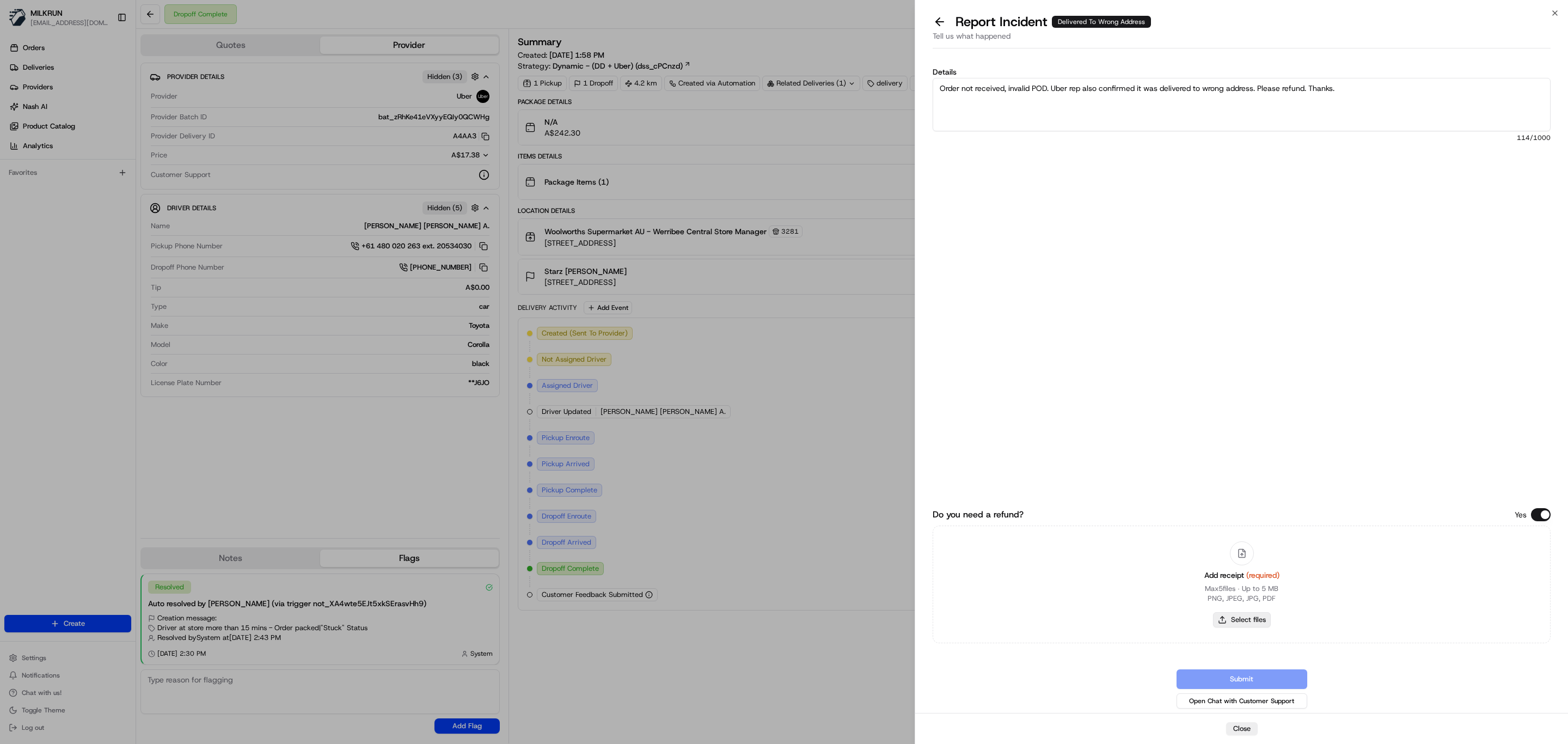
type input "C:\fakepath\MILKRUN_StarzL.pdf"
click at [1236, 674] on button "Submit" at bounding box center [1242, 679] width 131 height 19
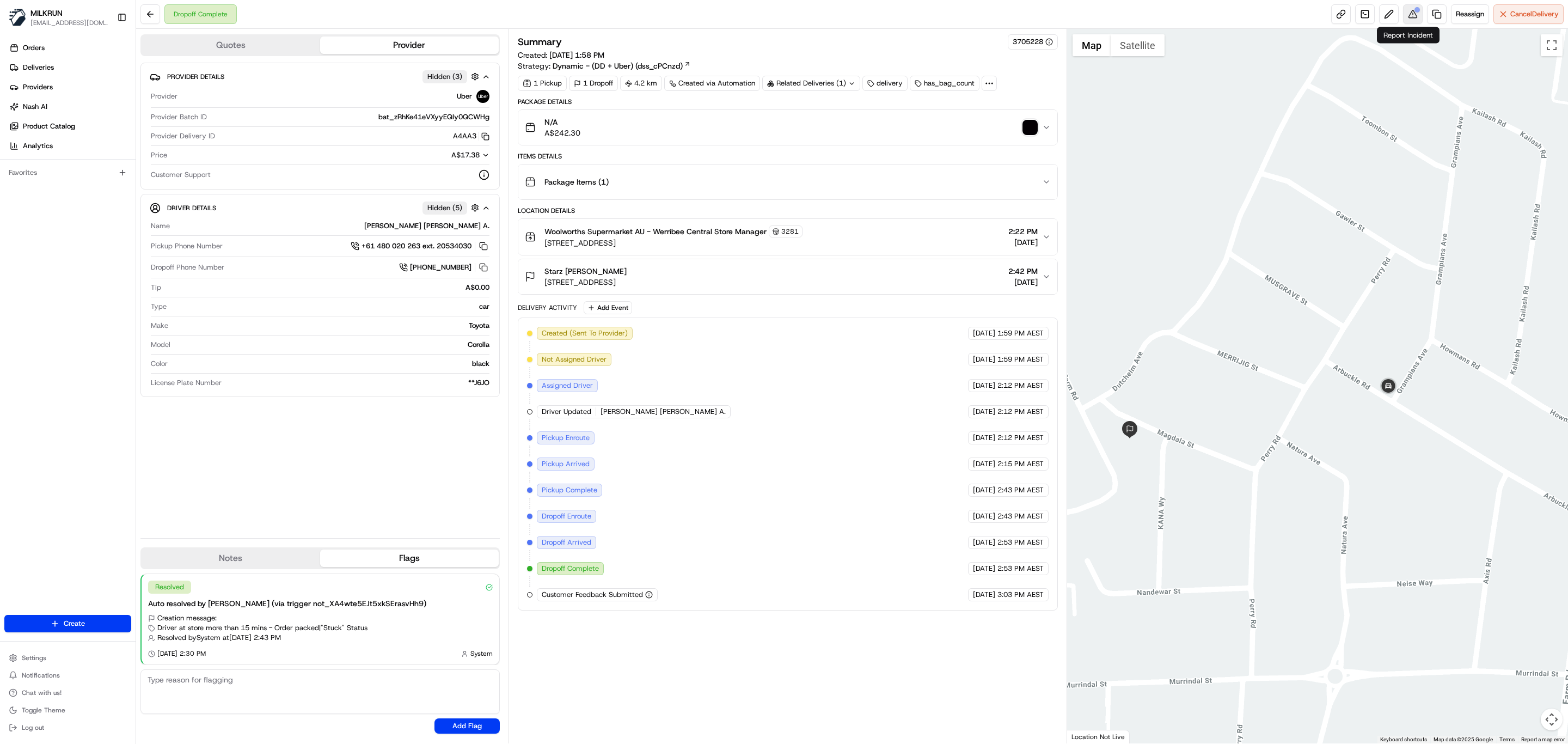
click at [1412, 15] on button at bounding box center [1413, 14] width 19 height 19
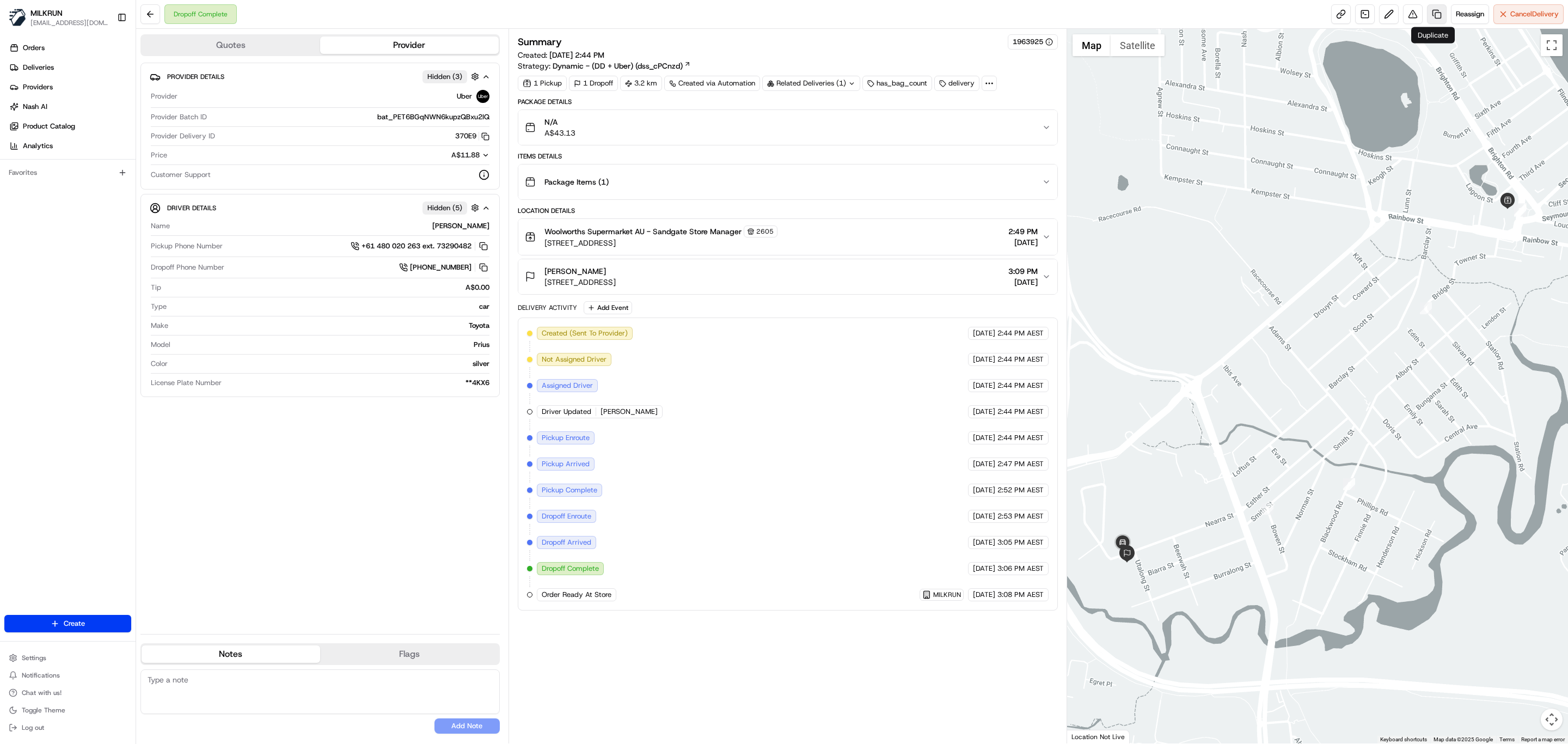
click at [1431, 13] on link at bounding box center [1436, 14] width 19 height 19
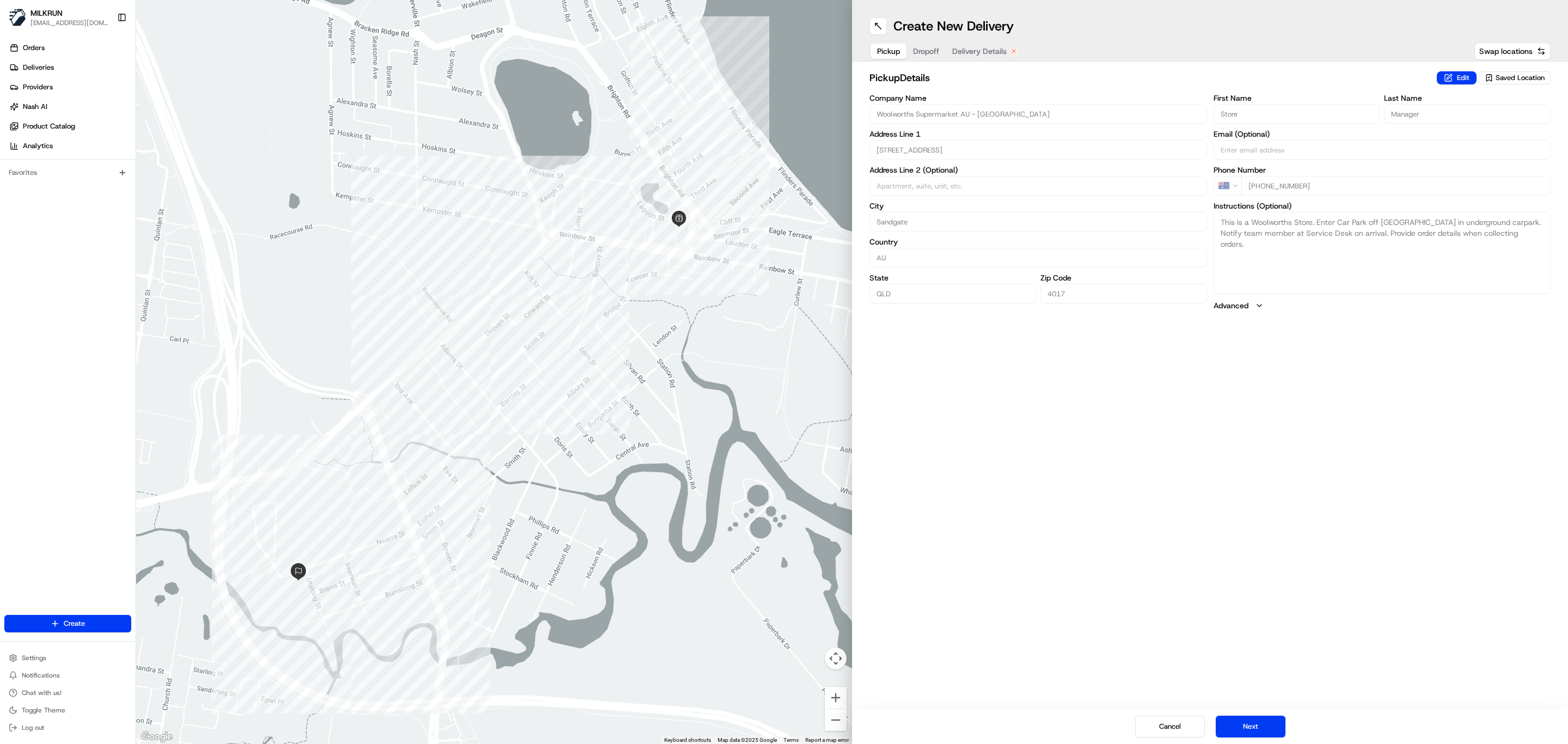
click at [966, 50] on span "Delivery Details" at bounding box center [980, 51] width 55 height 11
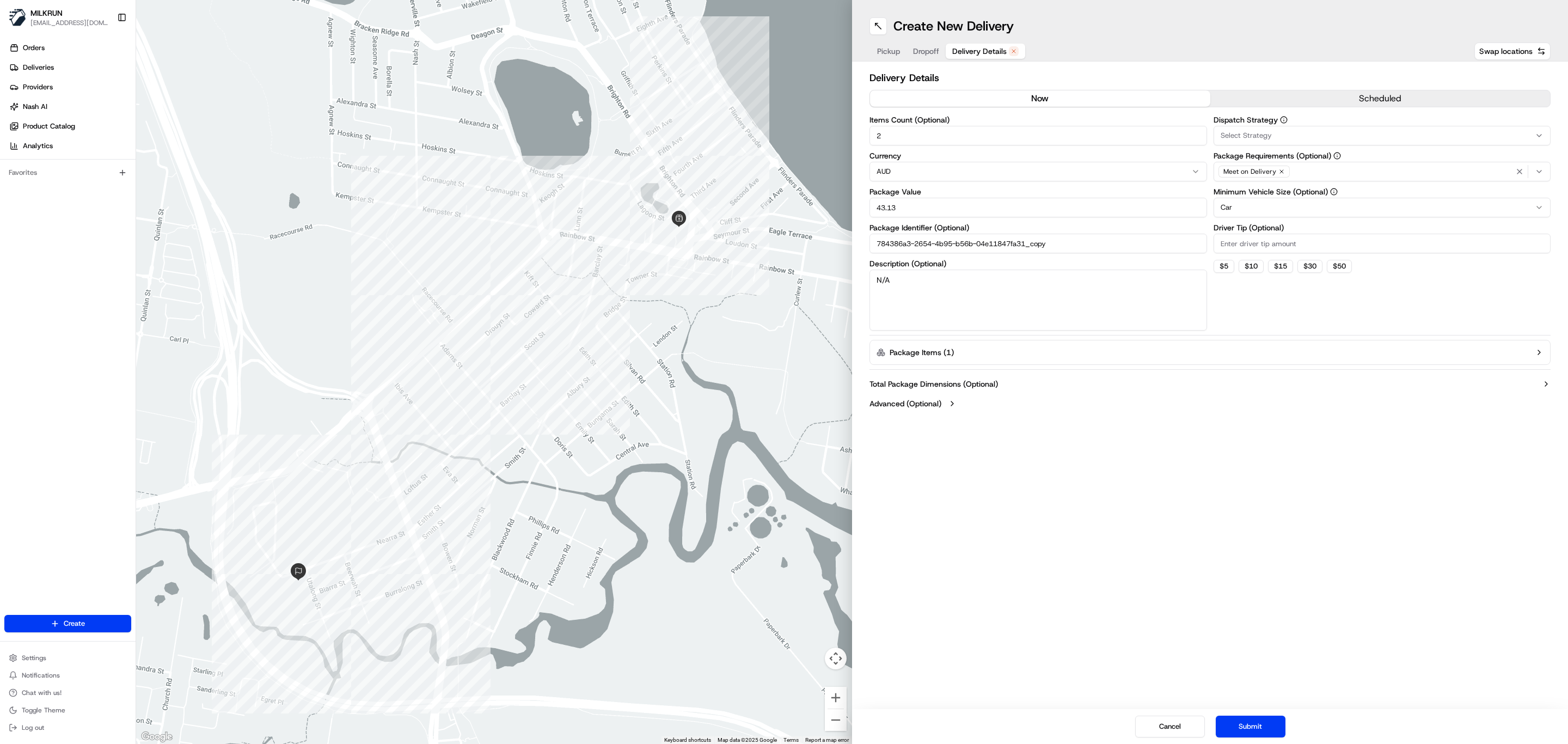
click at [1067, 104] on button "now" at bounding box center [1040, 98] width 340 height 16
click at [1278, 724] on button "Submit" at bounding box center [1250, 726] width 70 height 22
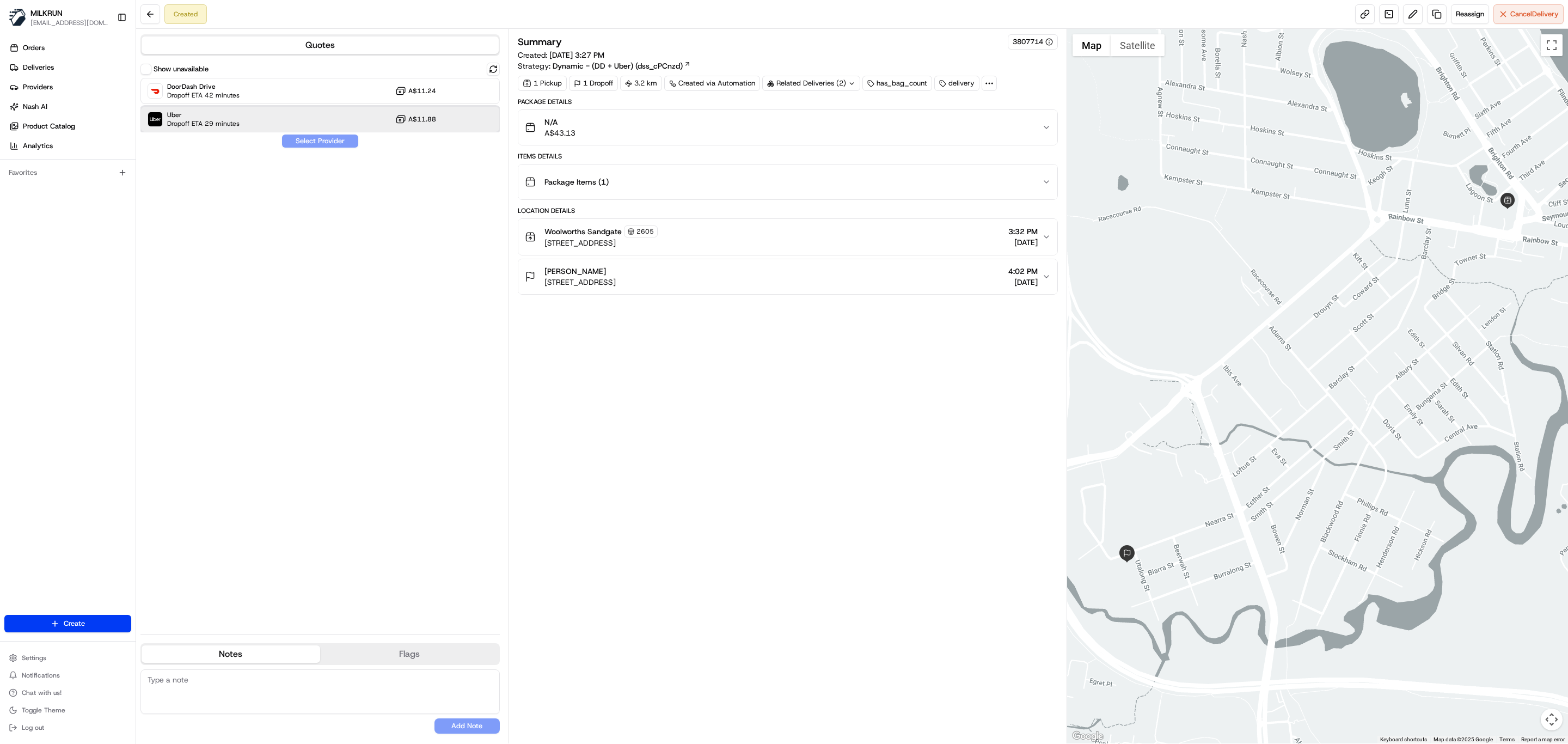
click at [190, 125] on span "Dropoff ETA 29 minutes" at bounding box center [203, 124] width 72 height 9
click at [322, 144] on button "Assign Provider" at bounding box center [321, 140] width 78 height 13
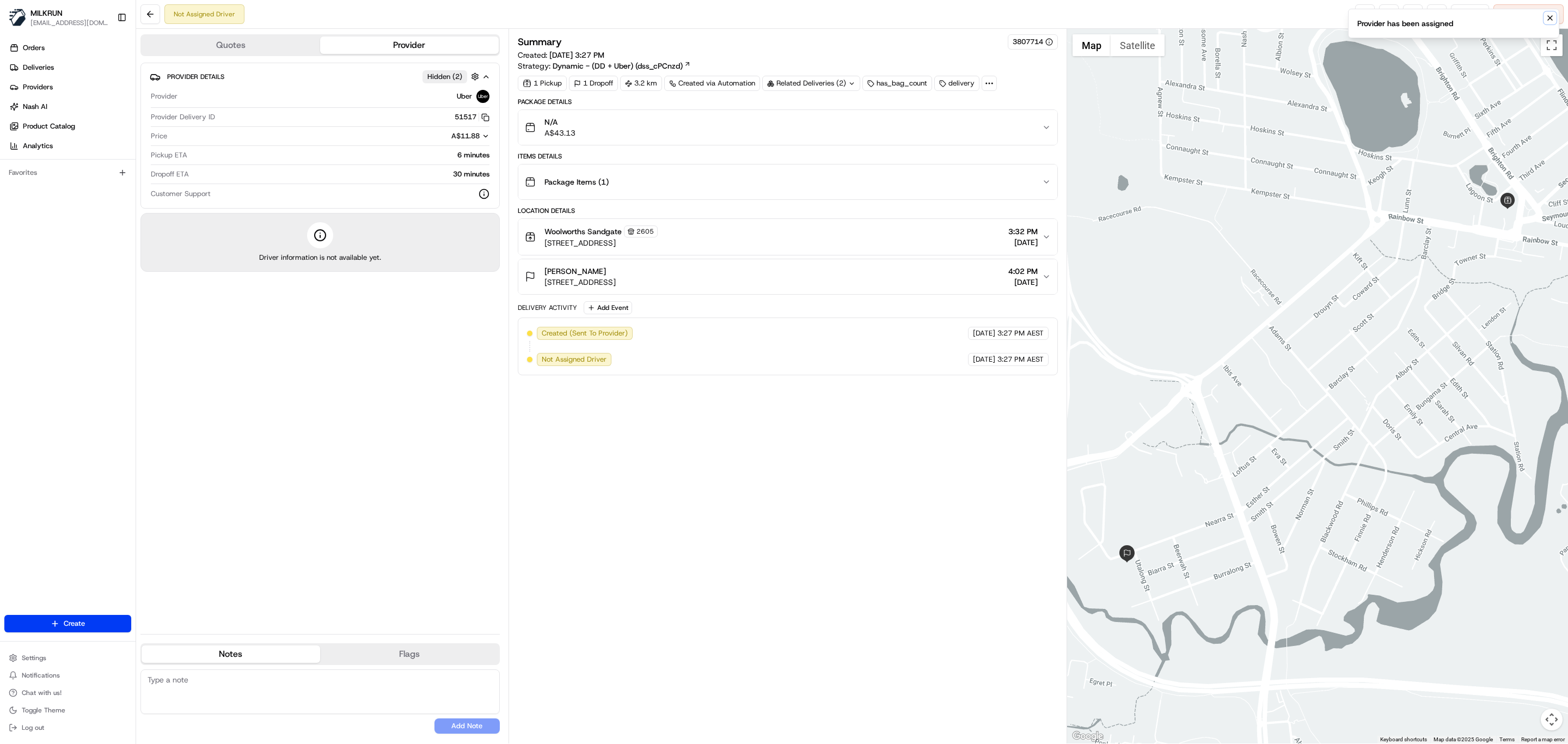
click at [1550, 25] on button "Notifications (F8)" at bounding box center [1549, 18] width 13 height 13
click at [1358, 22] on link at bounding box center [1365, 14] width 19 height 19
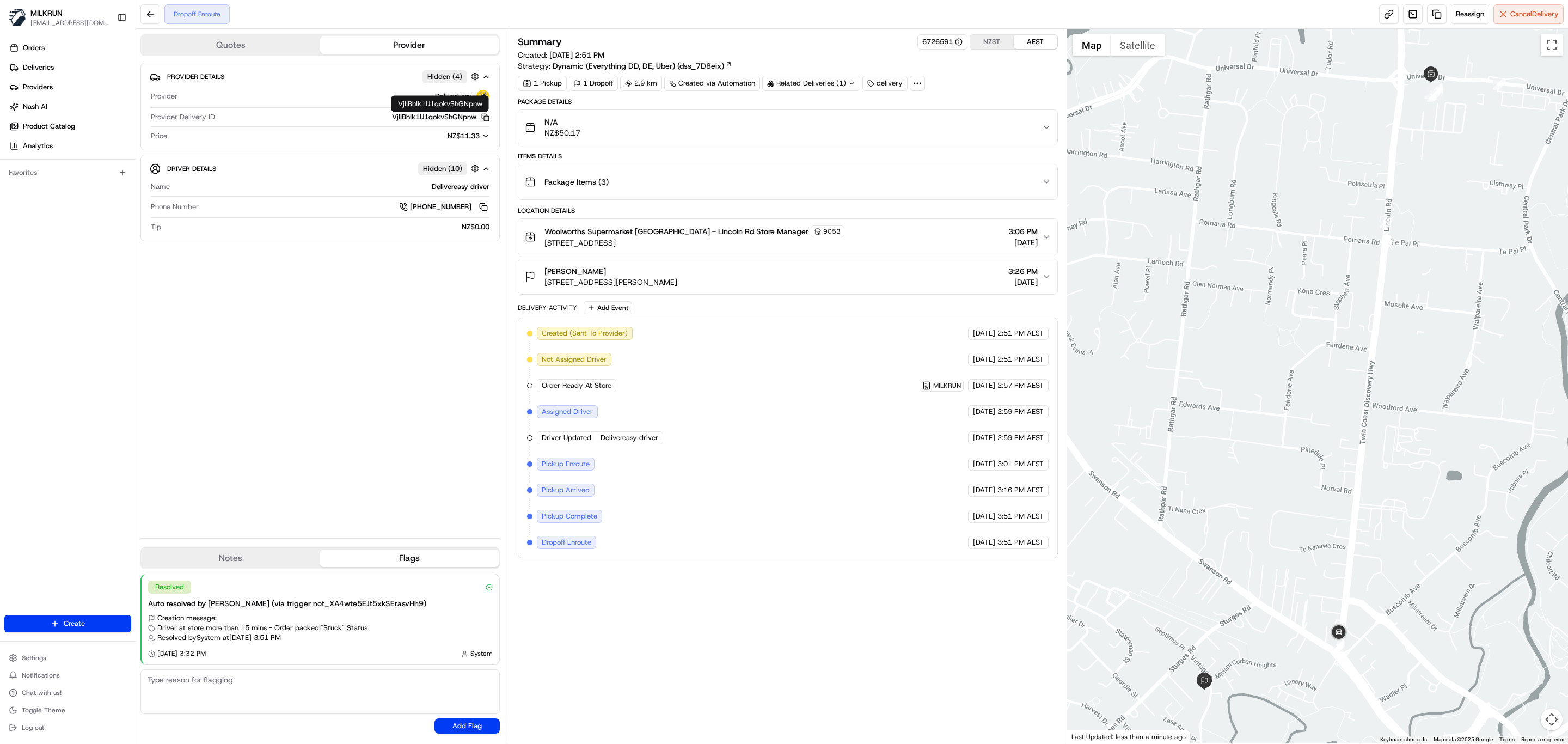
click at [483, 114] on icon "button" at bounding box center [485, 117] width 8 height 8
click at [802, 629] on div "Summary 6726591 NZST AEST Created: [DATE] 2:51 PM Strategy: Dynamic (Everything…" at bounding box center [787, 386] width 540 height 703
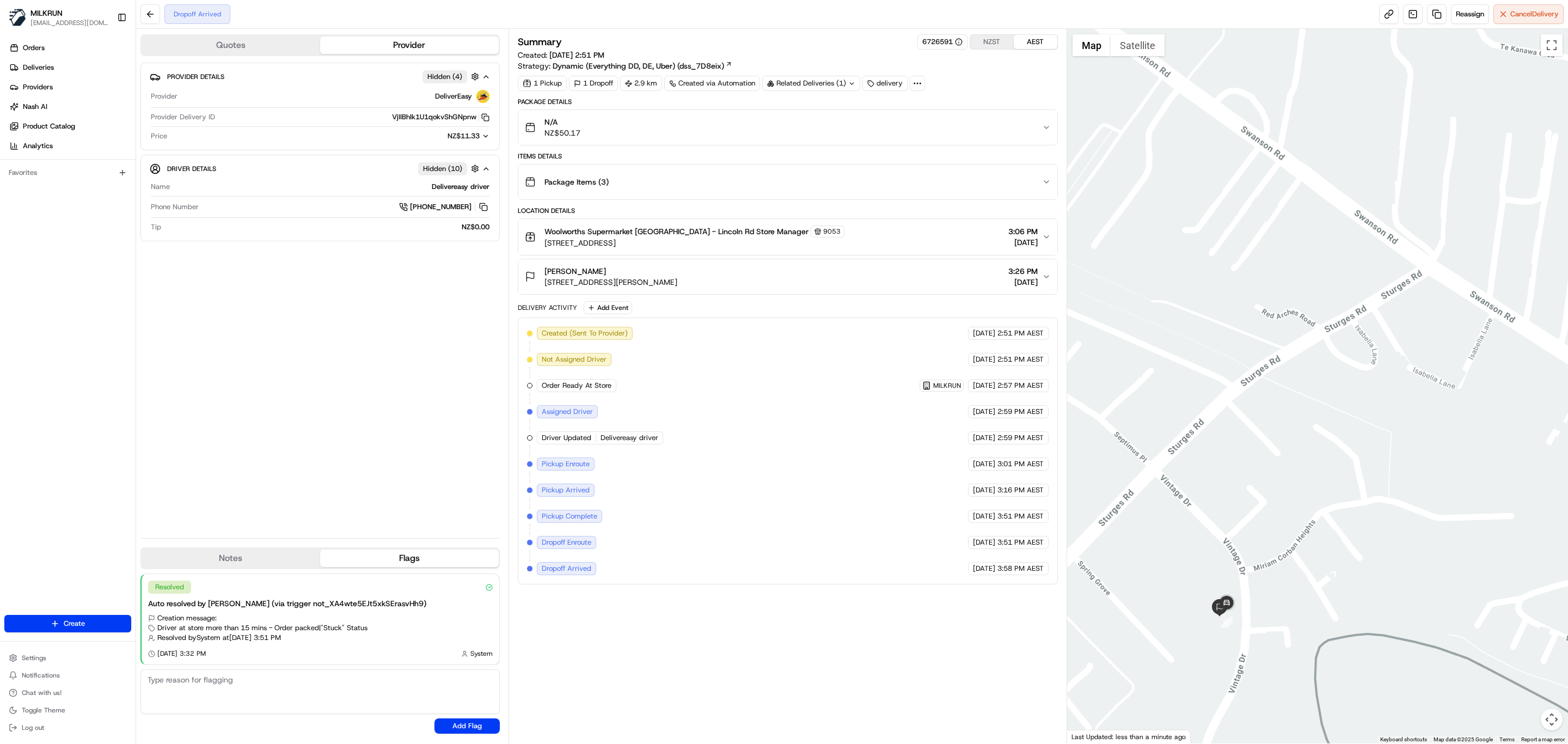
drag, startPoint x: 1228, startPoint y: 635, endPoint x: 1231, endPoint y: 514, distance: 121.0
click at [1231, 514] on div at bounding box center [1318, 386] width 502 height 714
